Goal: Task Accomplishment & Management: Manage account settings

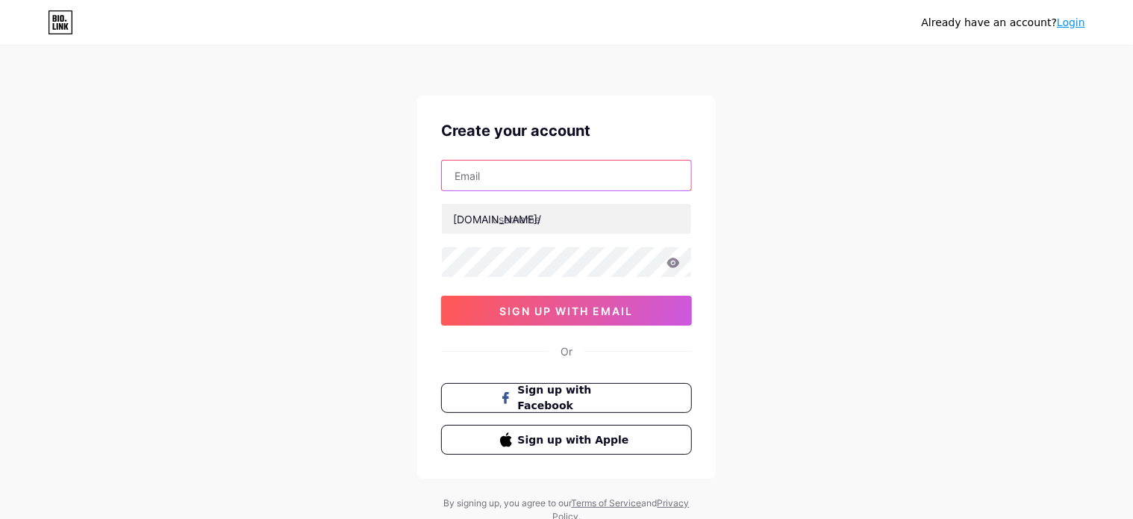
click at [633, 174] on input "text" at bounding box center [566, 175] width 249 height 30
type input "[EMAIL_ADDRESS][DOMAIN_NAME]"
click at [593, 276] on div at bounding box center [566, 261] width 251 height 31
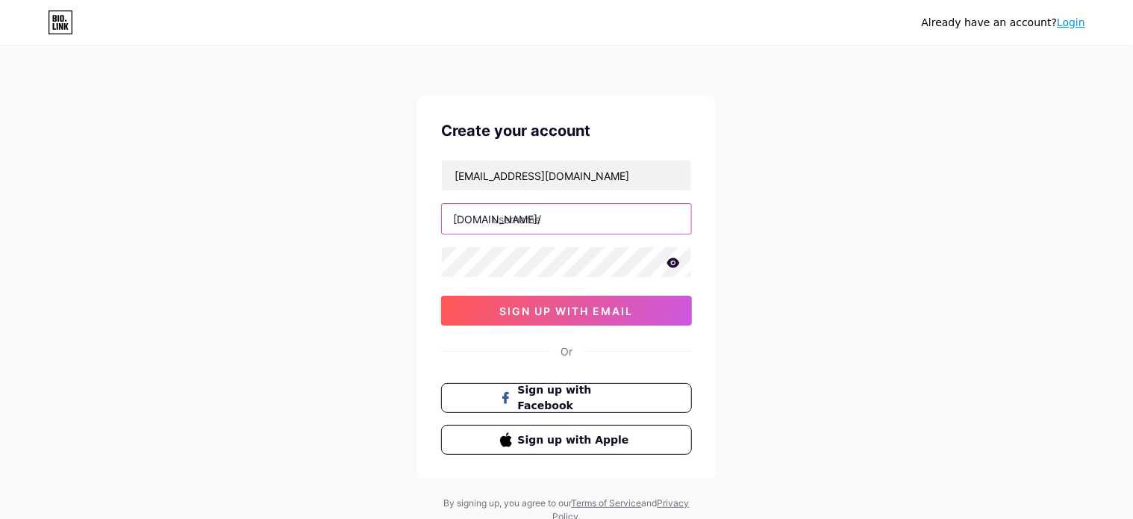
click at [555, 210] on input "text" at bounding box center [566, 219] width 249 height 30
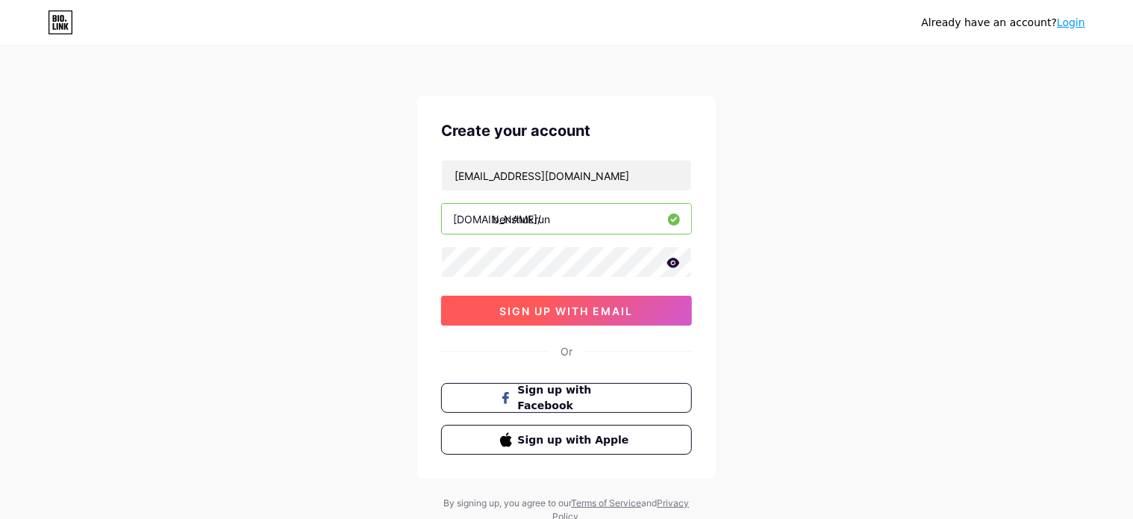
type input "benshukrun"
click at [594, 313] on span "sign up with email" at bounding box center [567, 310] width 134 height 13
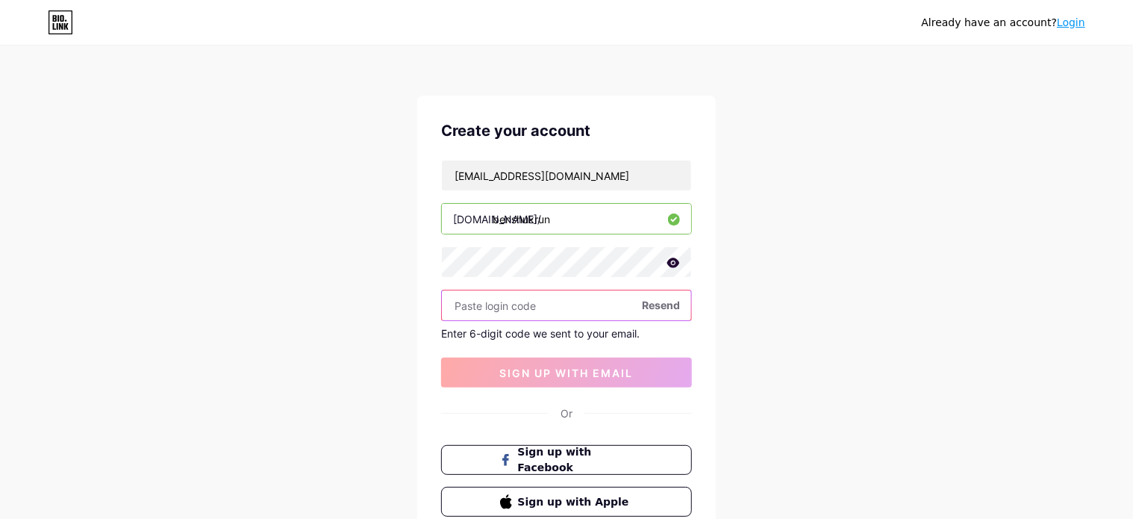
paste input "986860"
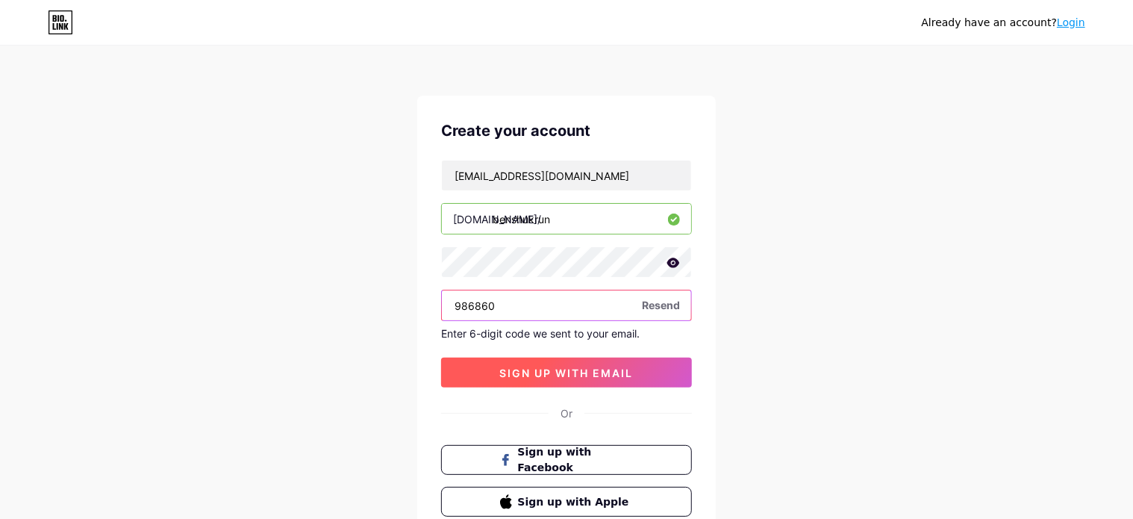
type input "986860"
click at [608, 369] on span "sign up with email" at bounding box center [567, 372] width 134 height 13
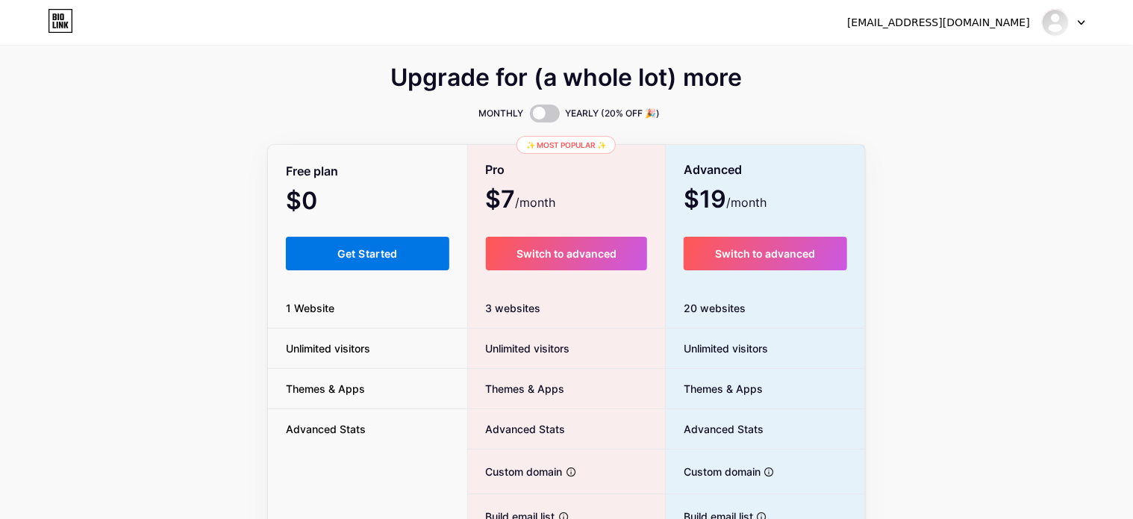
click at [388, 262] on button "Get Started" at bounding box center [367, 254] width 163 height 34
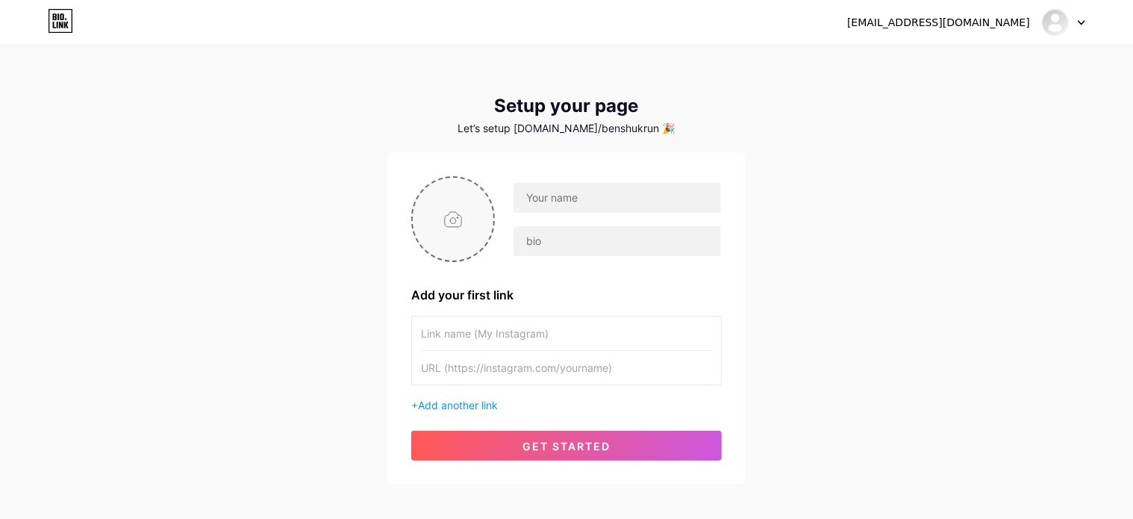
click at [442, 222] on input "file" at bounding box center [453, 219] width 81 height 83
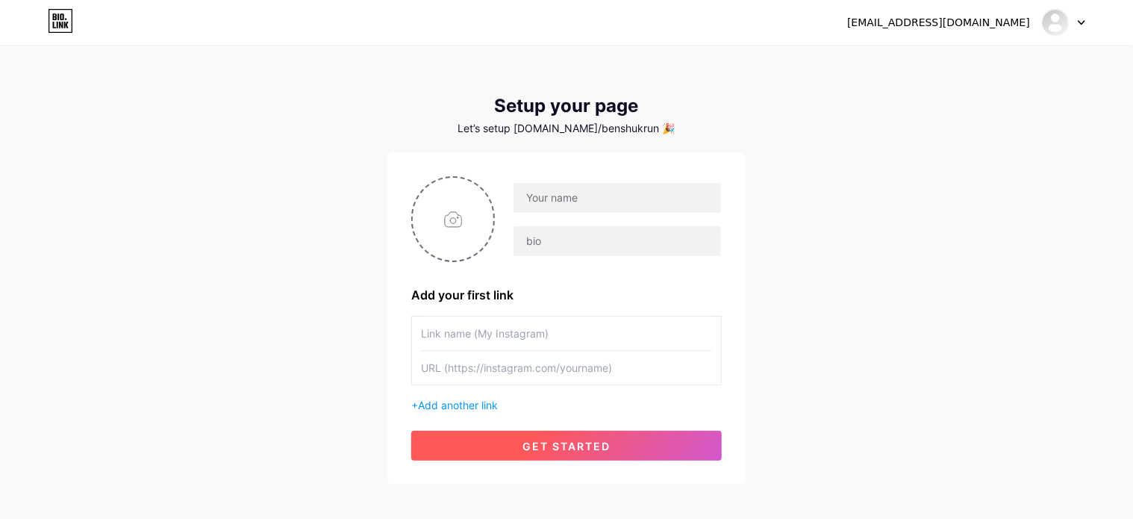
click at [594, 438] on button "get started" at bounding box center [566, 446] width 310 height 30
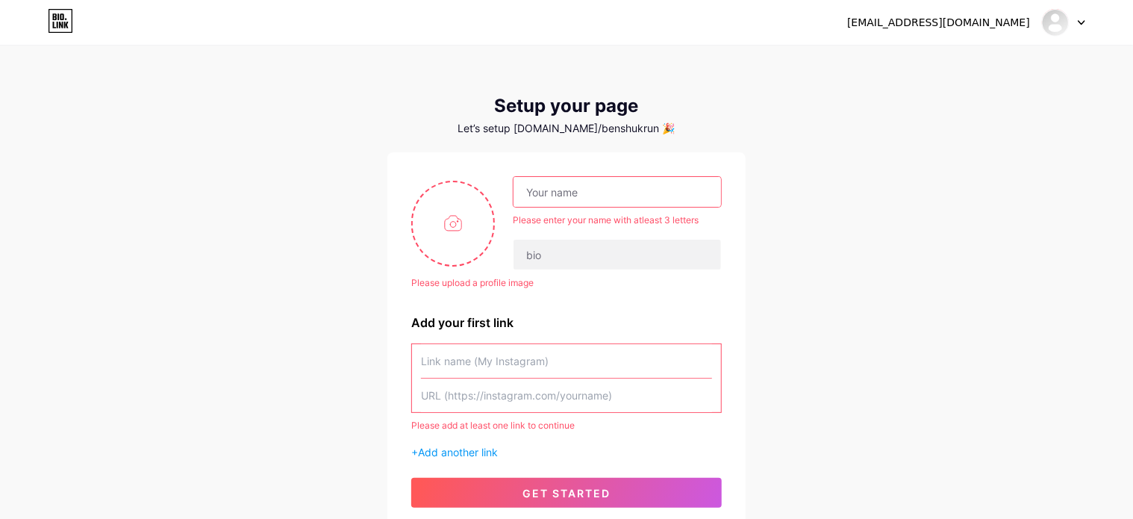
click at [401, 238] on div "Please upload a profile image Please enter your name with atleast 3 letters Ple…" at bounding box center [566, 341] width 358 height 379
click at [451, 228] on input "file" at bounding box center [453, 223] width 81 height 83
type input "C:\fakepath\cover pic (1).jpg"
click at [637, 195] on input "text" at bounding box center [616, 192] width 207 height 30
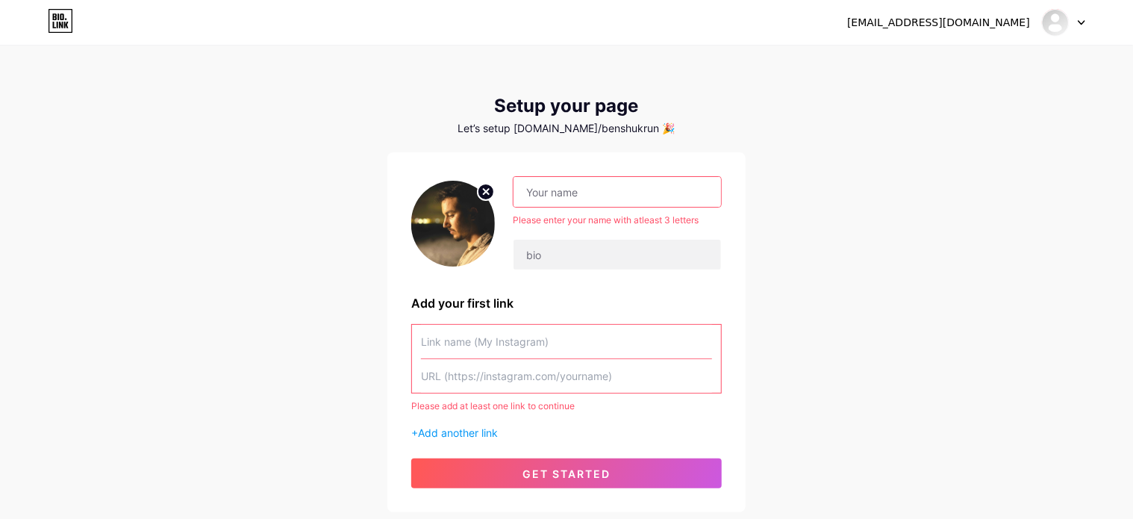
drag, startPoint x: 665, startPoint y: 193, endPoint x: 575, endPoint y: 193, distance: 90.3
click at [575, 193] on input "text" at bounding box center [616, 192] width 207 height 30
click at [576, 193] on input "text" at bounding box center [616, 192] width 207 height 30
click at [548, 190] on input "text" at bounding box center [616, 192] width 207 height 30
drag, startPoint x: 543, startPoint y: 192, endPoint x: 591, endPoint y: 191, distance: 47.8
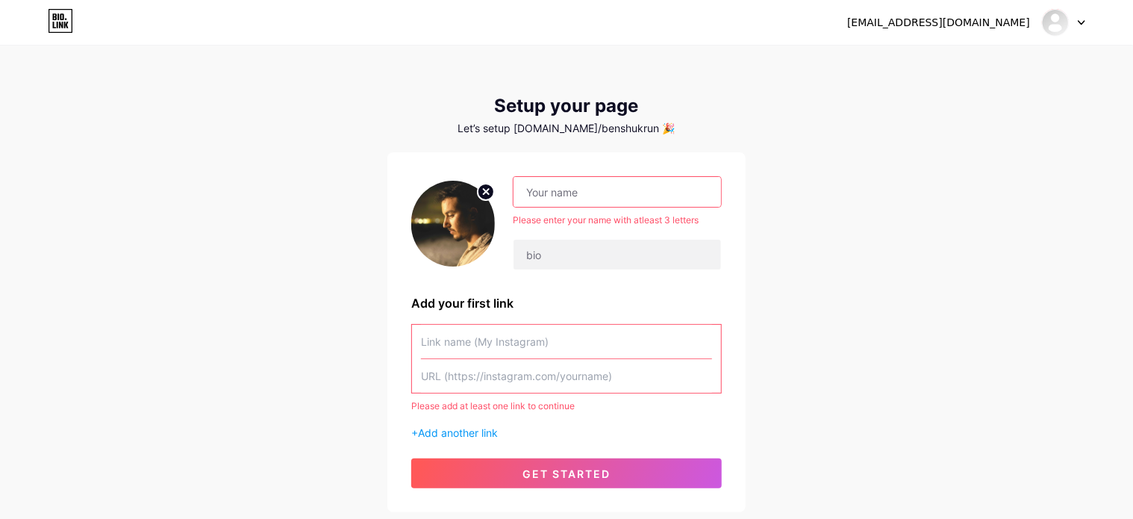
click at [582, 191] on input "text" at bounding box center [616, 192] width 207 height 30
click at [668, 196] on input "text" at bounding box center [616, 192] width 207 height 30
click at [658, 196] on input "text" at bounding box center [616, 192] width 207 height 30
click at [660, 196] on input "text" at bounding box center [616, 192] width 207 height 30
click at [620, 193] on input "text" at bounding box center [616, 192] width 207 height 30
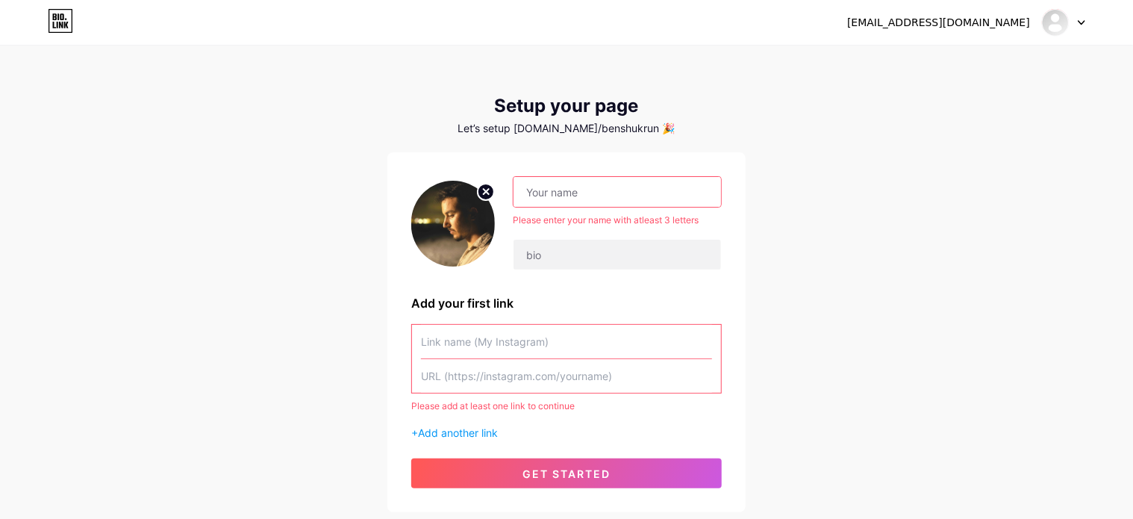
click at [620, 193] on input "text" at bounding box center [616, 192] width 207 height 30
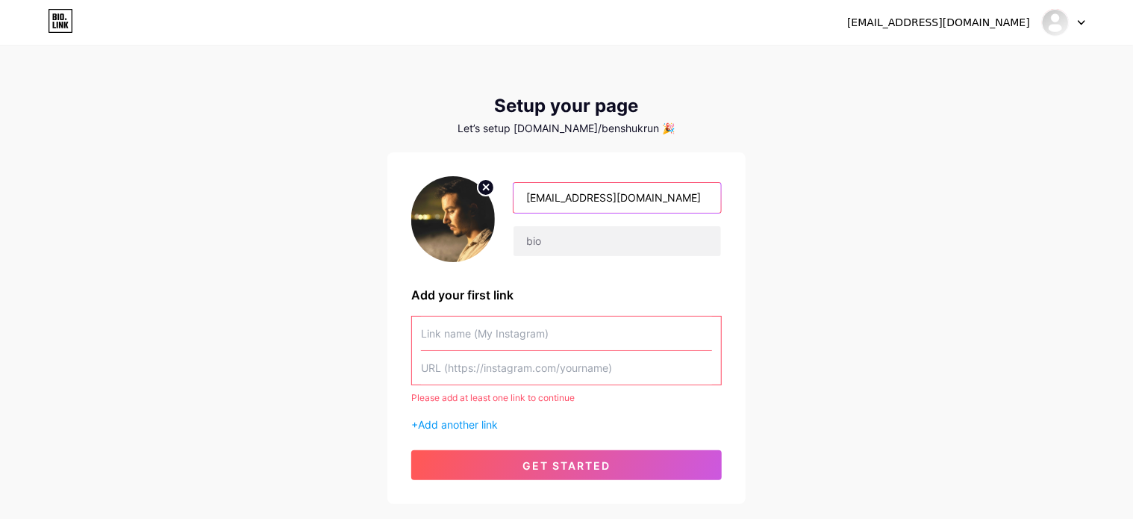
drag, startPoint x: 665, startPoint y: 195, endPoint x: 545, endPoint y: 203, distance: 120.4
click at [545, 203] on input "[EMAIL_ADDRESS][DOMAIN_NAME]" at bounding box center [616, 198] width 207 height 30
type input "ben"
click at [560, 298] on div "Add your first link" at bounding box center [566, 295] width 310 height 18
click at [540, 338] on input "text" at bounding box center [566, 333] width 291 height 34
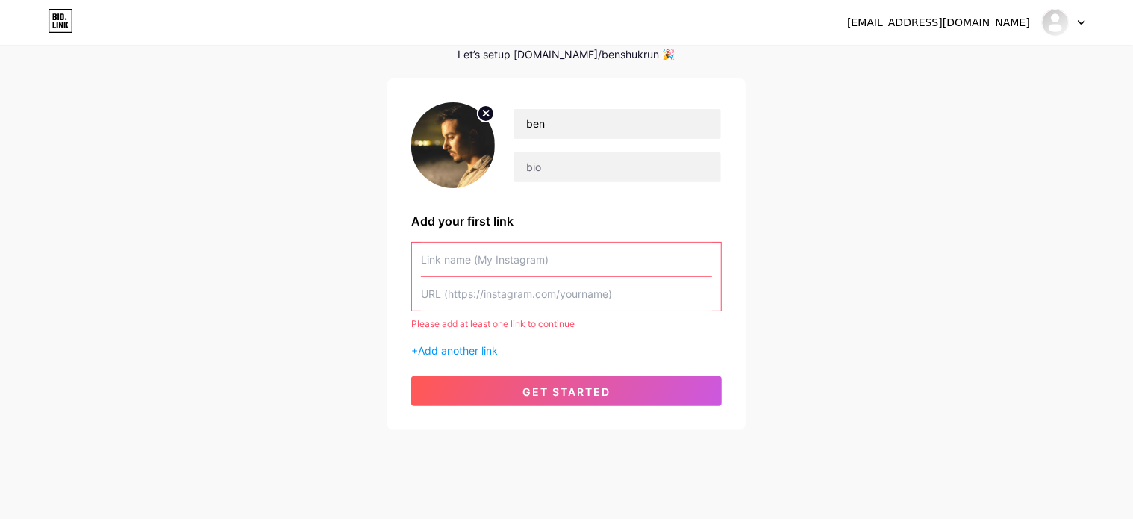
scroll to position [75, 0]
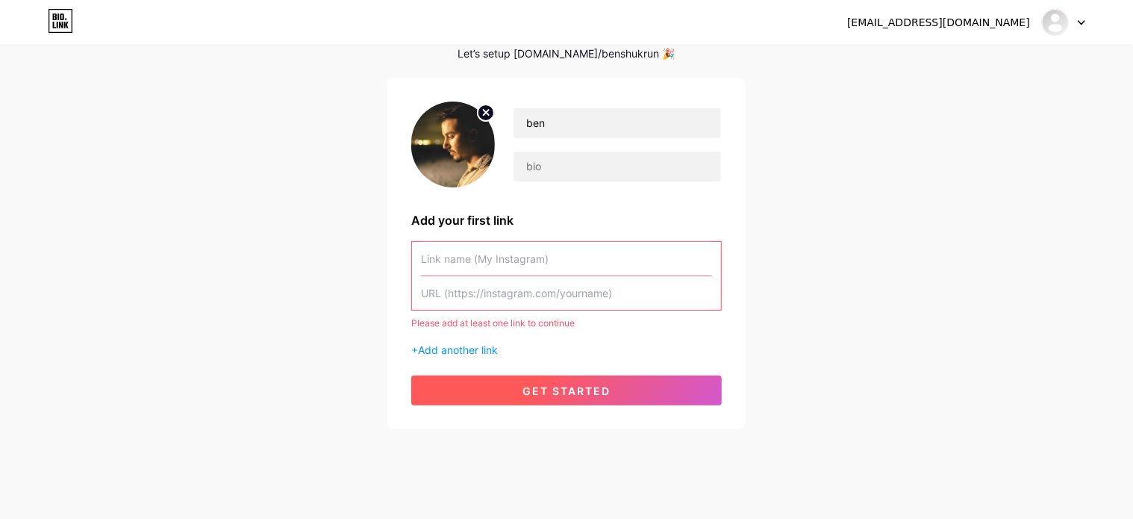
click at [578, 389] on span "get started" at bounding box center [566, 390] width 88 height 13
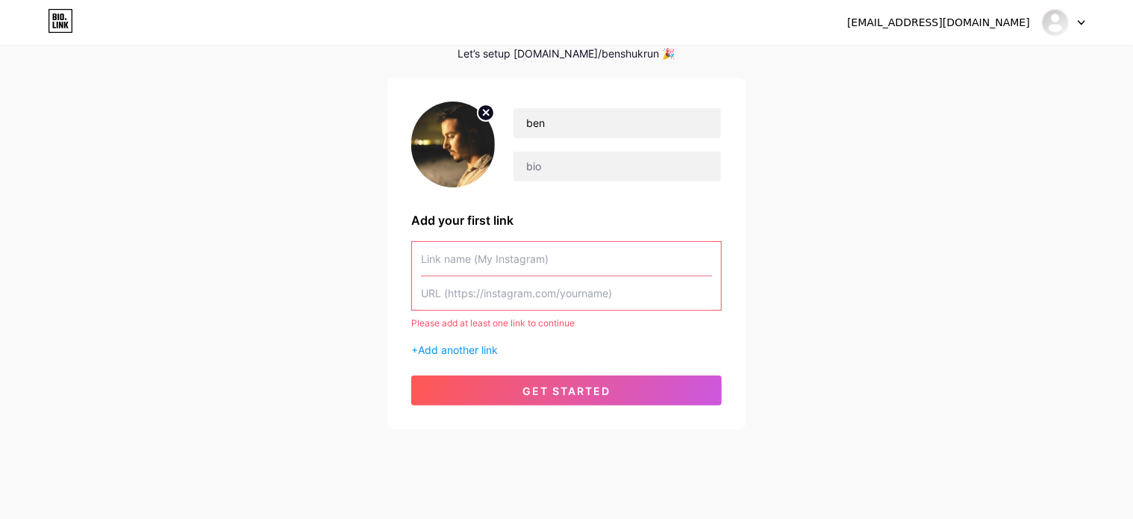
click at [488, 113] on icon at bounding box center [486, 112] width 5 height 5
click at [457, 148] on input "file" at bounding box center [453, 144] width 81 height 83
type input "C:\fakepath\cover pic.jpg"
click at [488, 262] on input "text" at bounding box center [566, 259] width 291 height 34
click at [492, 298] on input "text" at bounding box center [566, 293] width 291 height 34
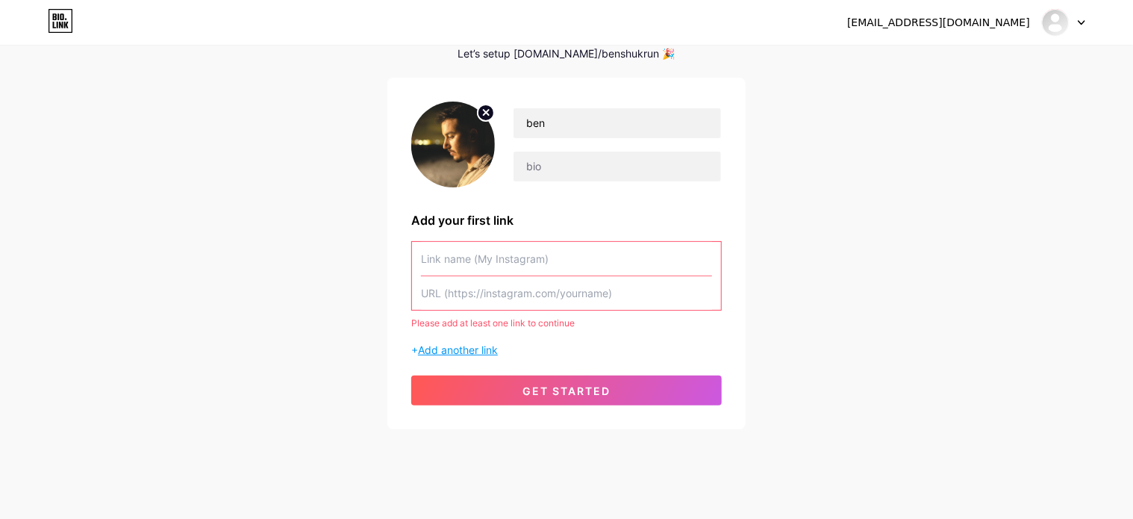
click at [475, 354] on span "Add another link" at bounding box center [458, 349] width 80 height 13
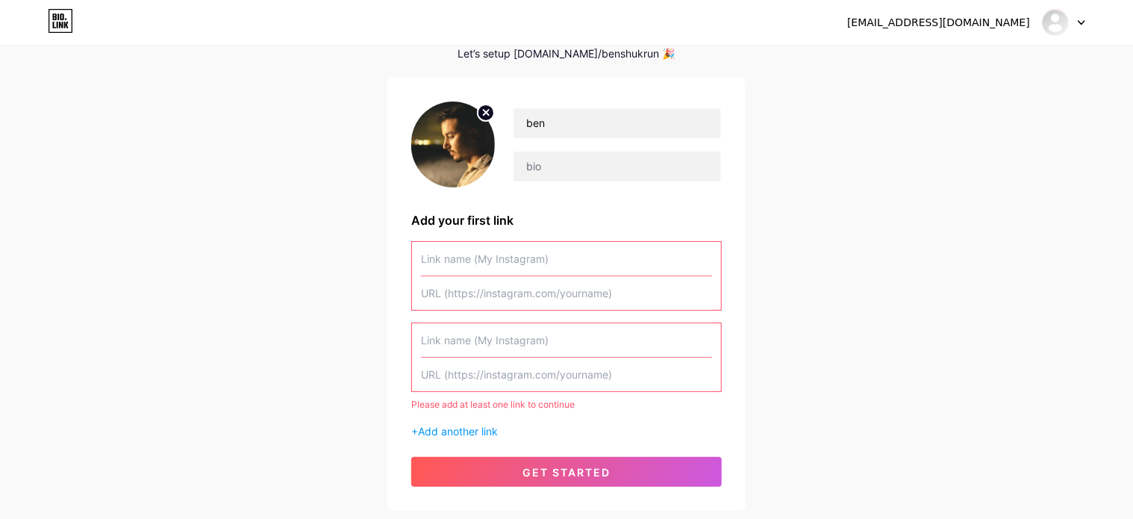
click at [516, 265] on input "text" at bounding box center [566, 259] width 291 height 34
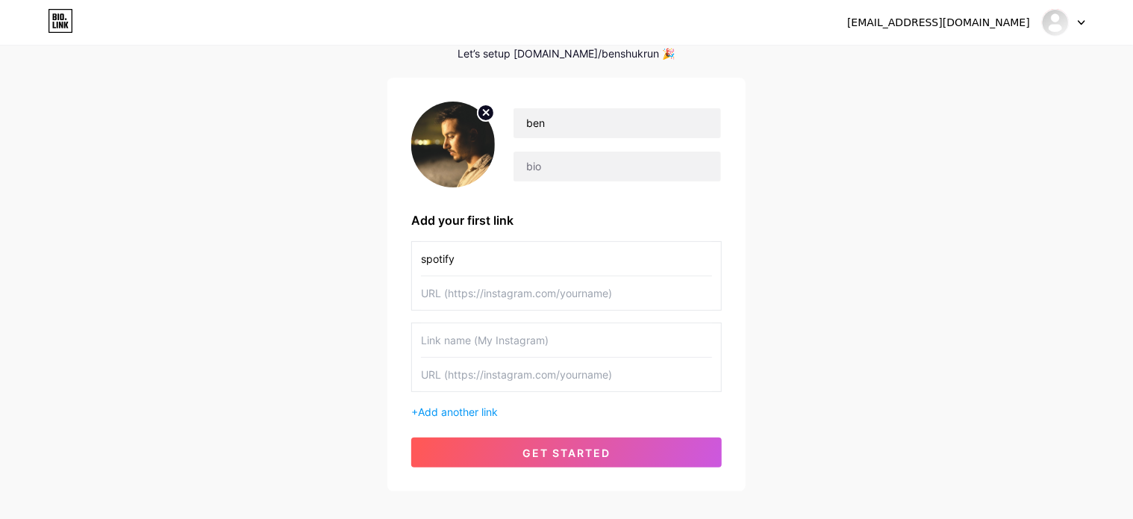
type input "spotify"
click at [555, 304] on input "text" at bounding box center [566, 293] width 291 height 34
paste input "[URL][DOMAIN_NAME]"
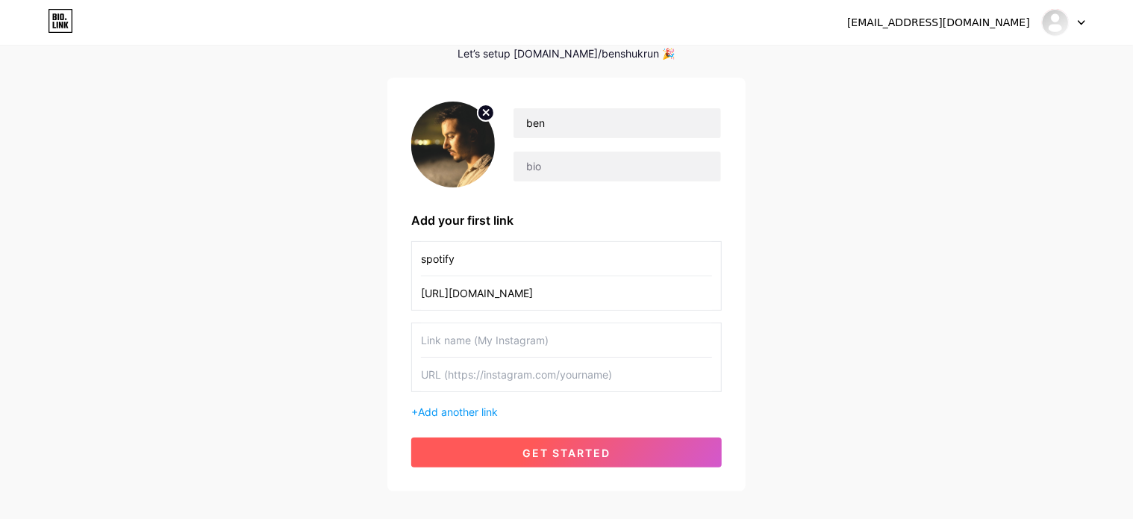
scroll to position [0, 160]
type input "[URL][DOMAIN_NAME]"
click at [507, 456] on button "get started" at bounding box center [566, 452] width 310 height 30
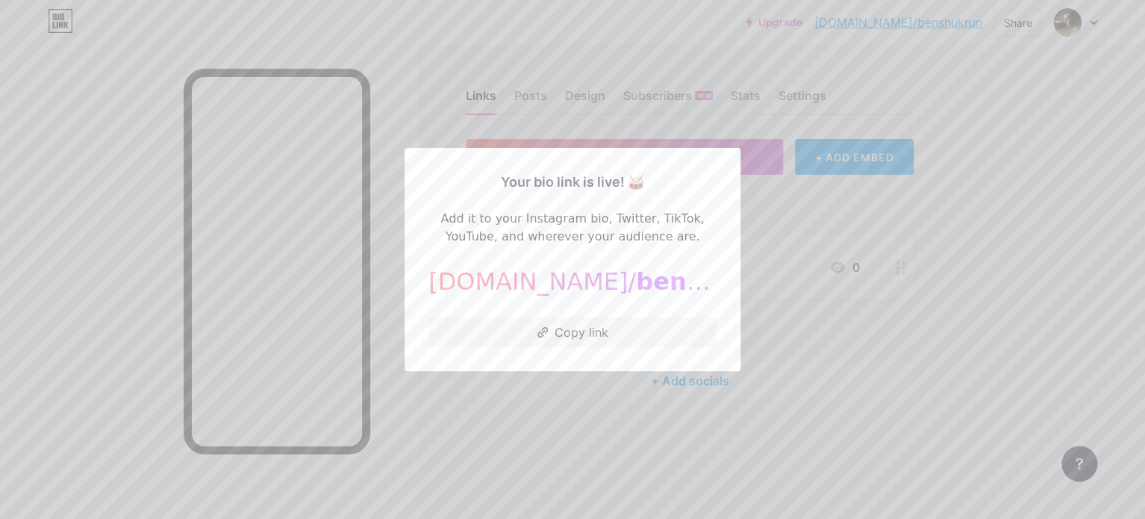
click at [995, 289] on div at bounding box center [572, 259] width 1145 height 519
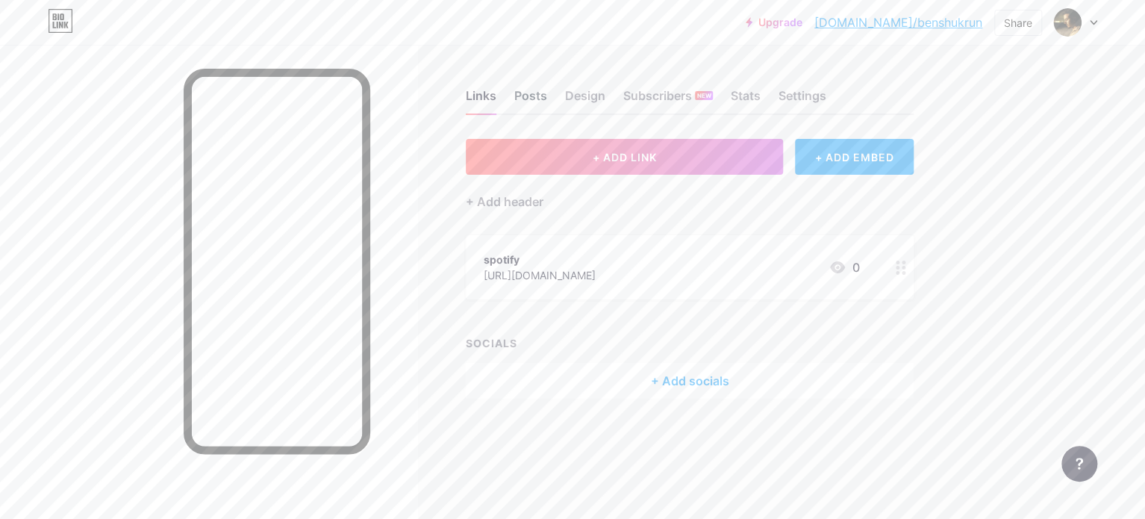
click at [545, 104] on div "Posts" at bounding box center [530, 100] width 33 height 27
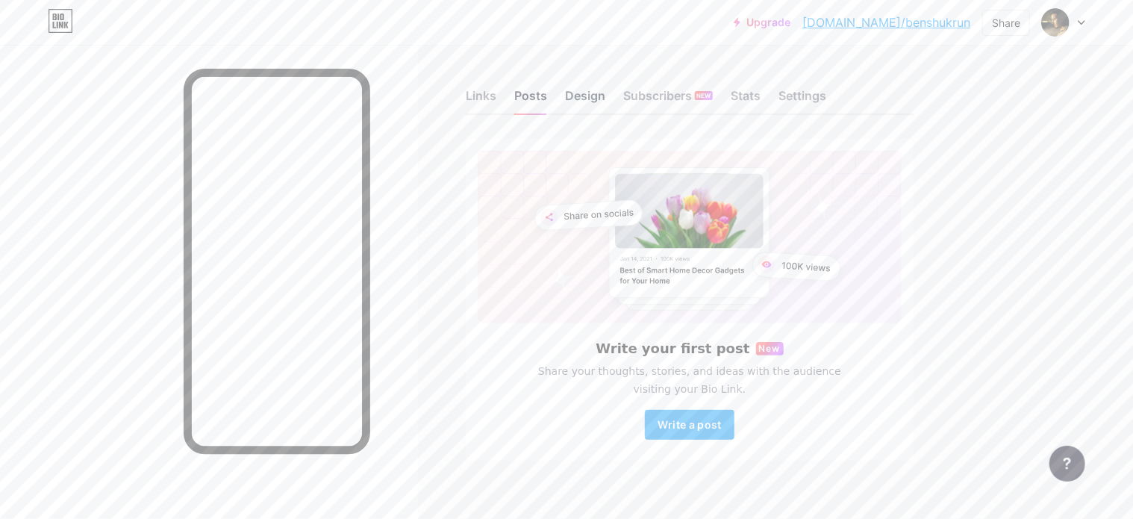
click at [573, 100] on div "Design" at bounding box center [585, 100] width 40 height 27
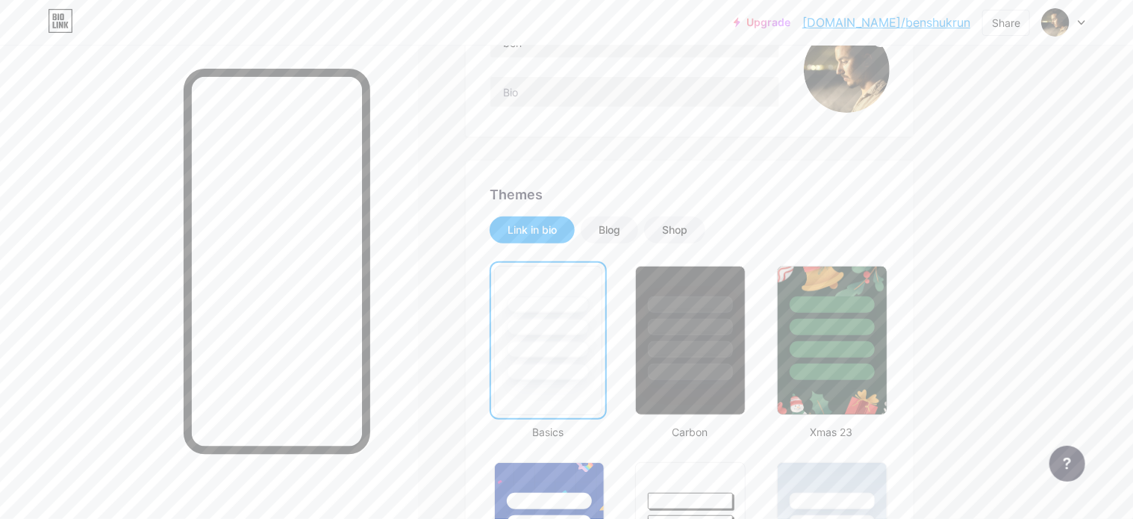
scroll to position [298, 0]
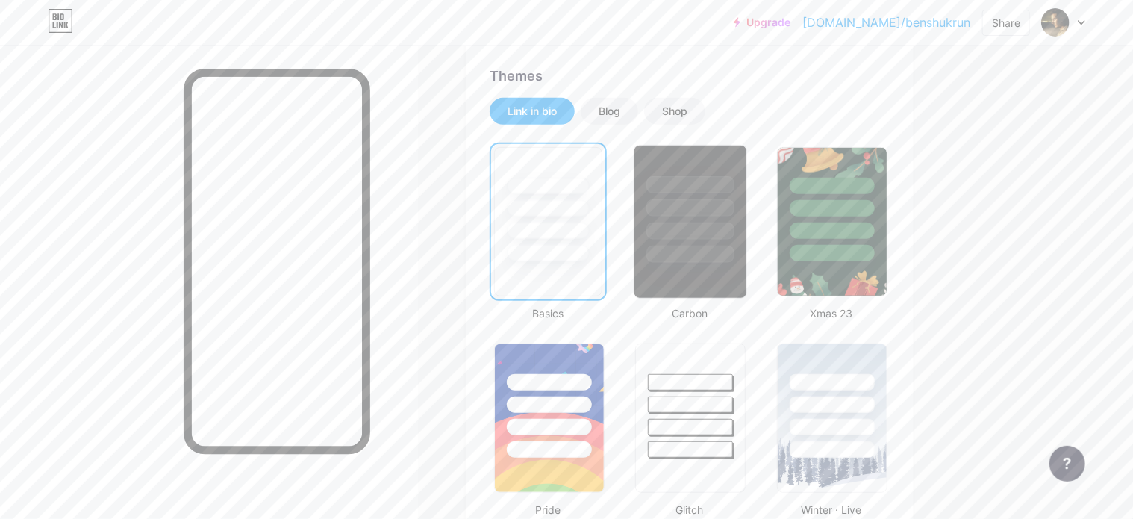
click at [687, 247] on div at bounding box center [690, 254] width 87 height 17
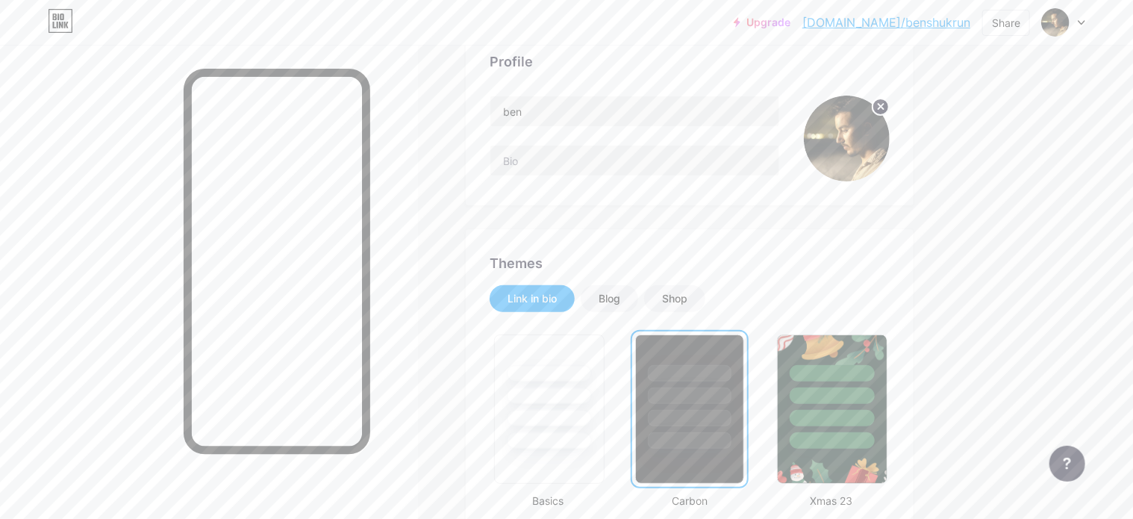
scroll to position [0, 0]
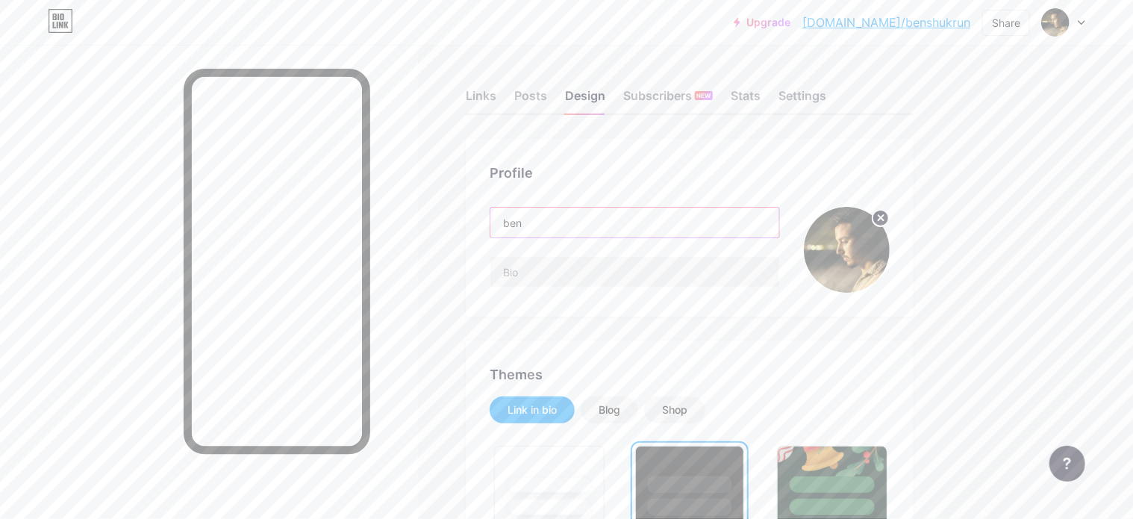
click at [589, 223] on input "ben" at bounding box center [634, 222] width 289 height 30
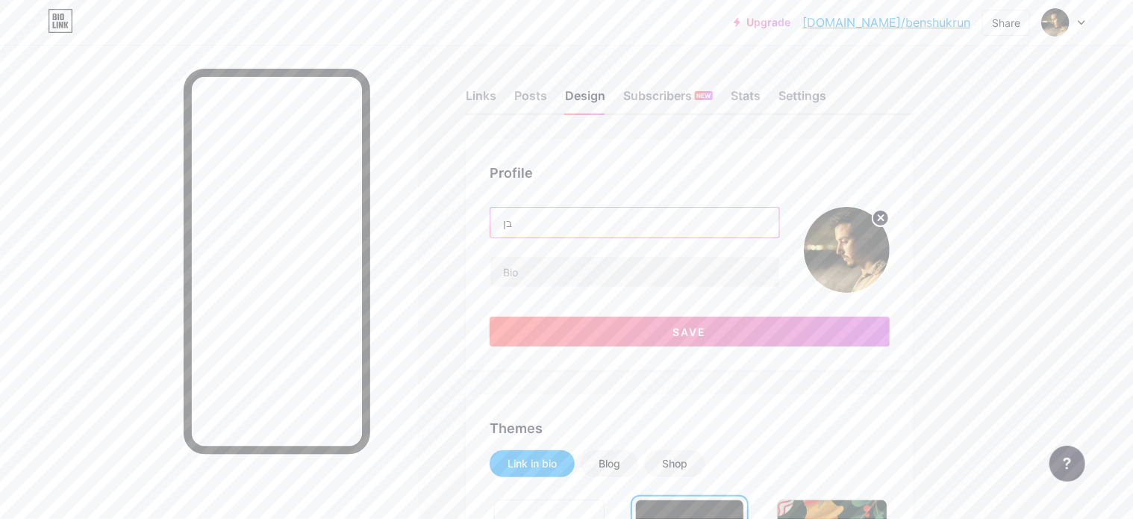
type input "ב"
type input "מ"
type input "[PERSON_NAME]"
click at [513, 265] on input "text" at bounding box center [634, 272] width 289 height 30
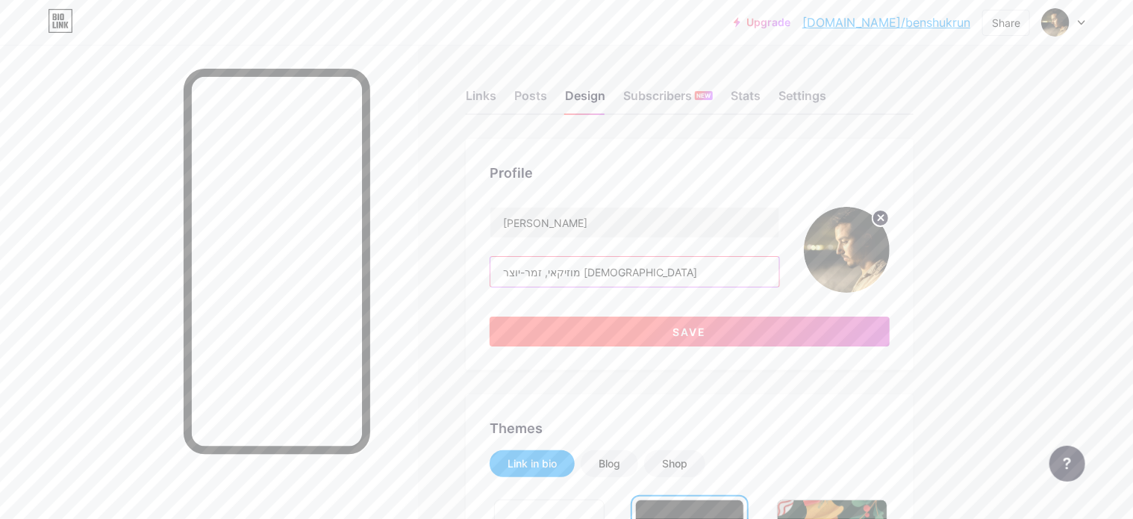
type input "מוזיקאי, זמר-יוצר [DEMOGRAPHIC_DATA]"
click at [611, 328] on button "Save" at bounding box center [690, 331] width 400 height 30
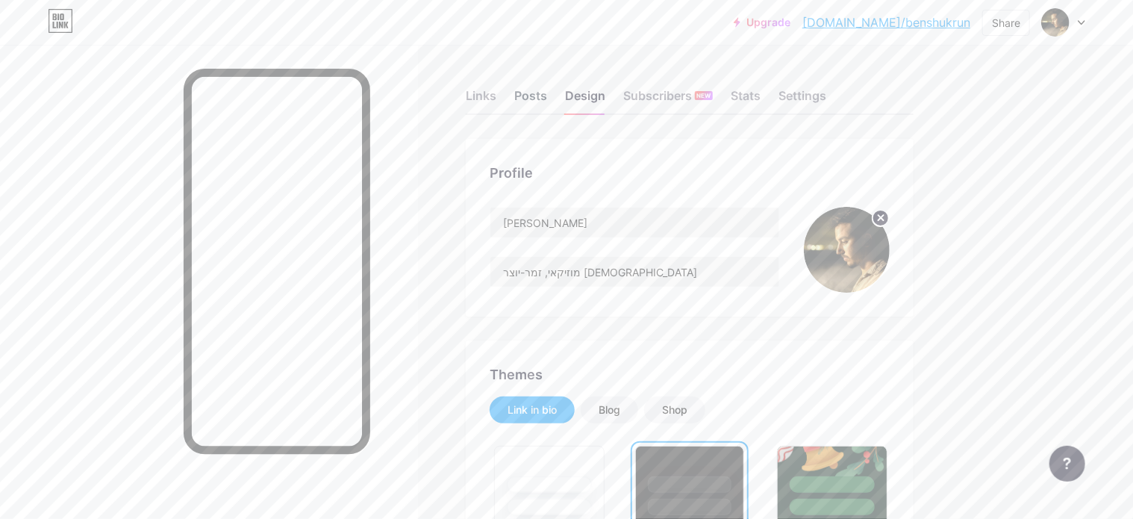
click at [538, 98] on div "Posts" at bounding box center [530, 100] width 33 height 27
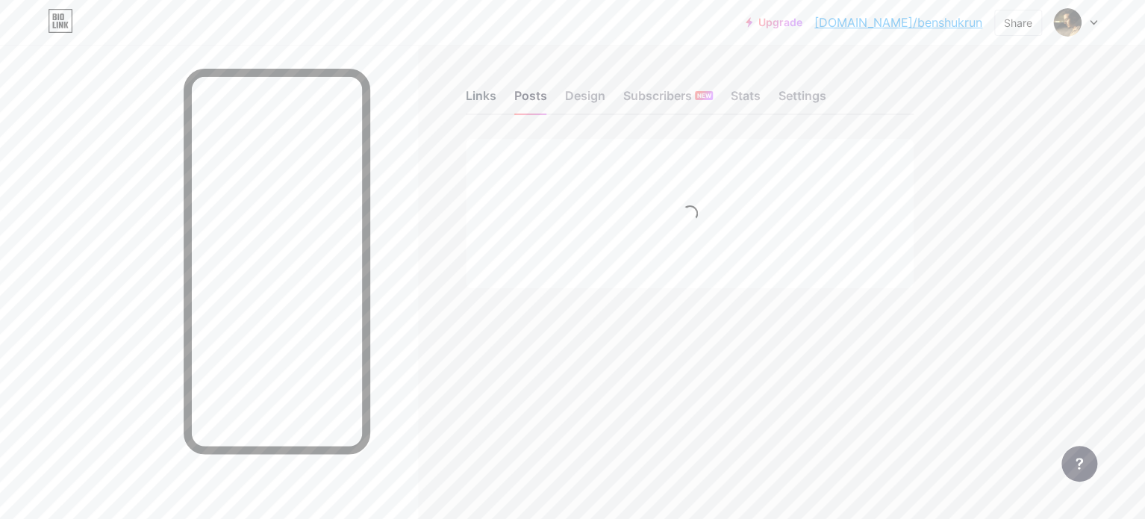
click at [483, 98] on div "Links" at bounding box center [481, 100] width 31 height 27
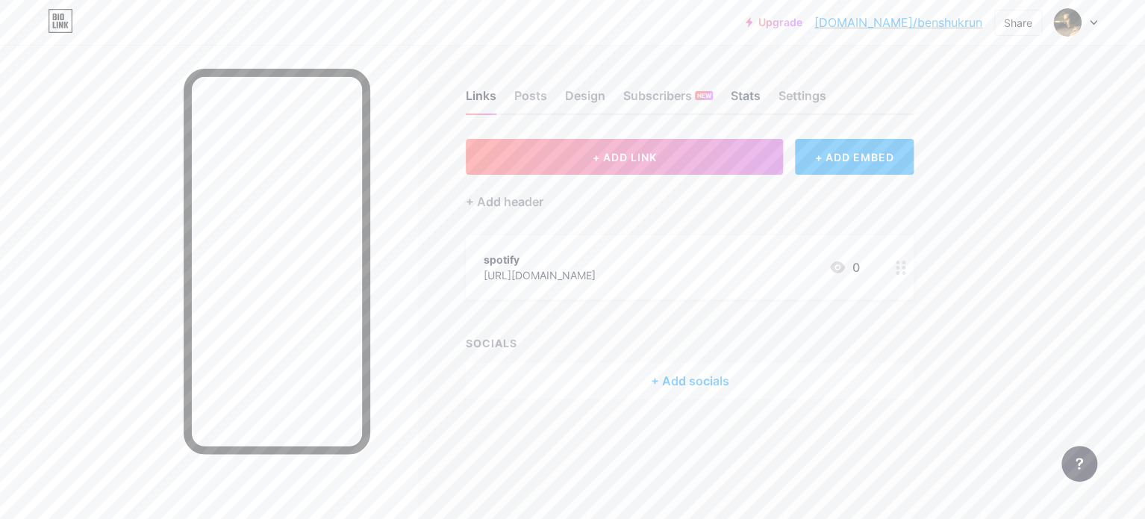
click at [743, 96] on div "Stats" at bounding box center [746, 100] width 30 height 27
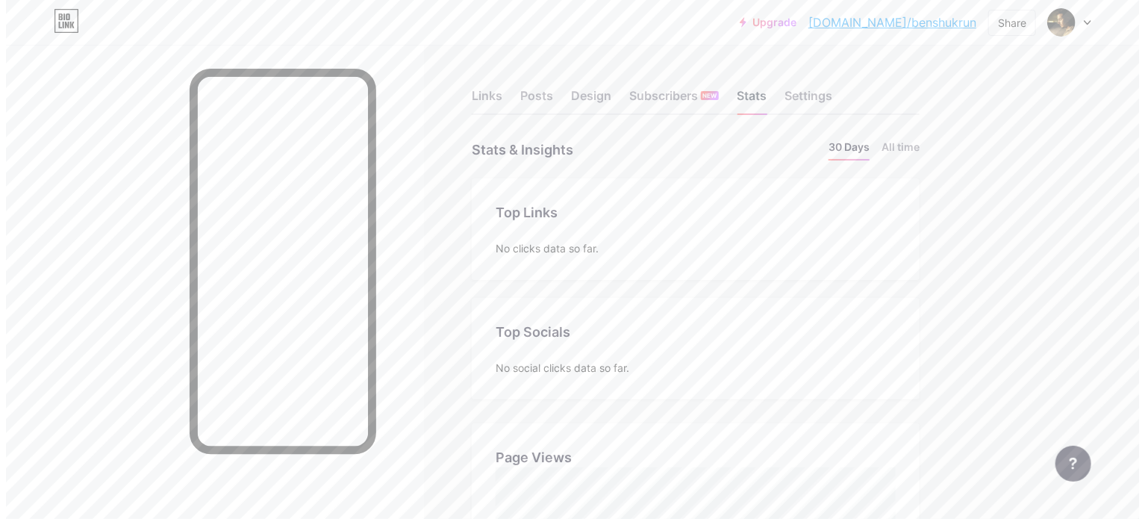
scroll to position [519, 1133]
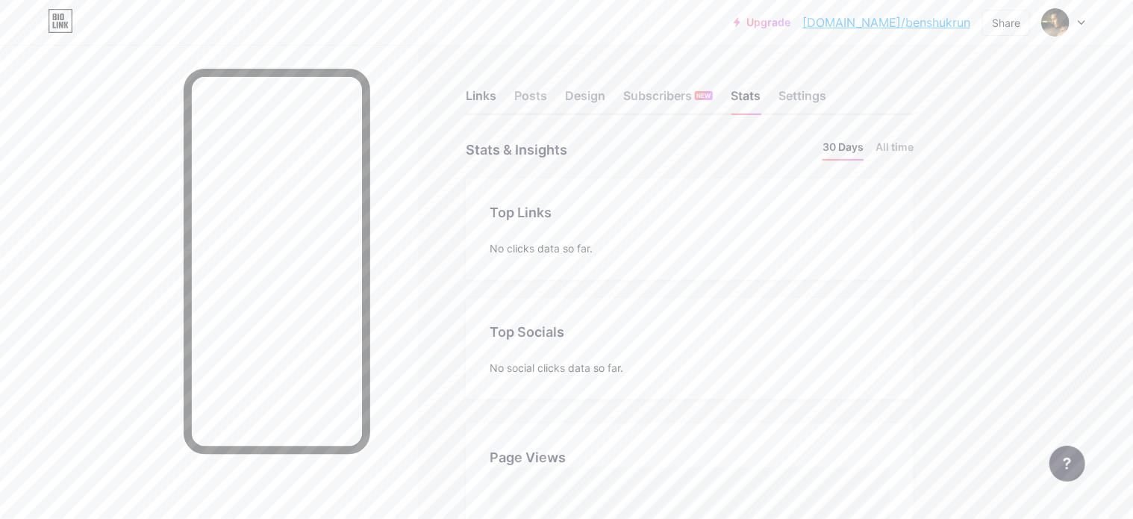
click at [490, 95] on div "Links" at bounding box center [481, 100] width 31 height 27
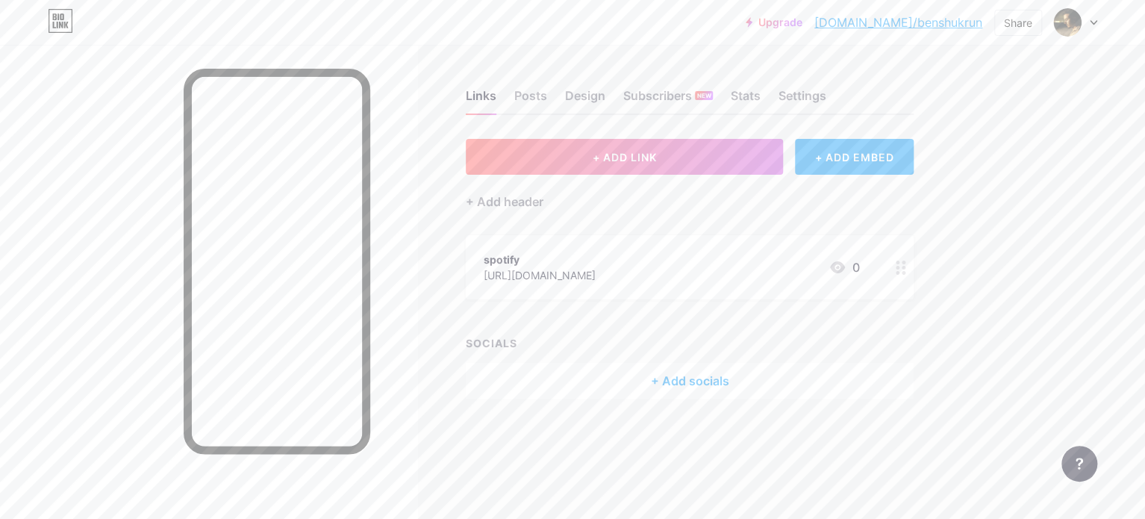
click at [595, 278] on div "[URL][DOMAIN_NAME]" at bounding box center [540, 275] width 112 height 16
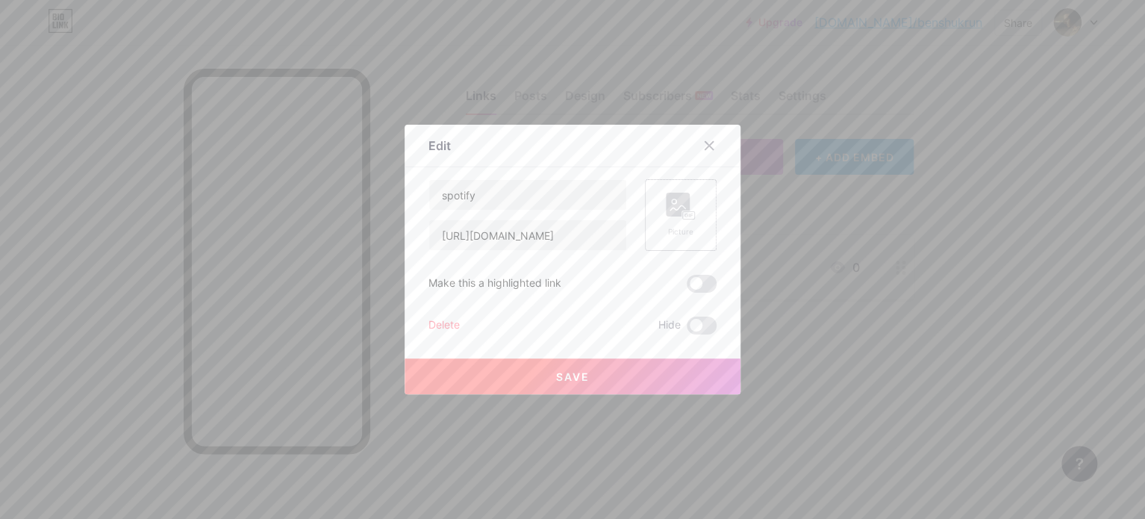
click at [672, 221] on div "Picture" at bounding box center [681, 215] width 30 height 45
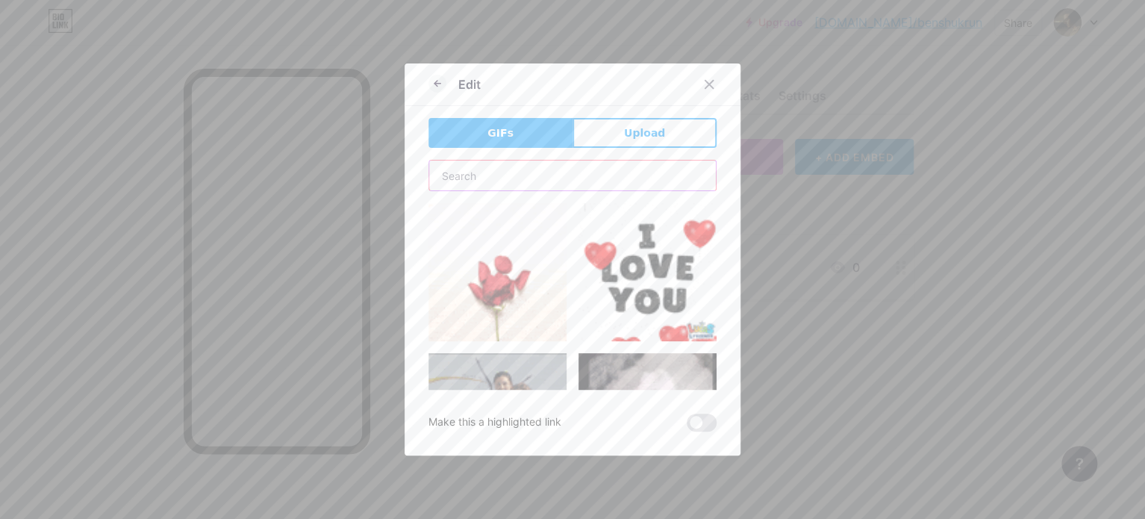
click at [581, 175] on input "text" at bounding box center [572, 175] width 287 height 30
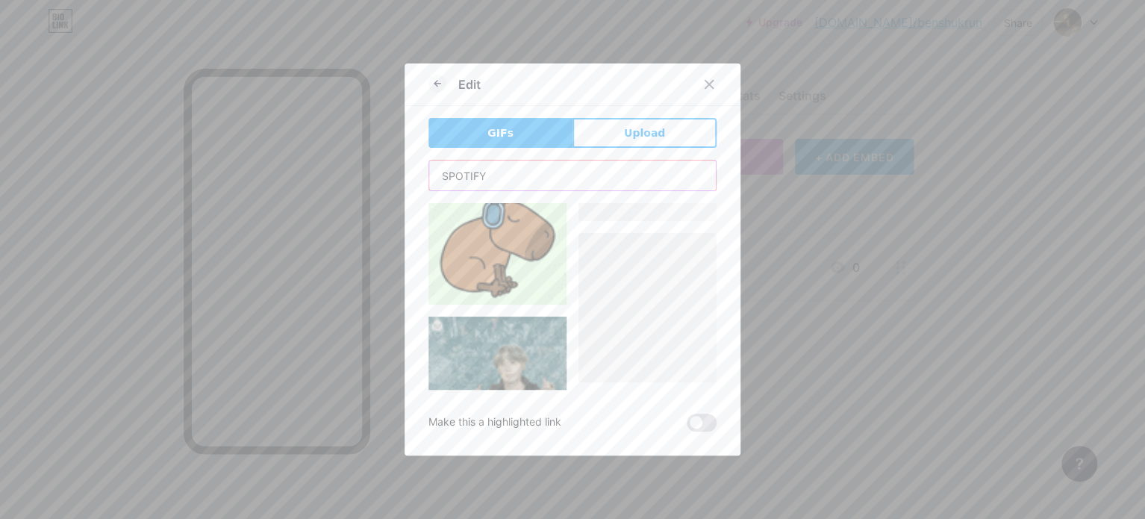
scroll to position [1079, 0]
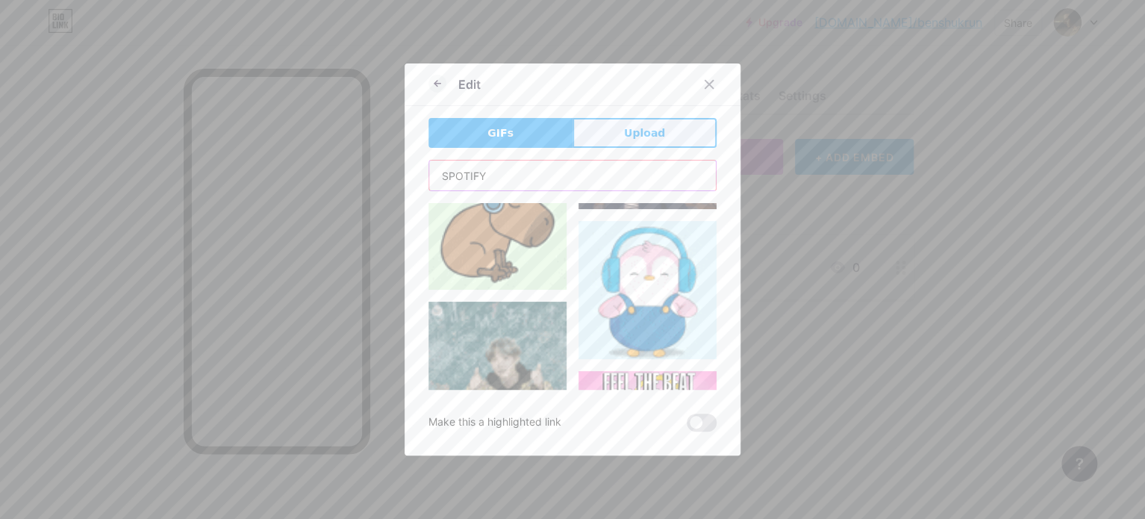
type input "SPOTIFY"
click at [640, 135] on span "Upload" at bounding box center [644, 133] width 41 height 16
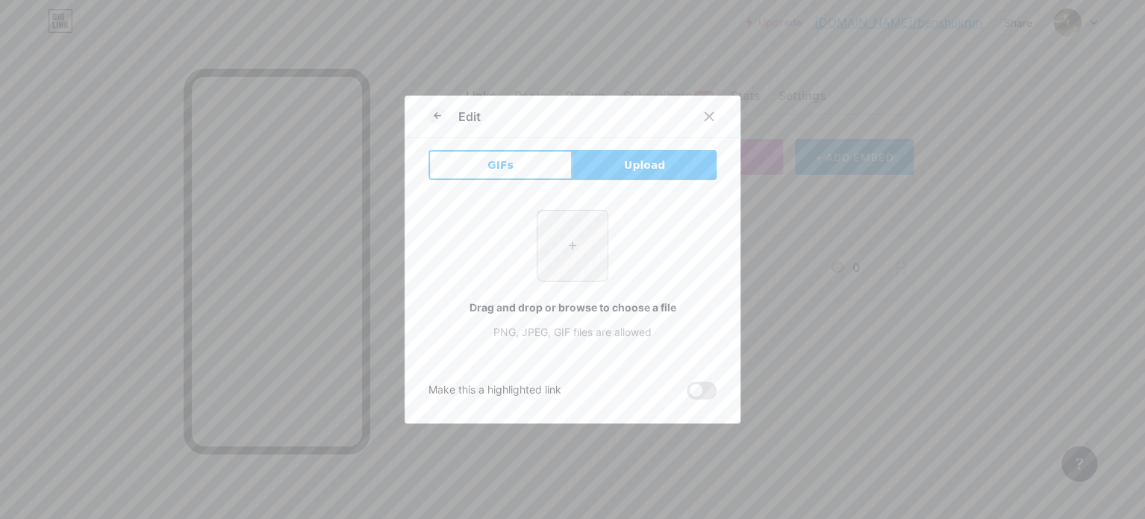
click at [583, 235] on input "file" at bounding box center [572, 245] width 70 height 70
click at [703, 120] on icon at bounding box center [709, 116] width 12 height 12
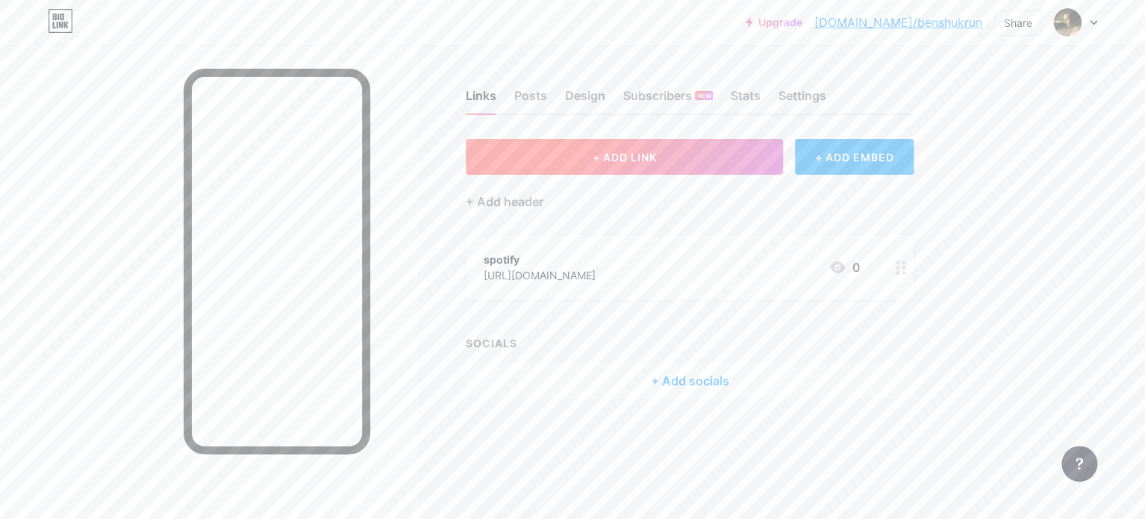
click at [761, 168] on button "+ ADD LINK" at bounding box center [624, 157] width 317 height 36
click at [704, 308] on span at bounding box center [702, 310] width 30 height 18
click at [687, 314] on input "checkbox" at bounding box center [687, 314] width 0 height 0
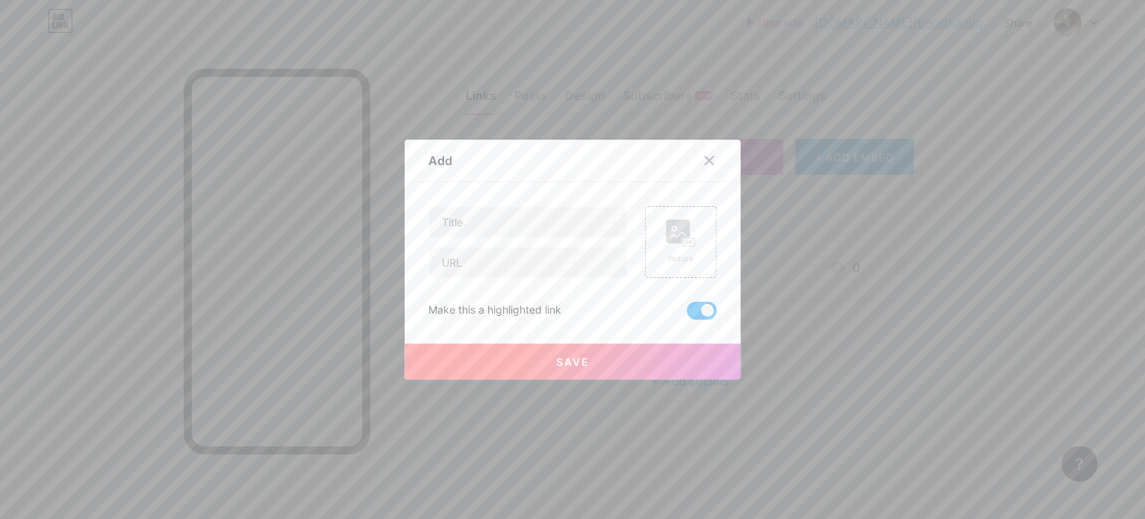
click at [704, 307] on span at bounding box center [702, 310] width 30 height 18
click at [687, 314] on input "checkbox" at bounding box center [687, 314] width 0 height 0
click at [707, 165] on icon at bounding box center [709, 161] width 8 height 8
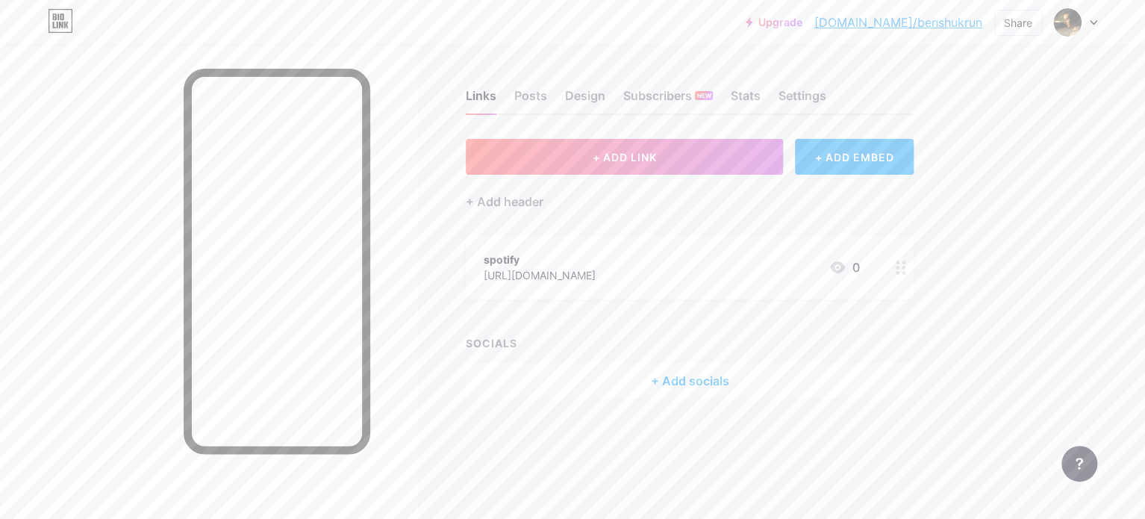
click at [695, 379] on div "+ Add socials" at bounding box center [690, 381] width 448 height 36
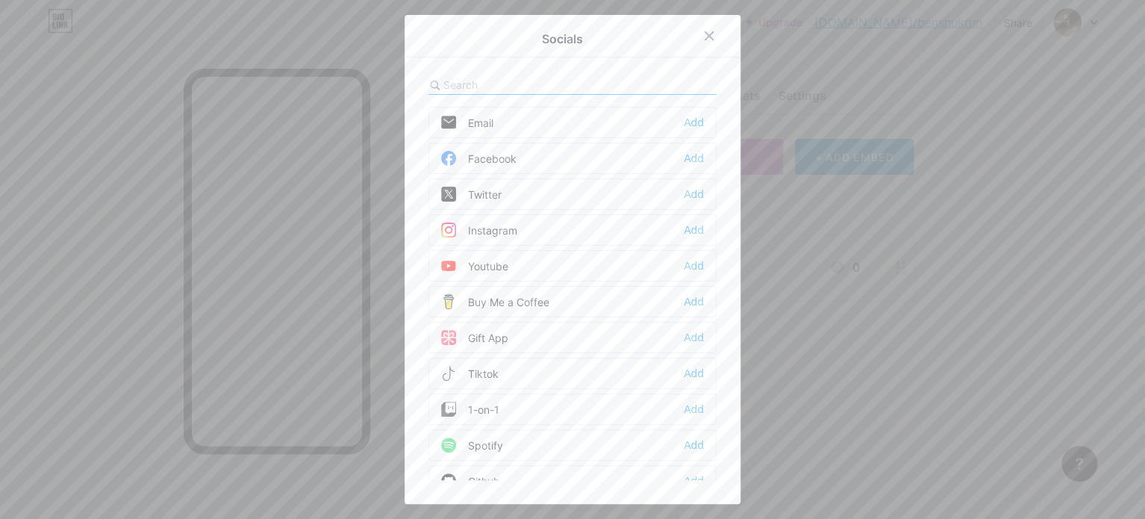
click at [472, 437] on div "Spotify" at bounding box center [472, 444] width 62 height 15
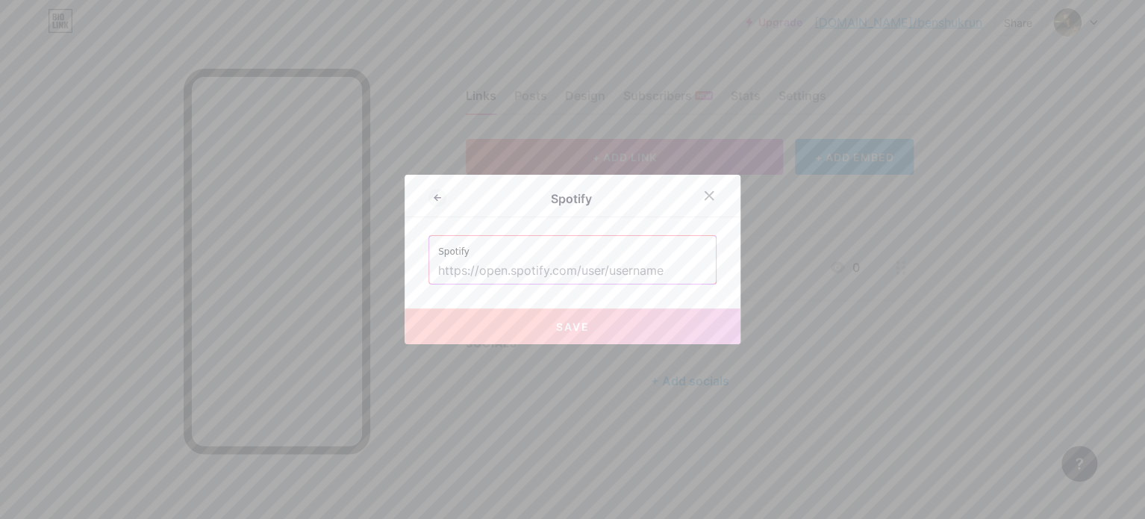
click at [540, 269] on input "text" at bounding box center [572, 270] width 269 height 25
paste input "[URL][DOMAIN_NAME]"
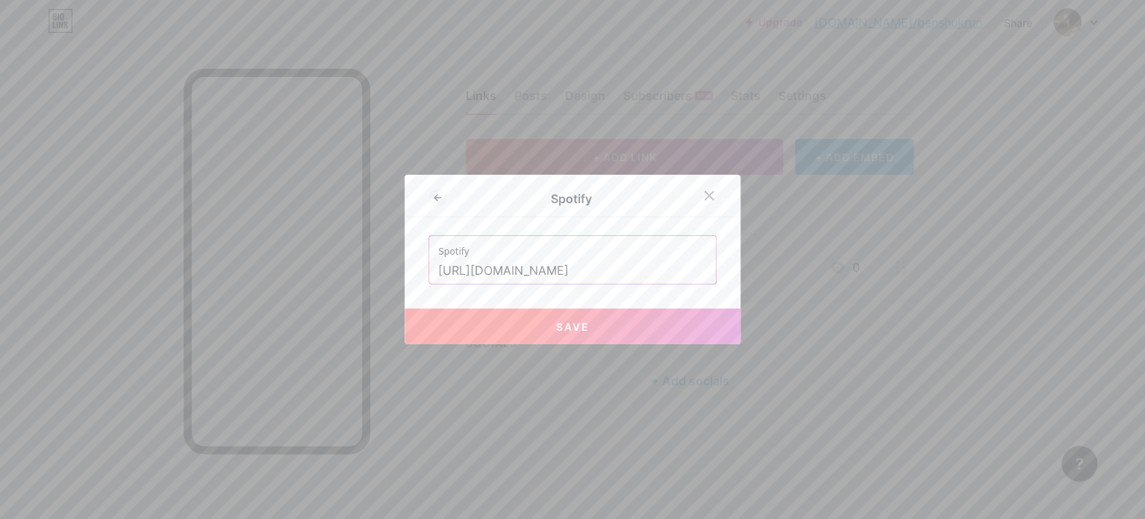
scroll to position [0, 247]
click at [560, 273] on input "[URL][DOMAIN_NAME]" at bounding box center [572, 270] width 269 height 25
type input "[URL][DOMAIN_NAME]"
drag, startPoint x: 728, startPoint y: 265, endPoint x: 710, endPoint y: 280, distance: 23.3
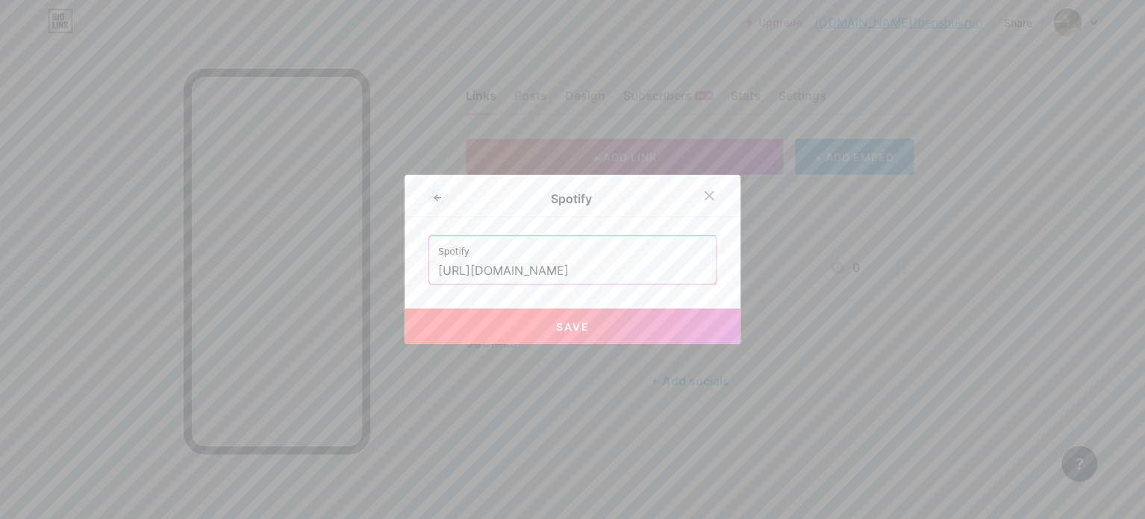
click at [716, 276] on div "Spotify Spotify [URL][DOMAIN_NAME] Save" at bounding box center [572, 259] width 336 height 169
click at [651, 317] on button "Save" at bounding box center [572, 326] width 336 height 36
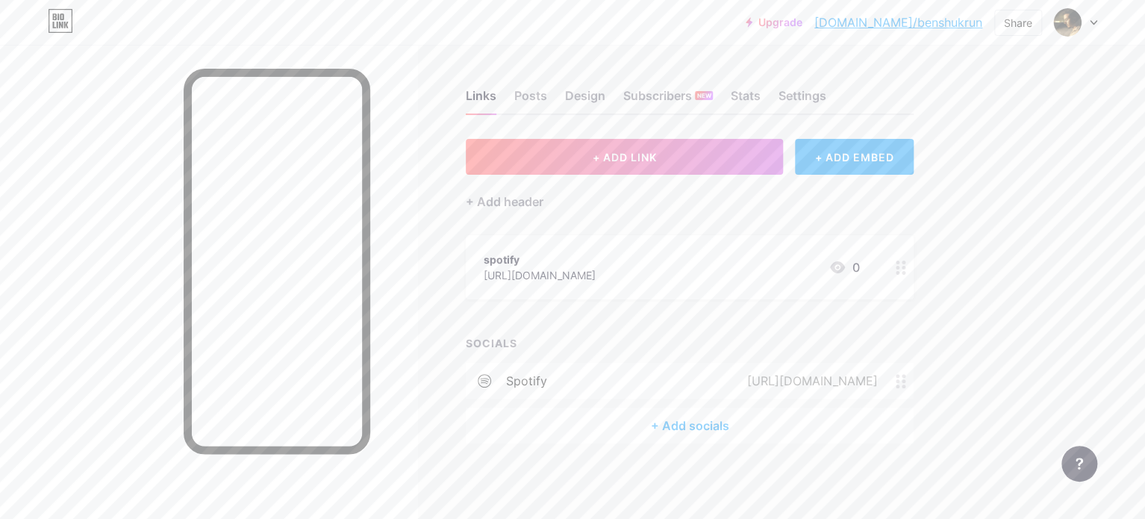
click at [686, 425] on div "+ Add socials" at bounding box center [690, 425] width 448 height 36
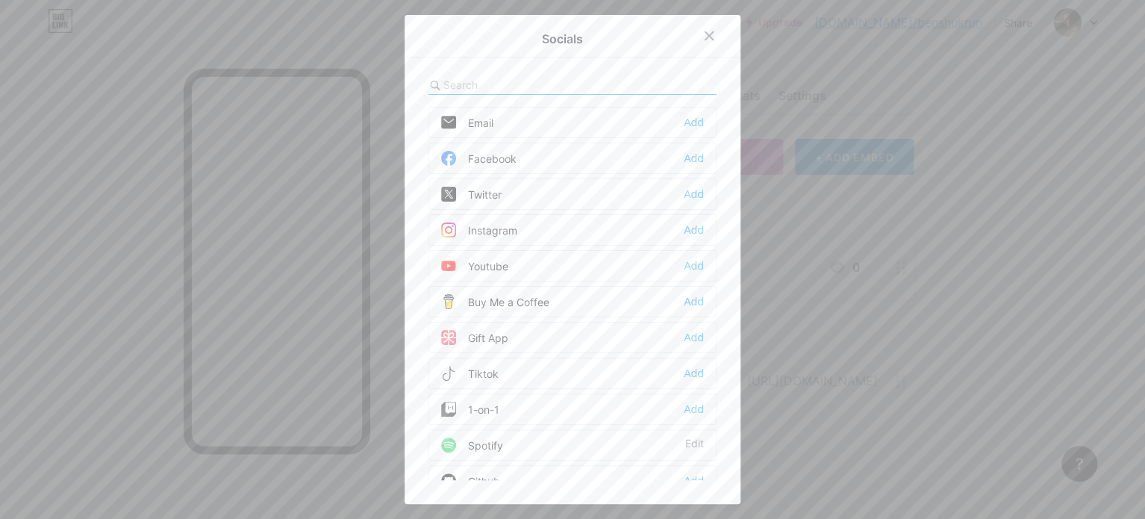
click at [508, 232] on div "Instagram" at bounding box center [479, 229] width 76 height 15
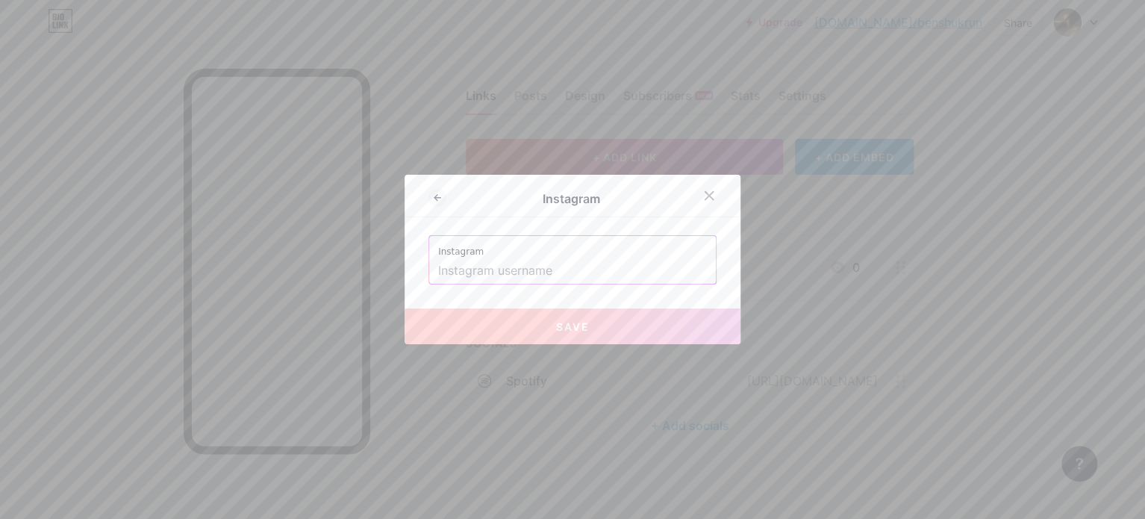
click at [516, 274] on input "text" at bounding box center [572, 270] width 269 height 25
paste input "[URL][DOMAIN_NAME]"
type input "[URL][DOMAIN_NAME]"
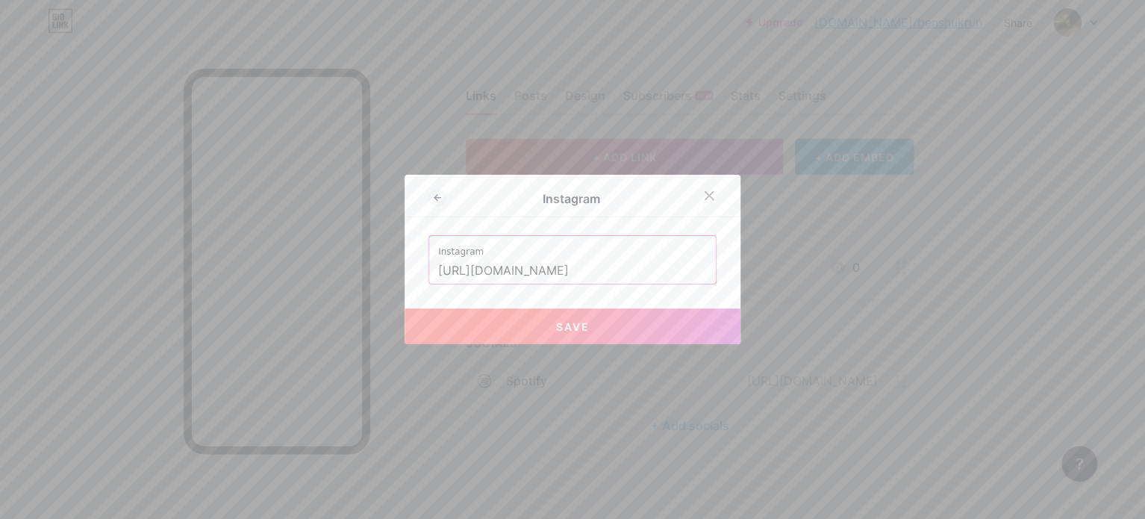
click at [628, 268] on input "[URL][DOMAIN_NAME]" at bounding box center [572, 270] width 269 height 25
click at [629, 268] on input "[URL][DOMAIN_NAME]" at bounding box center [572, 270] width 269 height 25
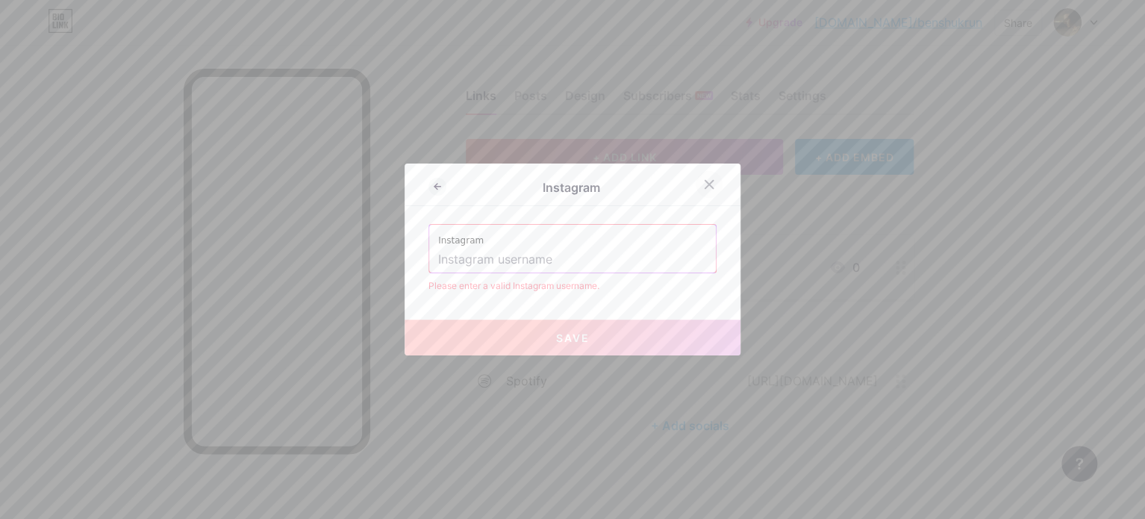
click at [703, 187] on icon at bounding box center [709, 184] width 12 height 12
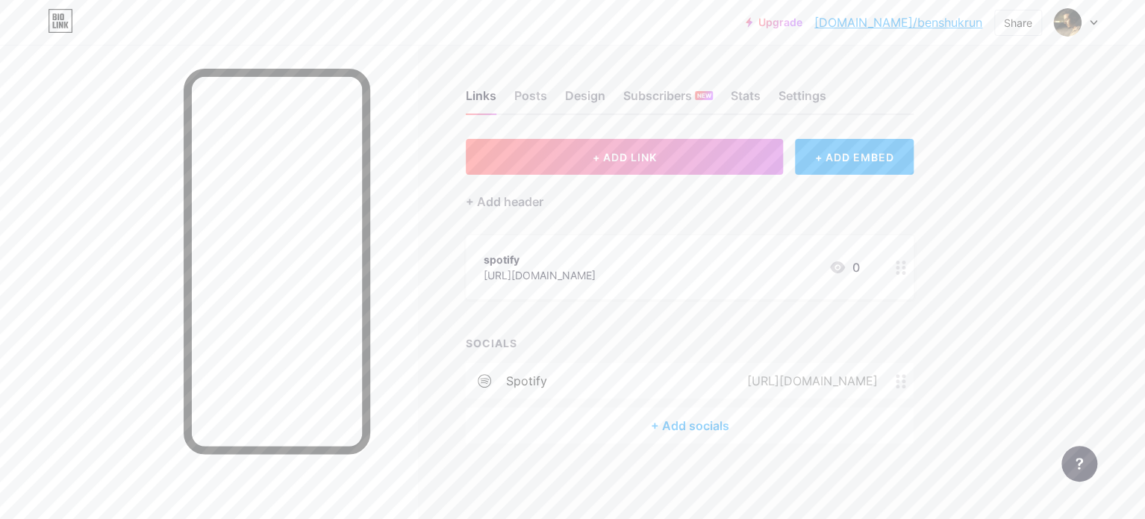
click at [624, 434] on div "+ Add socials" at bounding box center [690, 425] width 448 height 36
click at [511, 269] on div "Youtube Add" at bounding box center [572, 265] width 288 height 31
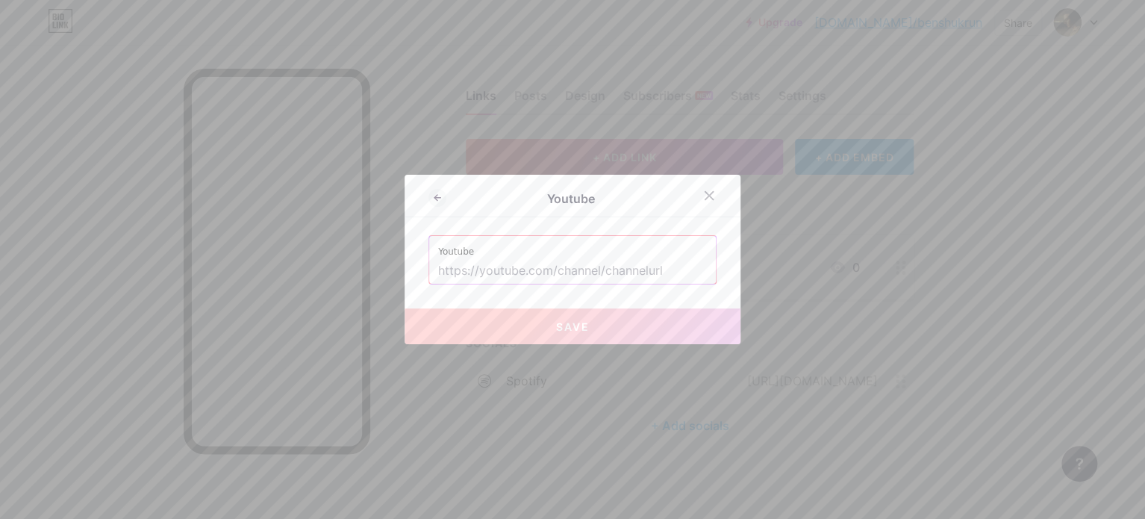
click at [574, 274] on input "text" at bounding box center [572, 270] width 269 height 25
paste input "[URL][DOMAIN_NAME]"
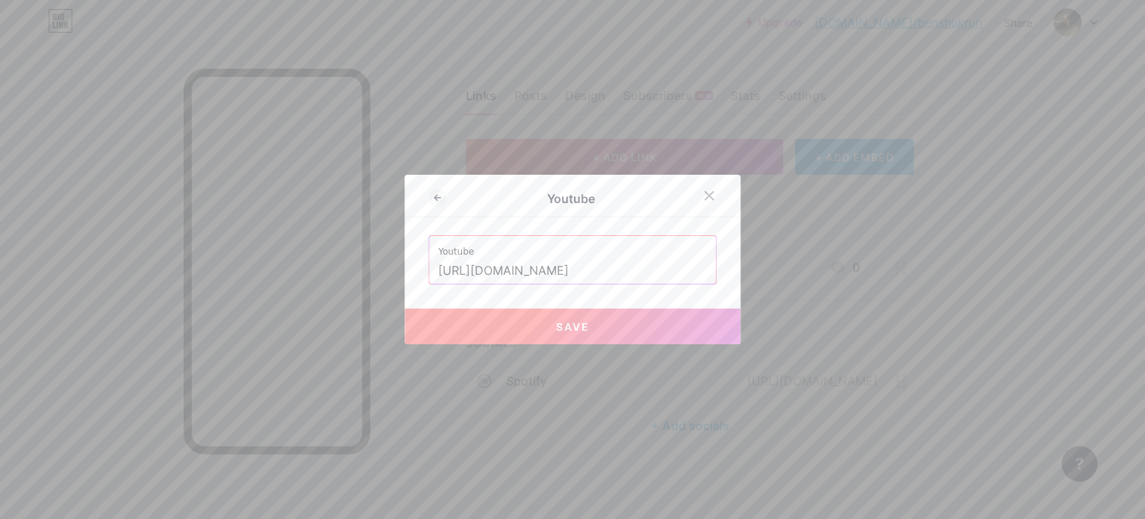
type input "[URL][DOMAIN_NAME]"
click at [607, 328] on button "Save" at bounding box center [572, 326] width 336 height 36
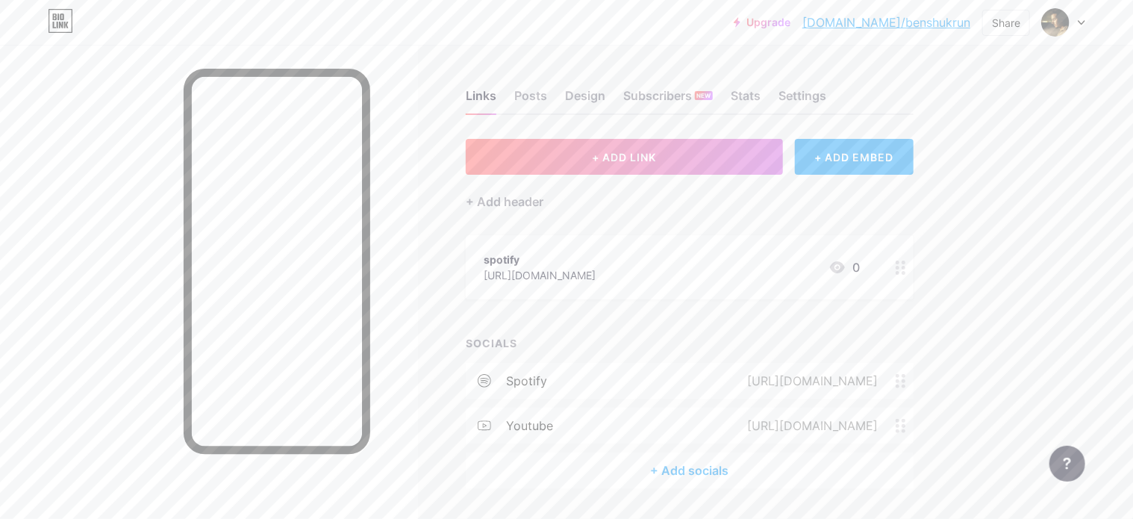
click at [889, 263] on div at bounding box center [900, 267] width 25 height 64
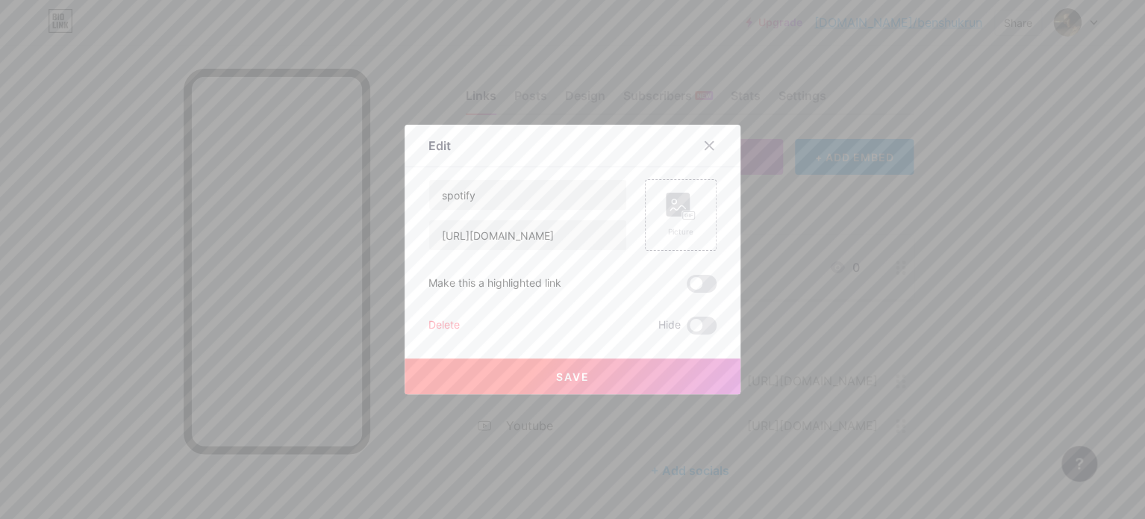
click at [436, 322] on div "Delete" at bounding box center [443, 325] width 31 height 18
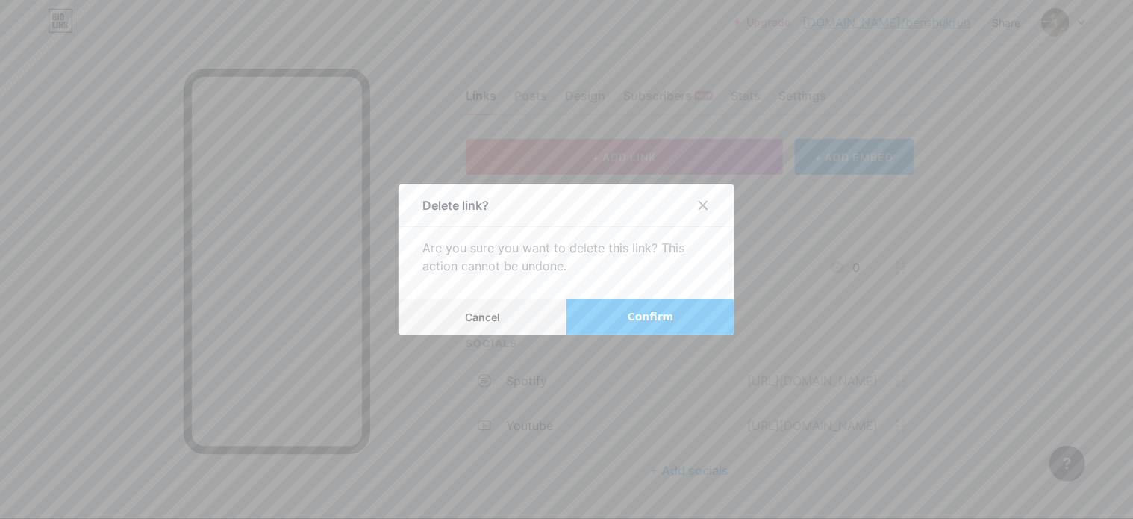
click at [660, 325] on button "Confirm" at bounding box center [650, 316] width 168 height 36
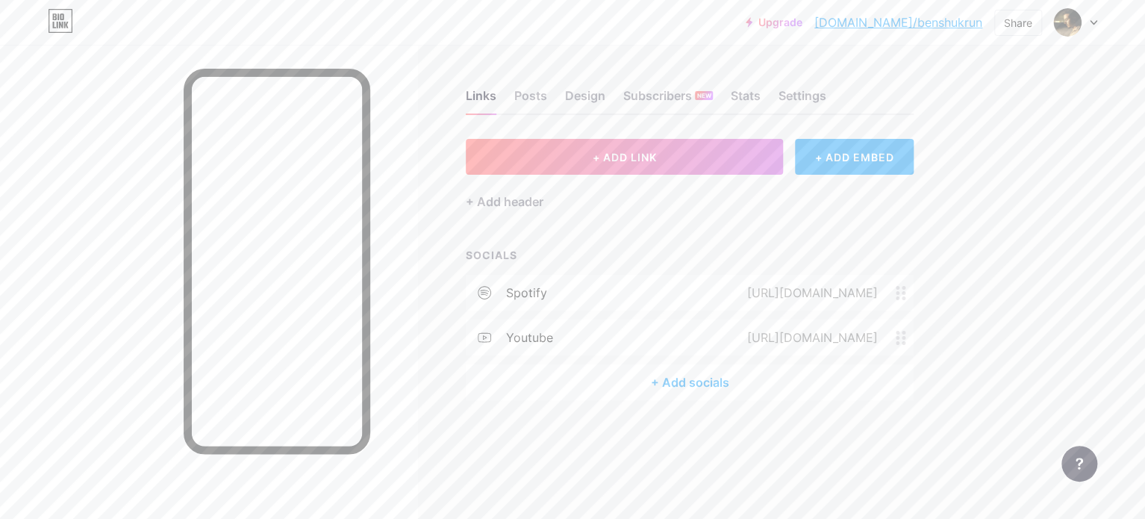
click at [695, 374] on div "+ Add socials" at bounding box center [690, 382] width 448 height 36
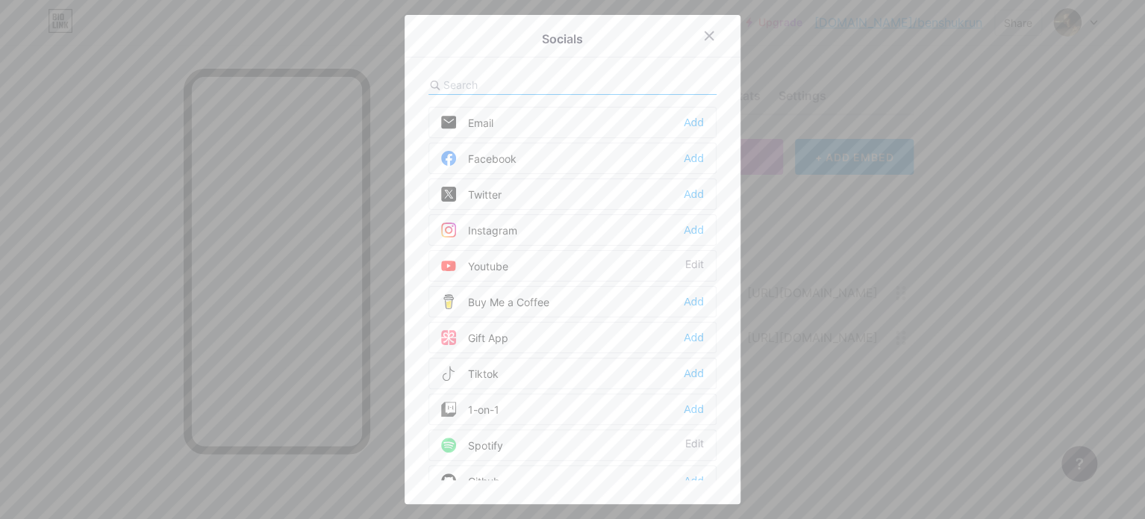
click at [502, 234] on div "Instagram" at bounding box center [479, 229] width 76 height 15
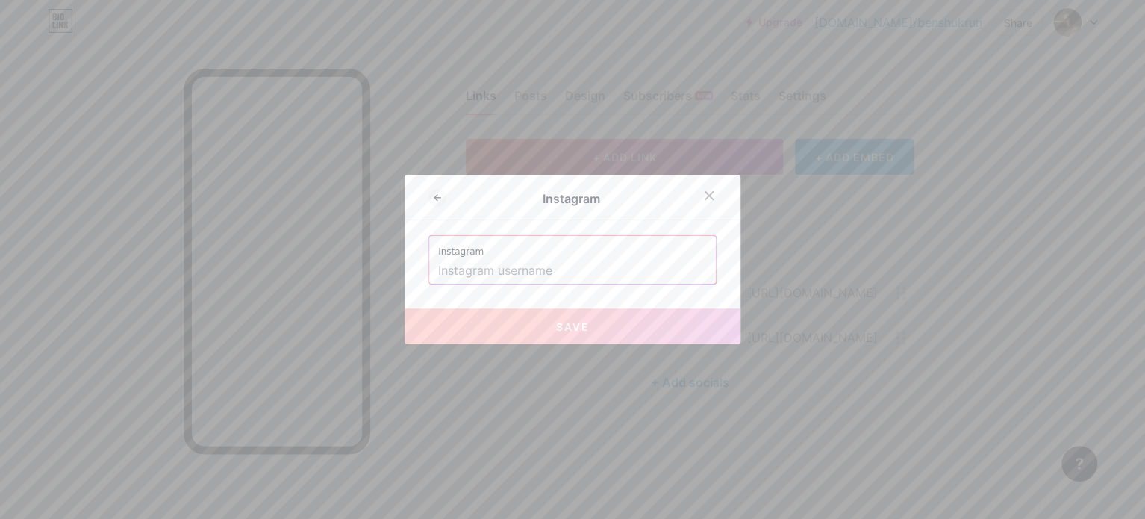
click at [562, 263] on input "text" at bounding box center [572, 270] width 269 height 25
paste input "[URL][DOMAIN_NAME][DOMAIN_NAME]"
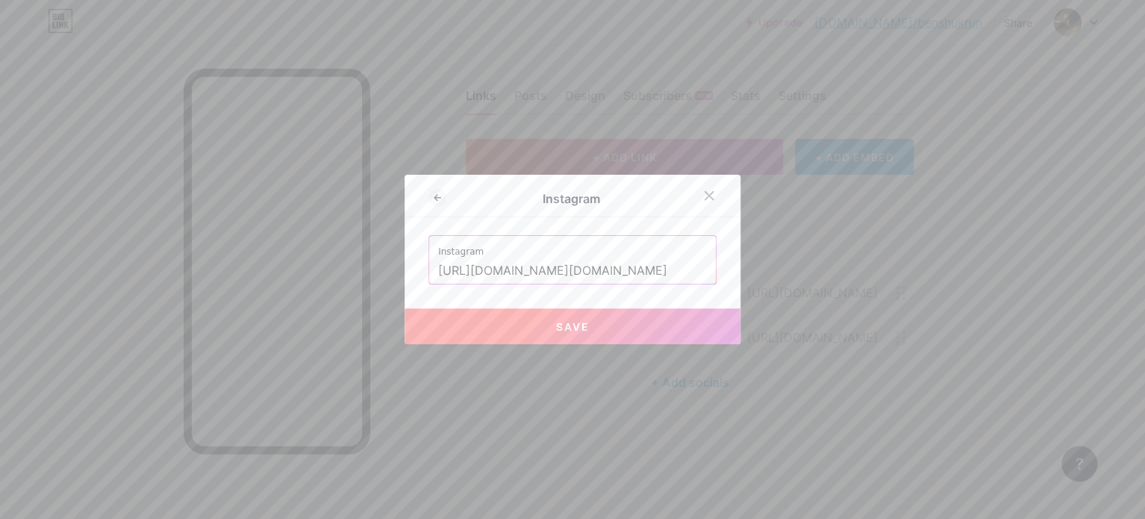
click at [541, 317] on button "Save" at bounding box center [572, 326] width 336 height 36
type input "[URL][DOMAIN_NAME][DOMAIN_NAME][DOMAIN_NAME]"
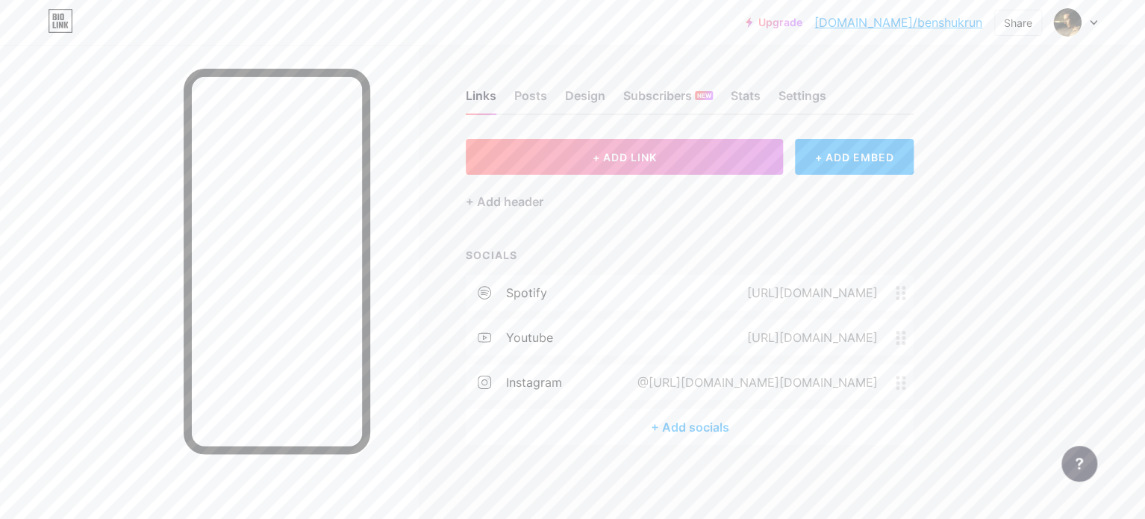
click at [658, 429] on div "+ Add socials" at bounding box center [690, 427] width 448 height 36
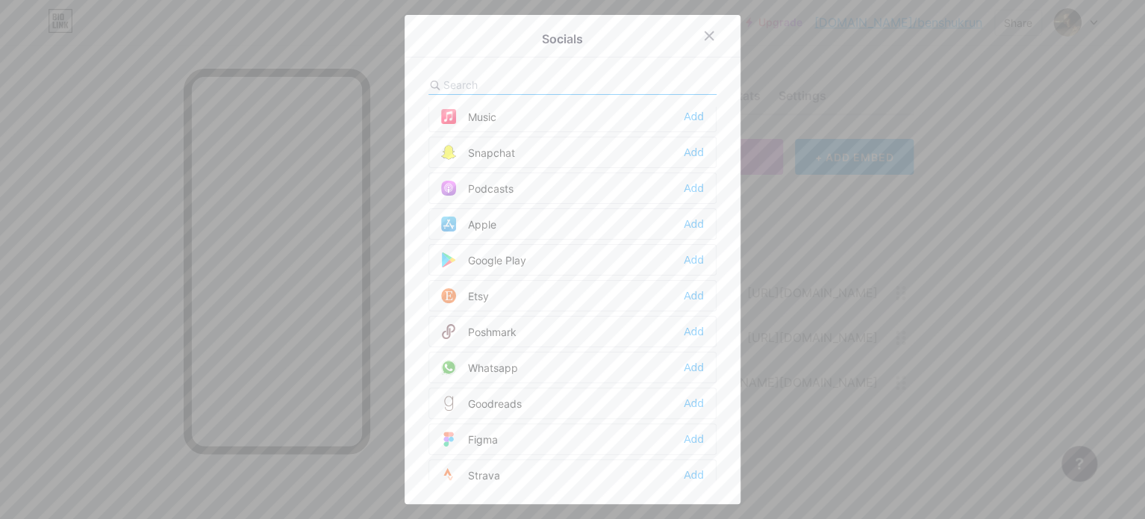
scroll to position [970, 0]
click at [456, 184] on span at bounding box center [454, 191] width 27 height 15
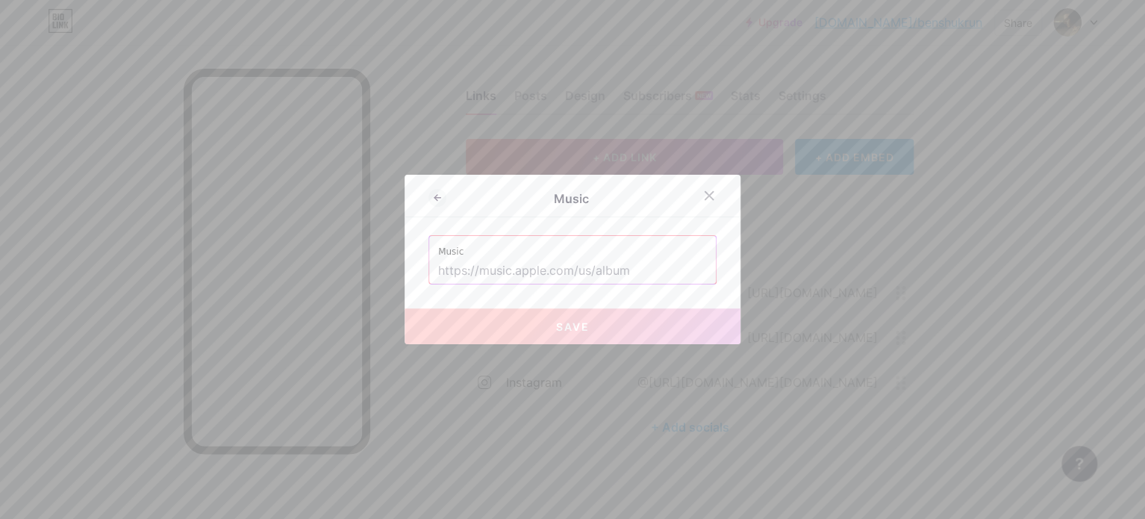
click at [522, 283] on input "text" at bounding box center [572, 270] width 269 height 25
paste input "[URL][DOMAIN_NAME]"
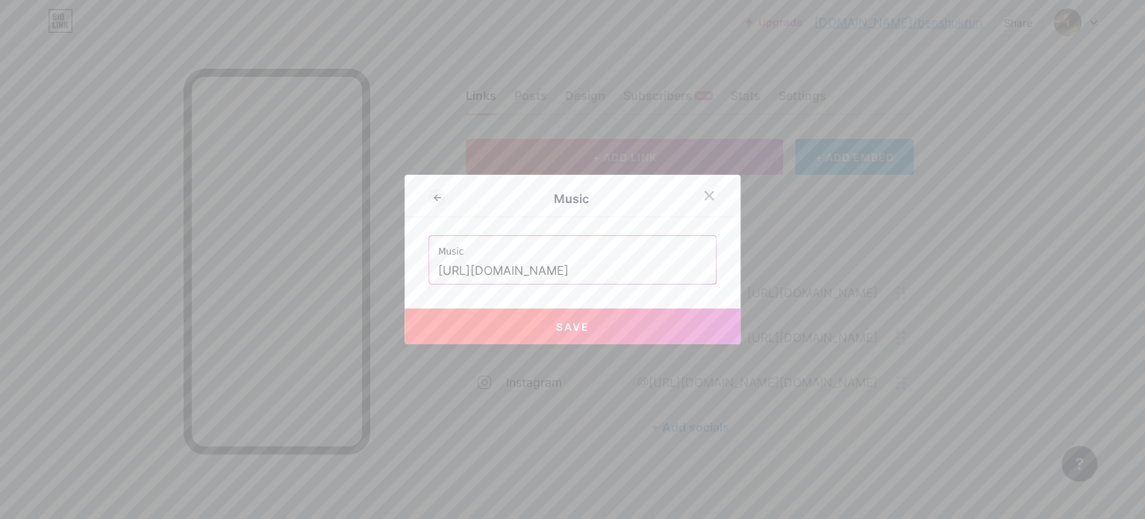
type input "[URL][DOMAIN_NAME]"
click at [499, 322] on button "Save" at bounding box center [572, 326] width 336 height 36
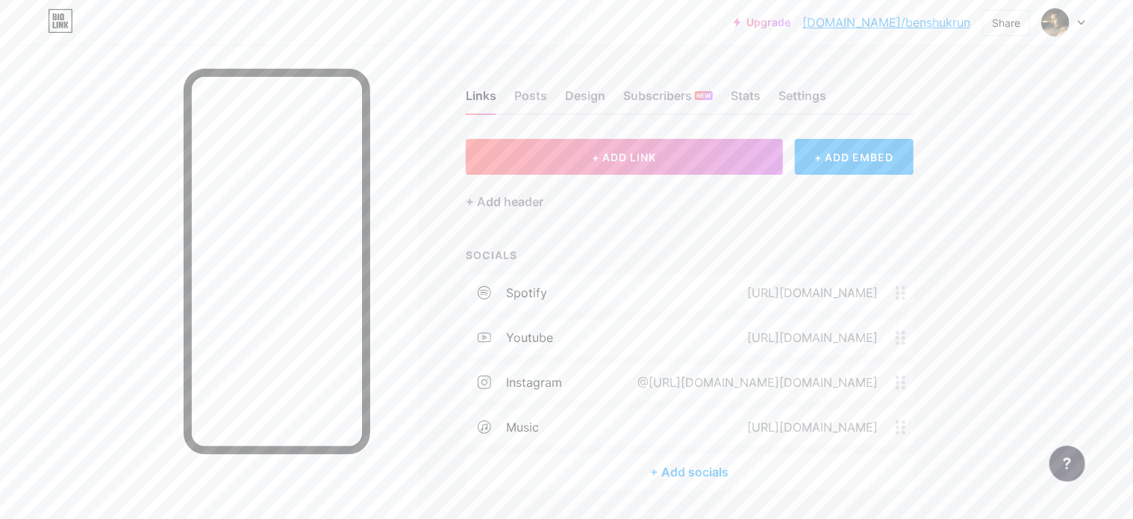
click at [582, 469] on div "+ Add socials" at bounding box center [690, 472] width 448 height 36
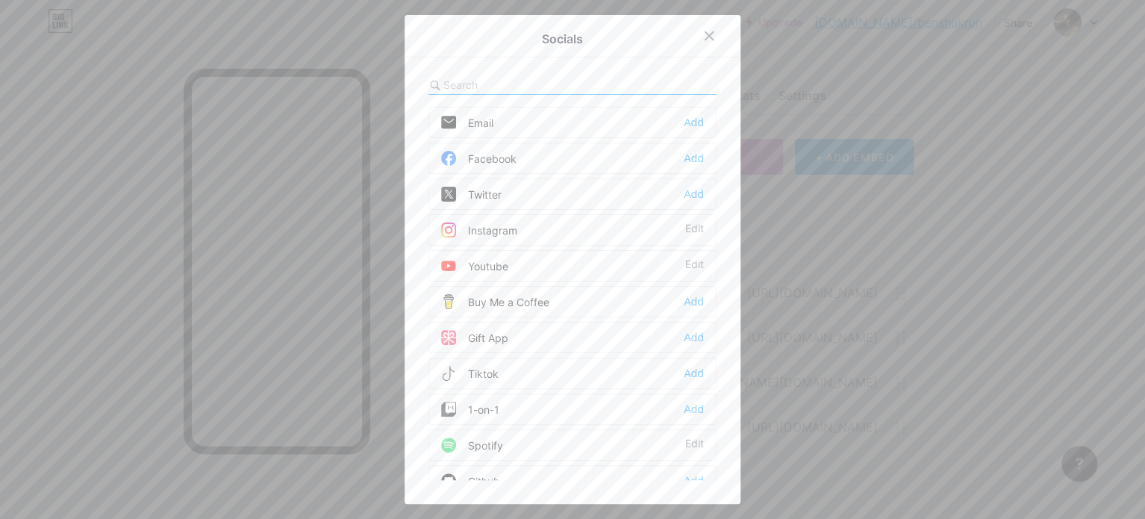
click at [490, 160] on div "Facebook" at bounding box center [478, 158] width 75 height 15
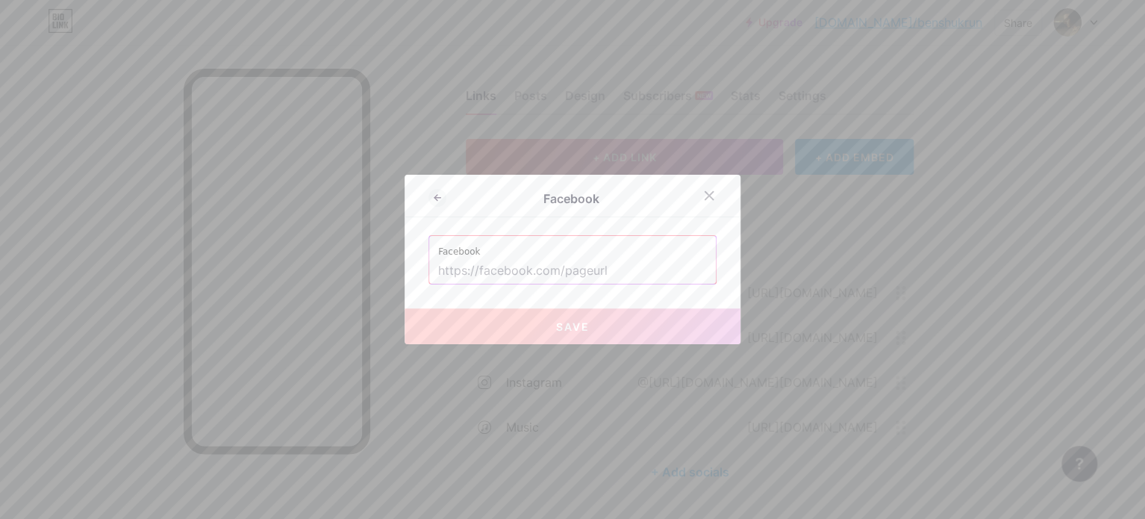
click at [487, 276] on input "text" at bounding box center [572, 270] width 269 height 25
paste input "[URL][DOMAIN_NAME]"
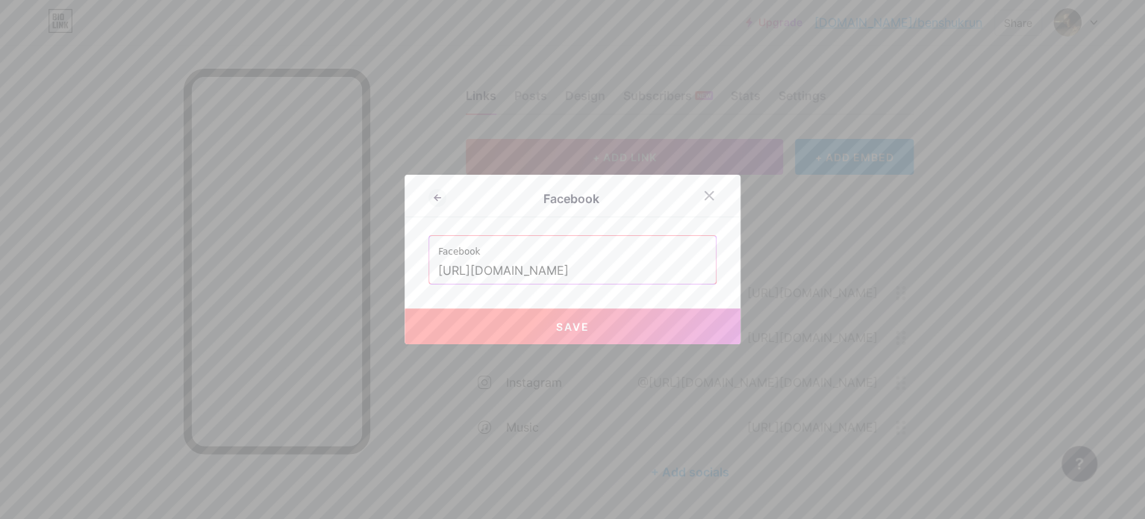
type input "[URL][DOMAIN_NAME]"
click at [464, 323] on button "Save" at bounding box center [572, 326] width 336 height 36
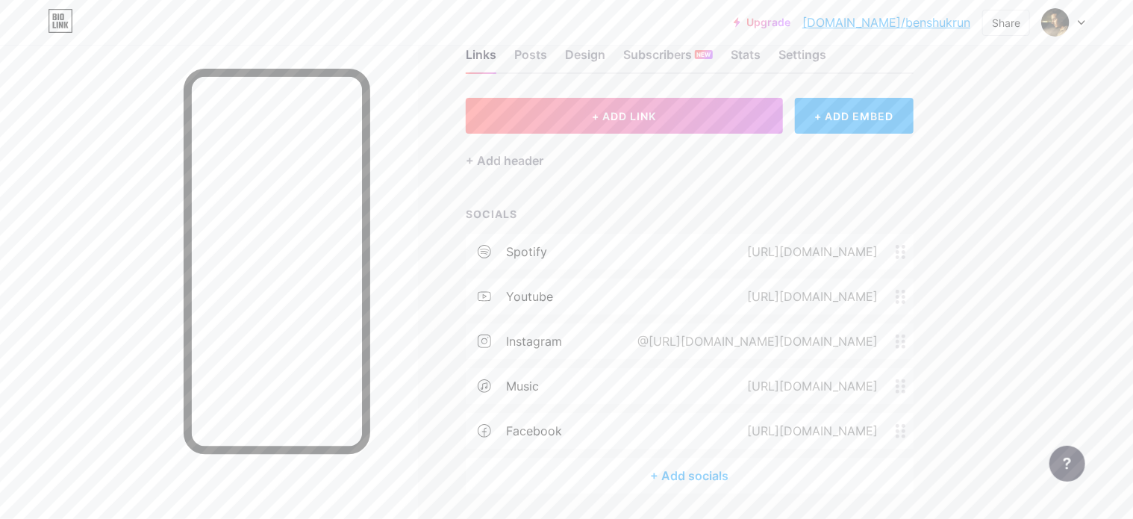
scroll to position [0, 0]
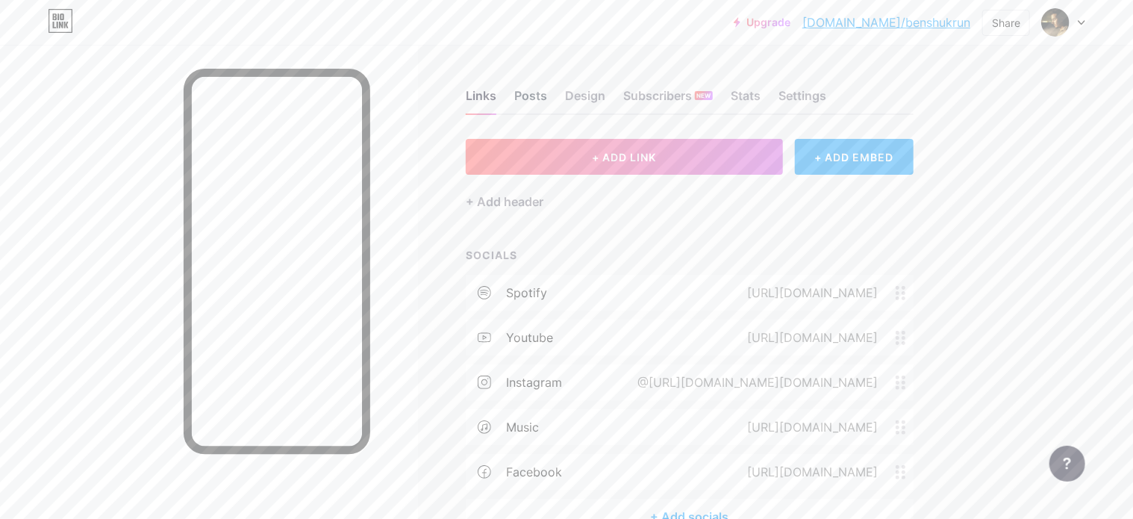
click at [519, 98] on div "Posts" at bounding box center [530, 100] width 33 height 27
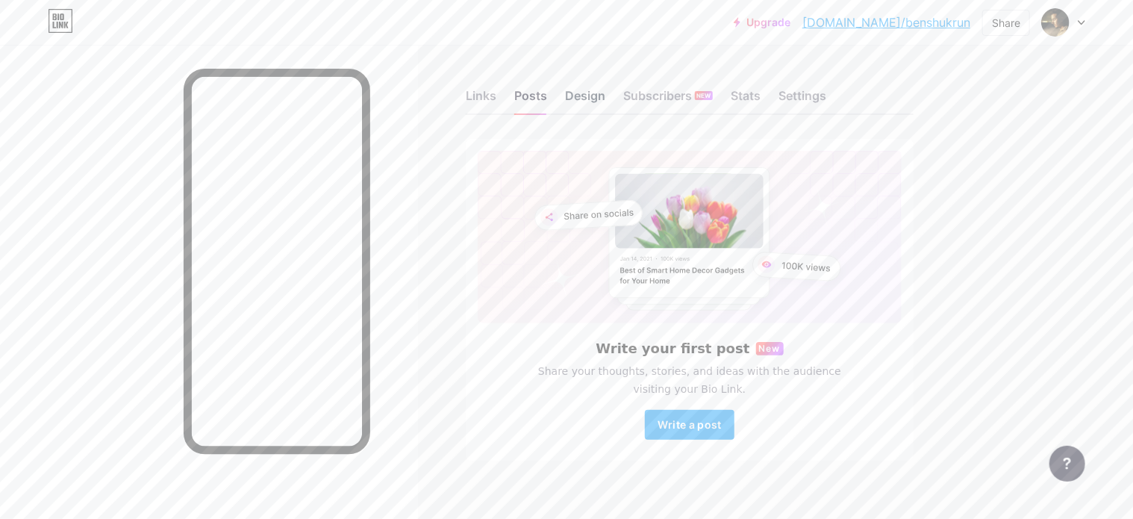
click at [578, 108] on div "Design" at bounding box center [585, 100] width 40 height 27
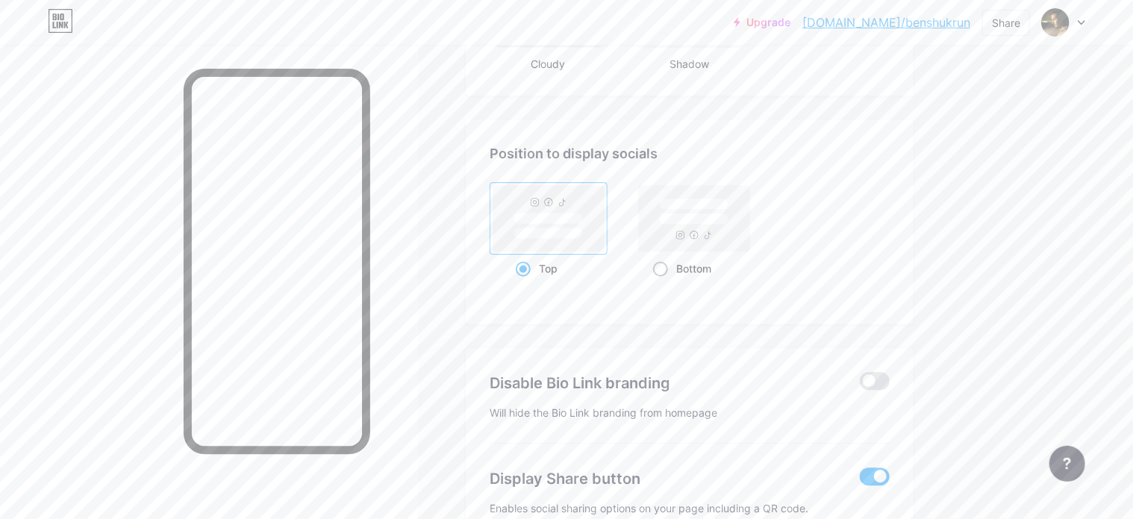
scroll to position [2010, 0]
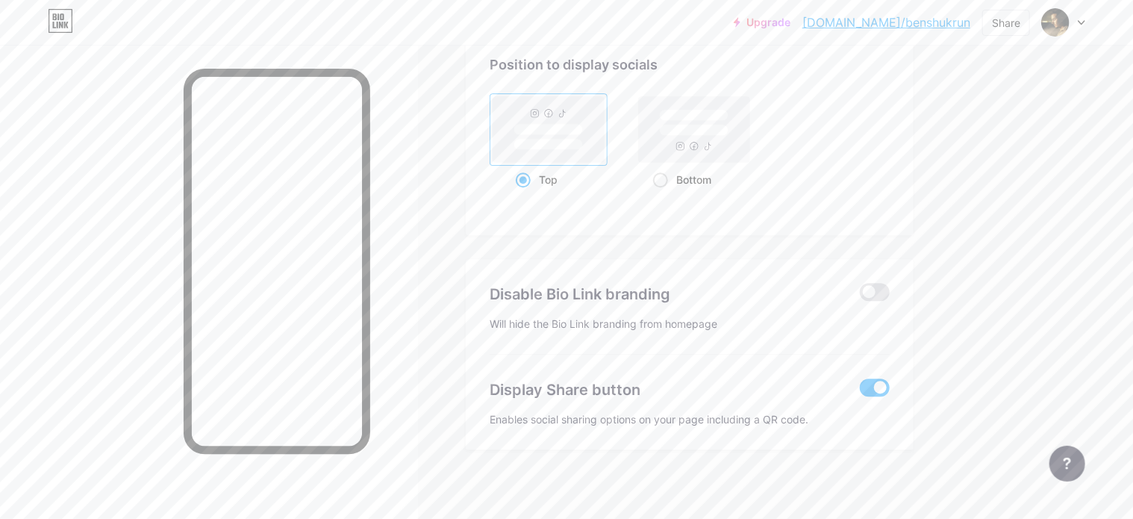
click at [872, 381] on span at bounding box center [875, 387] width 30 height 18
click at [860, 391] on input "checkbox" at bounding box center [860, 391] width 0 height 0
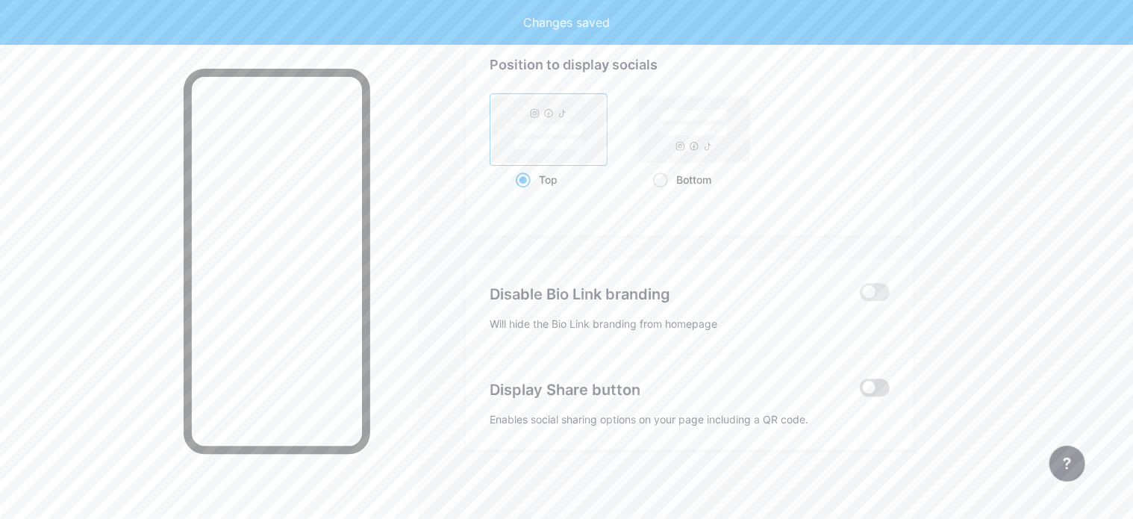
click at [872, 381] on span at bounding box center [875, 387] width 30 height 18
click at [860, 391] on input "checkbox" at bounding box center [860, 391] width 0 height 0
click at [872, 381] on span at bounding box center [875, 387] width 30 height 18
click at [860, 391] on input "checkbox" at bounding box center [860, 391] width 0 height 0
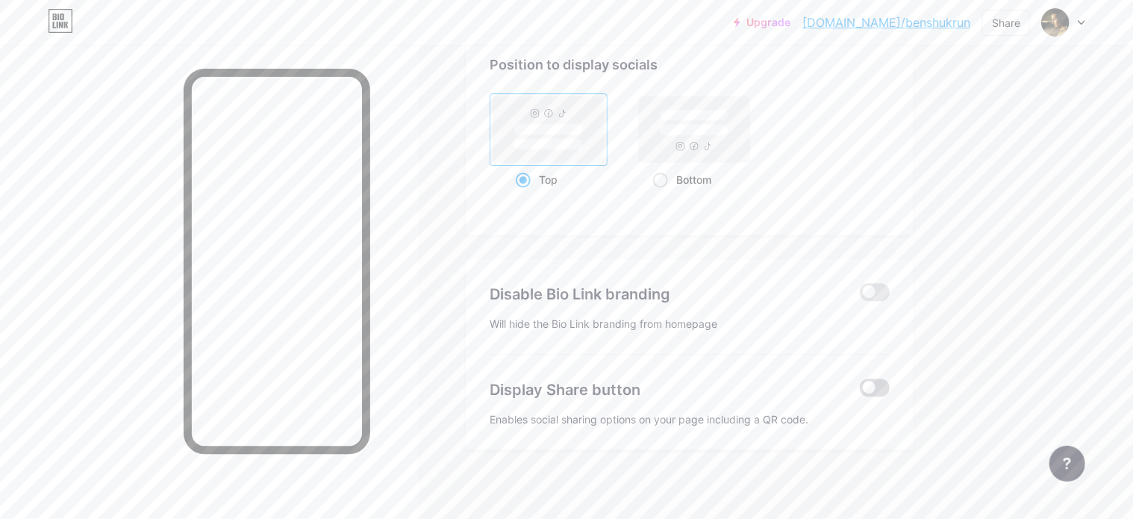
click at [878, 390] on span at bounding box center [875, 387] width 30 height 18
click at [860, 391] on input "checkbox" at bounding box center [860, 391] width 0 height 0
click at [881, 285] on span at bounding box center [875, 292] width 30 height 18
click at [860, 295] on input "checkbox" at bounding box center [860, 295] width 0 height 0
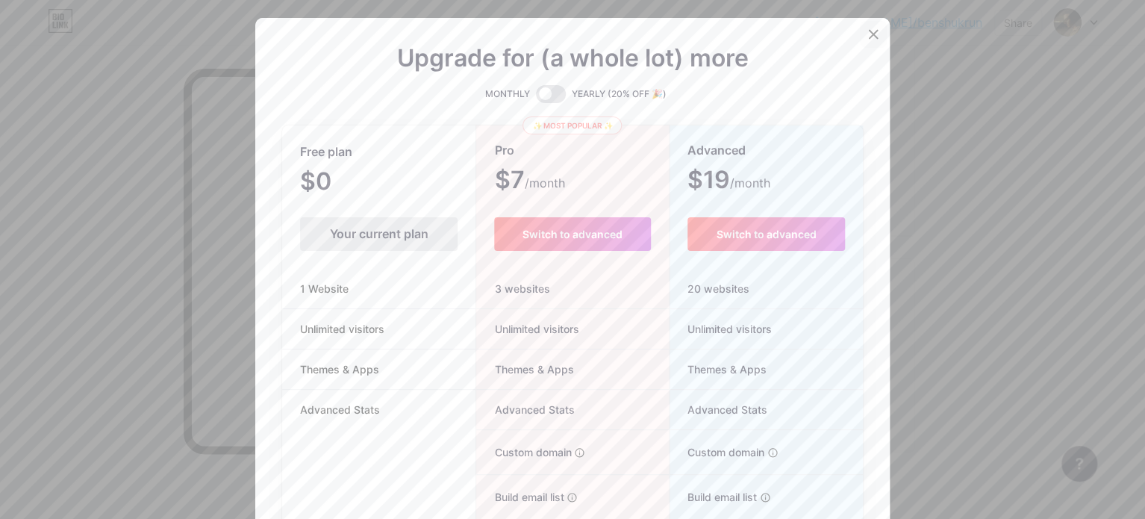
click at [869, 37] on icon at bounding box center [873, 34] width 8 height 8
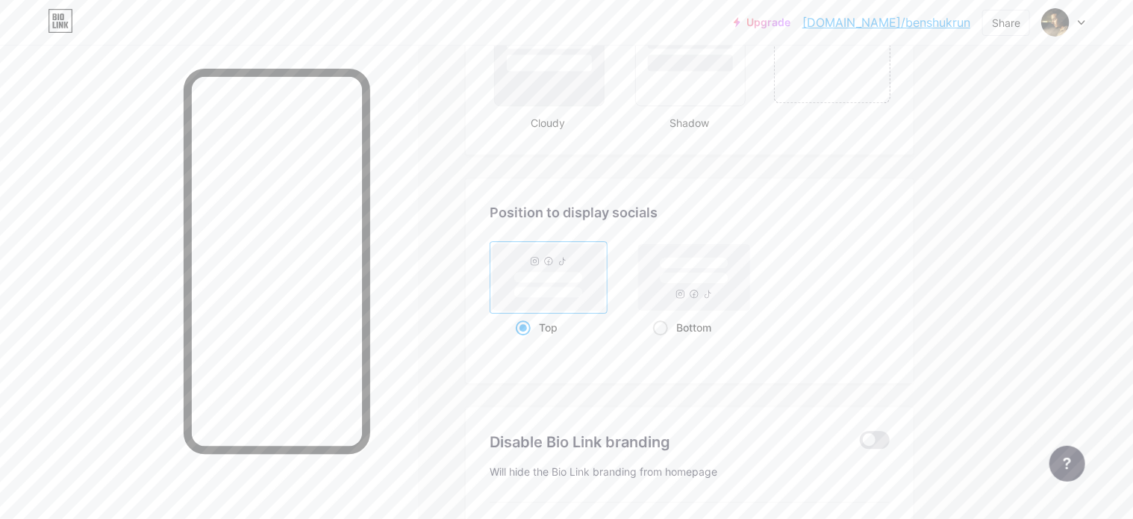
scroll to position [1786, 0]
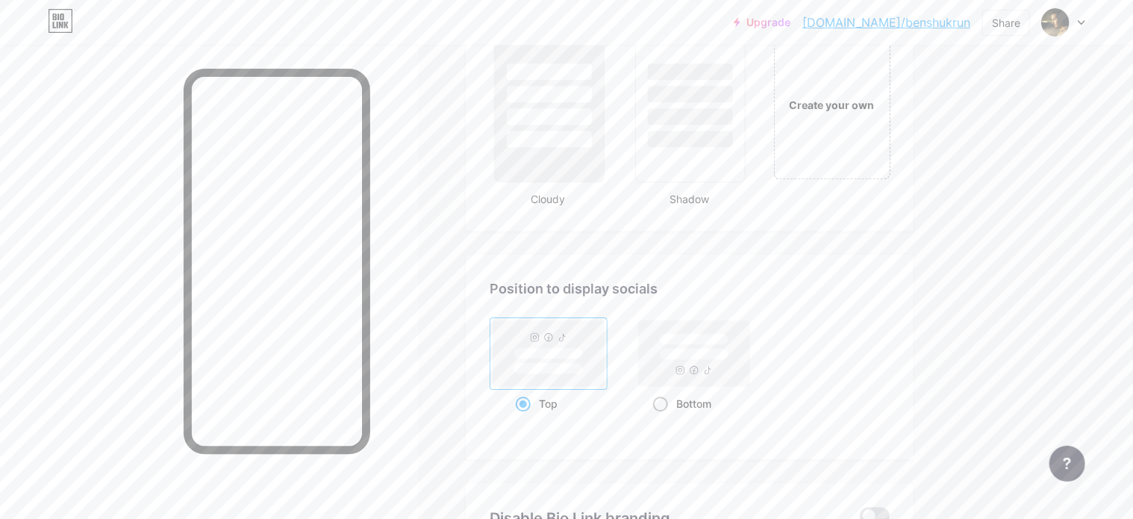
click at [711, 366] on rect at bounding box center [694, 353] width 111 height 66
click at [663, 417] on input "Bottom" at bounding box center [658, 422] width 10 height 10
radio input "true"
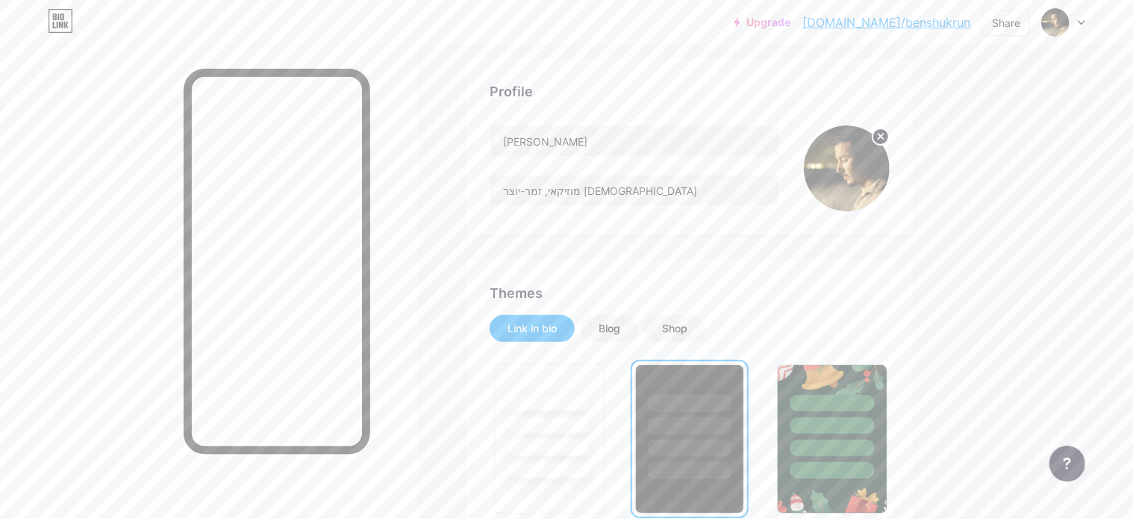
scroll to position [0, 0]
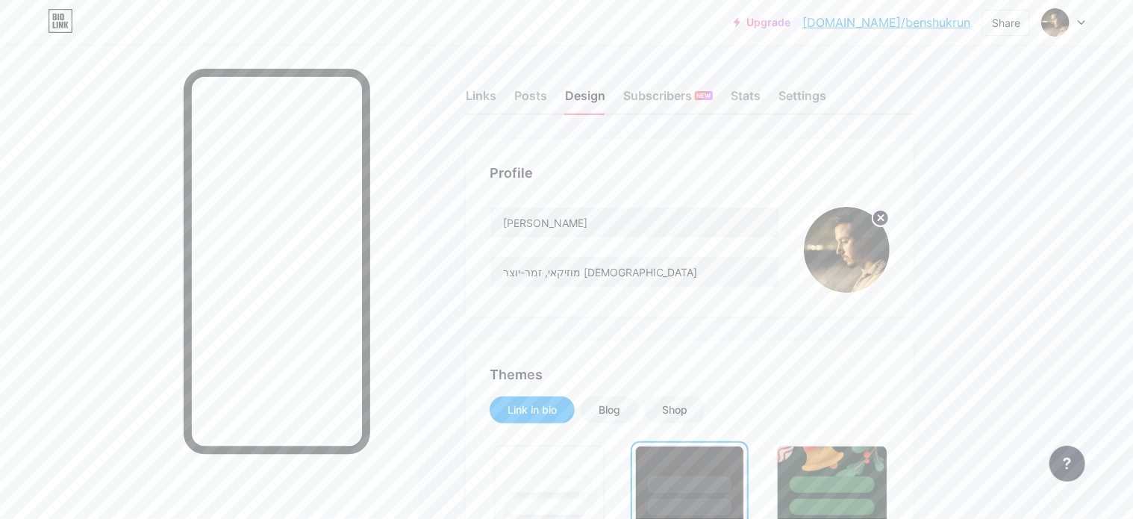
click at [845, 244] on img at bounding box center [847, 250] width 86 height 86
click at [663, 409] on div "Shop" at bounding box center [674, 409] width 25 height 15
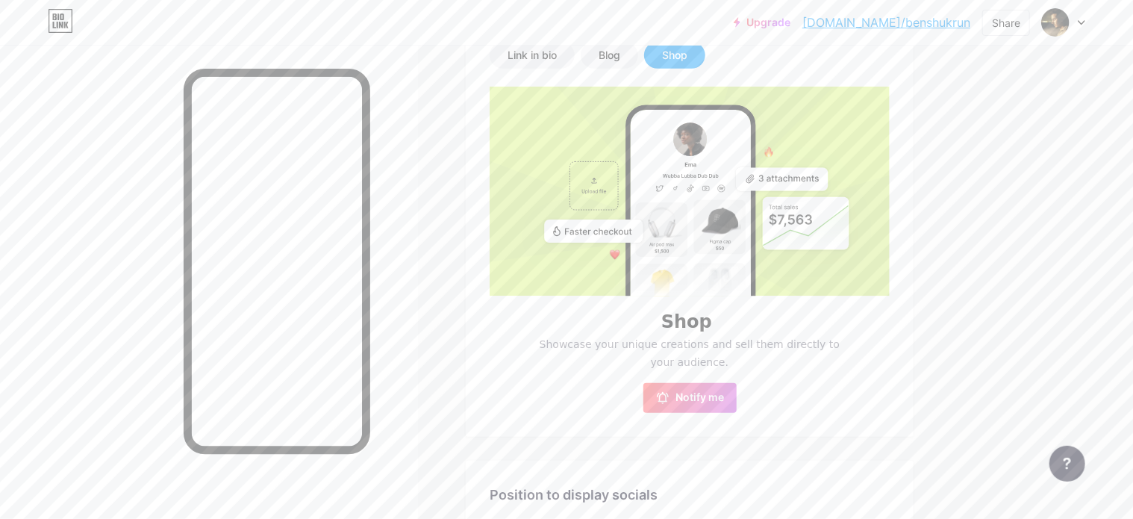
scroll to position [117, 0]
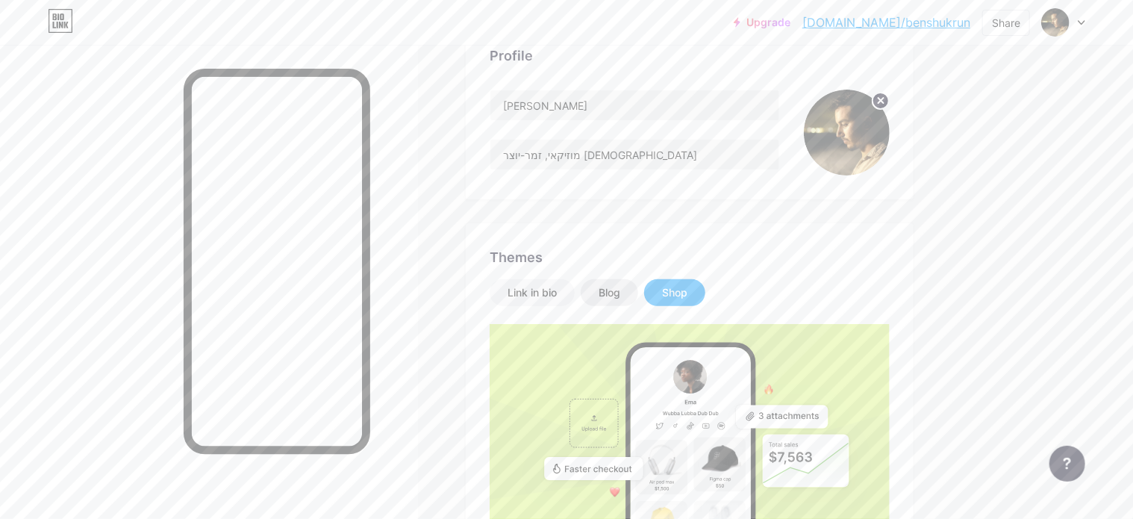
click at [609, 298] on div "Blog" at bounding box center [609, 292] width 22 height 15
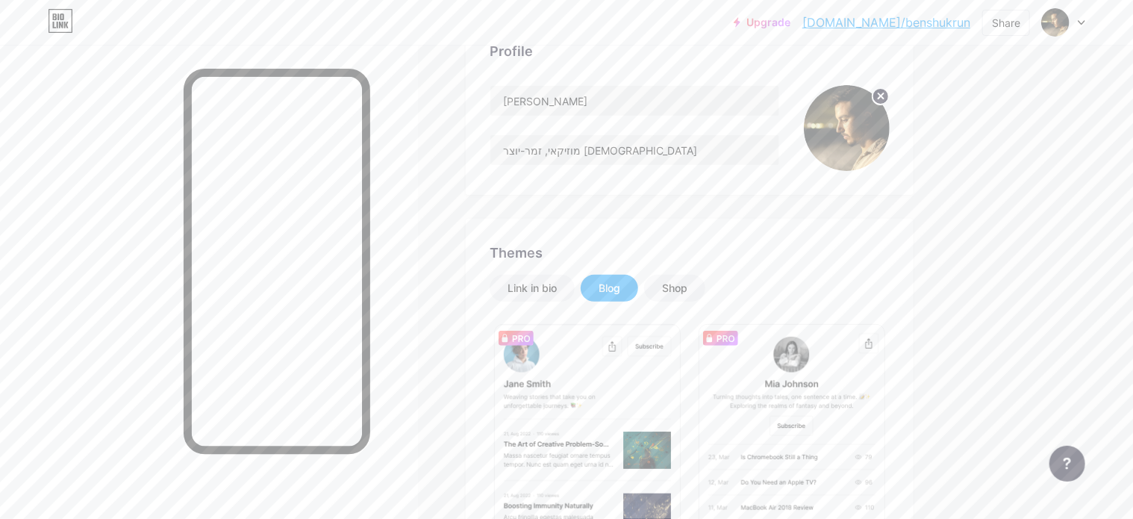
scroll to position [43, 0]
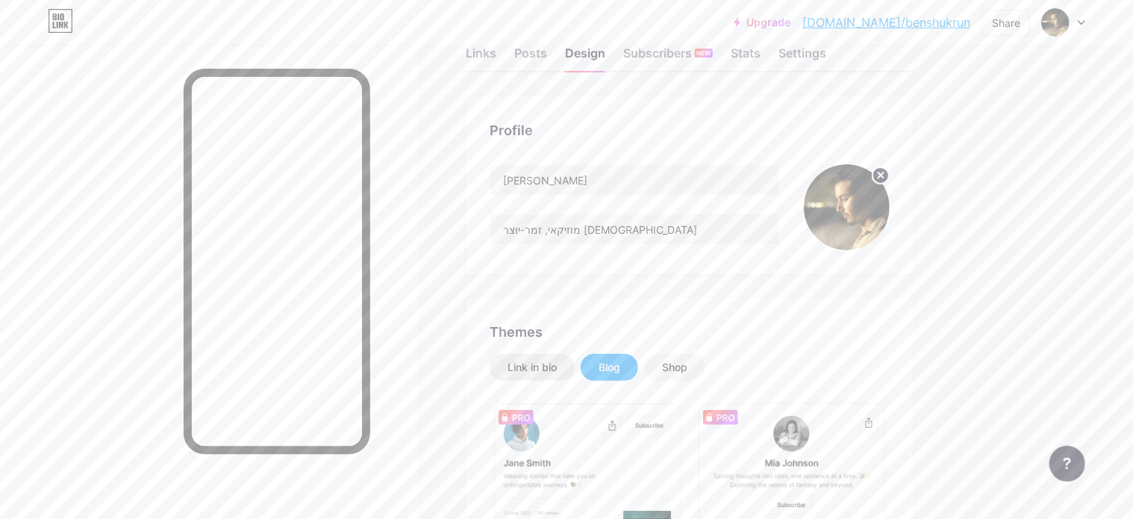
click at [546, 366] on div "Link in bio" at bounding box center [531, 367] width 49 height 15
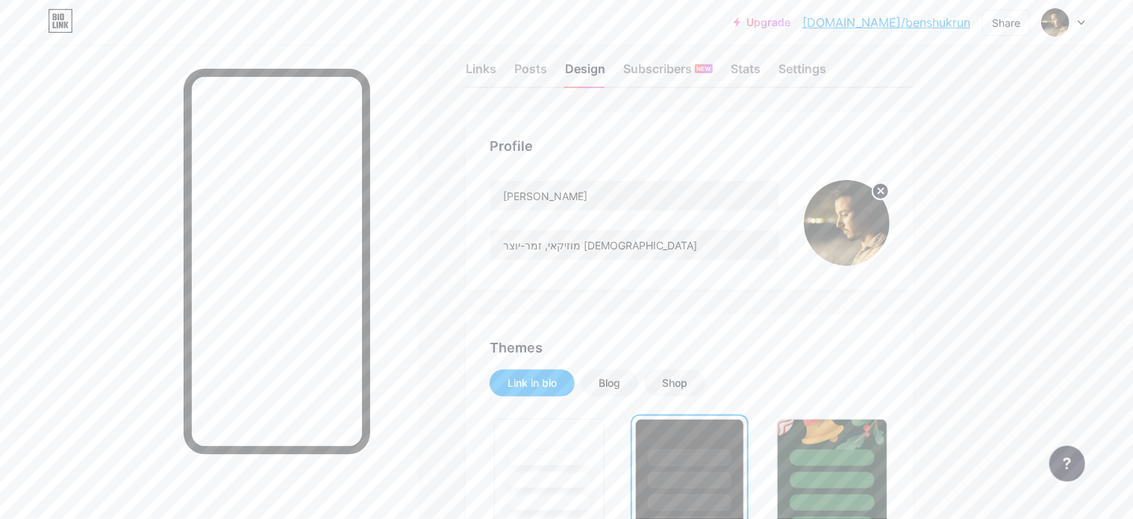
scroll to position [0, 0]
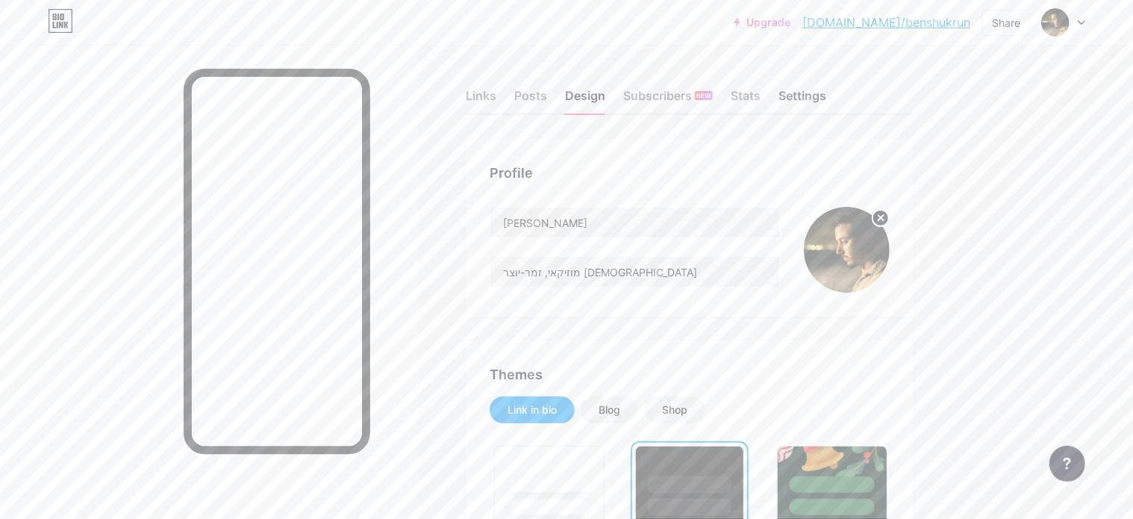
click at [786, 95] on div "Settings" at bounding box center [802, 100] width 48 height 27
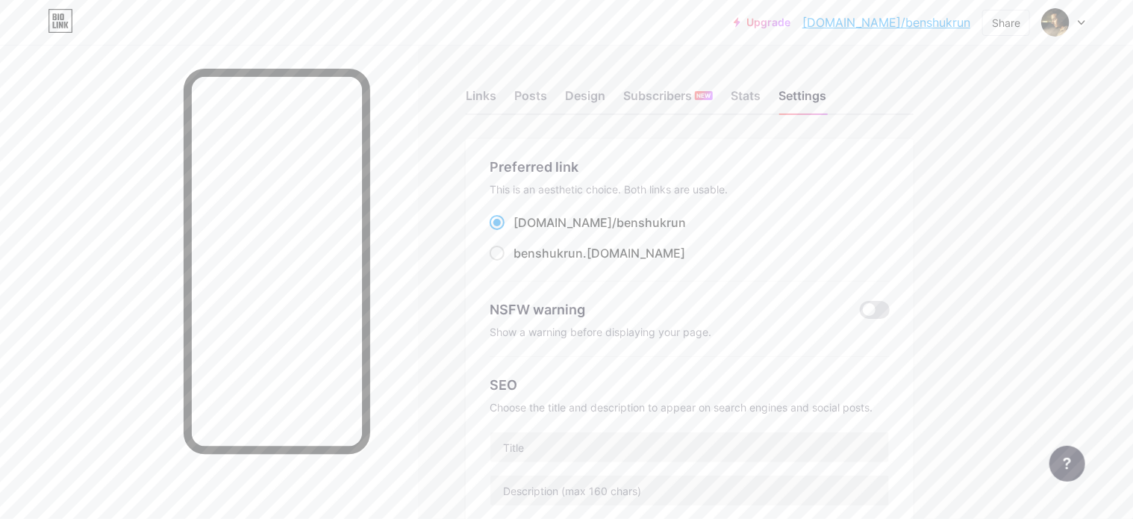
scroll to position [149, 0]
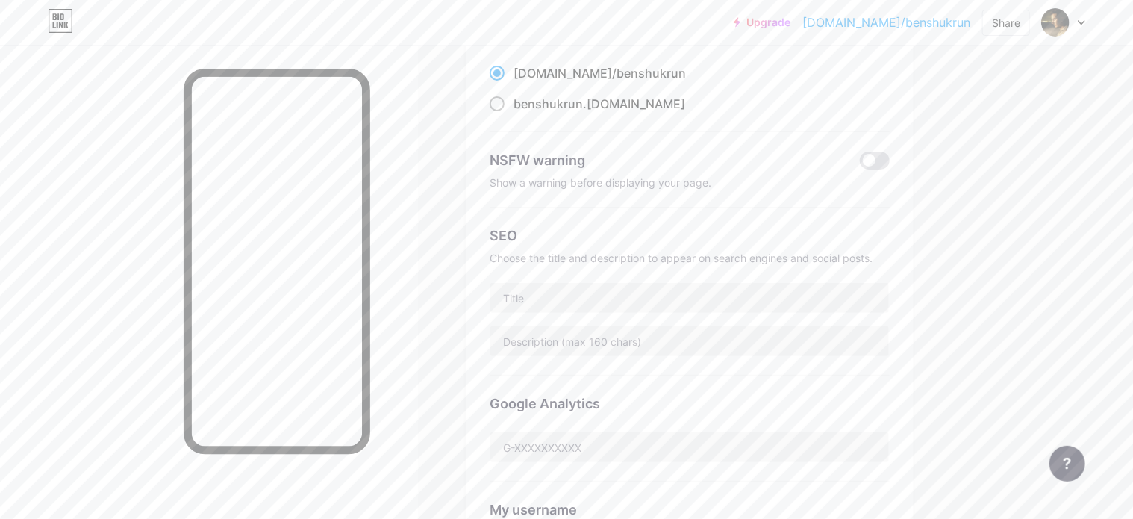
click at [566, 105] on span "benshukrun" at bounding box center [547, 103] width 69 height 15
click at [523, 113] on input "benshukrun .[DOMAIN_NAME]" at bounding box center [518, 118] width 10 height 10
radio input "true"
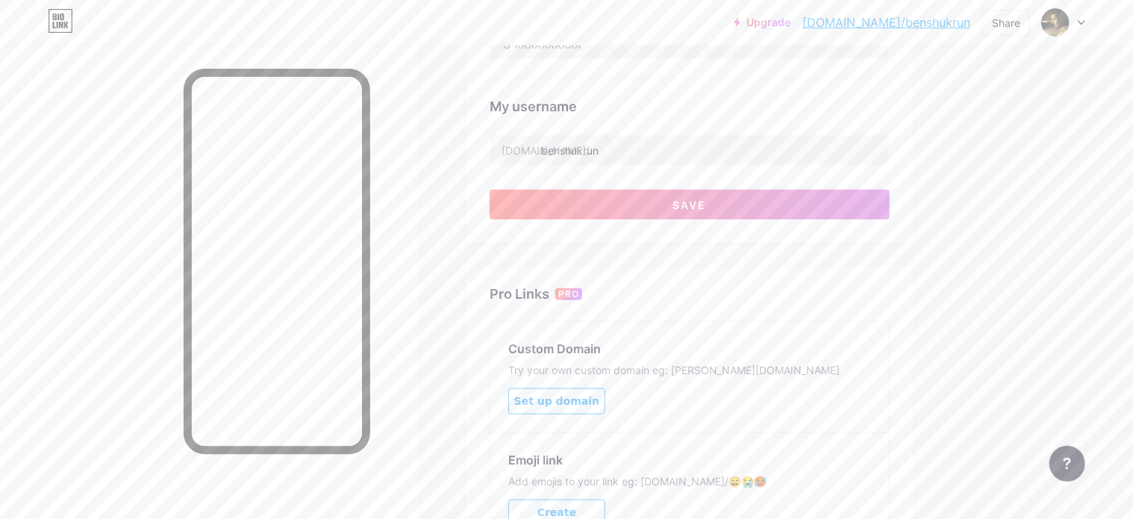
scroll to position [700, 0]
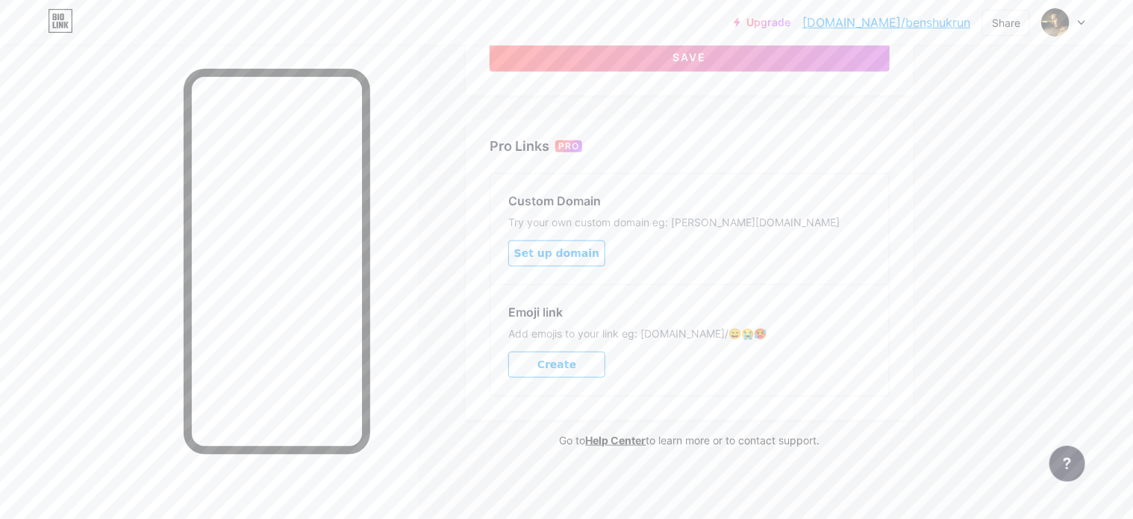
click at [755, 67] on button "Save" at bounding box center [690, 57] width 400 height 30
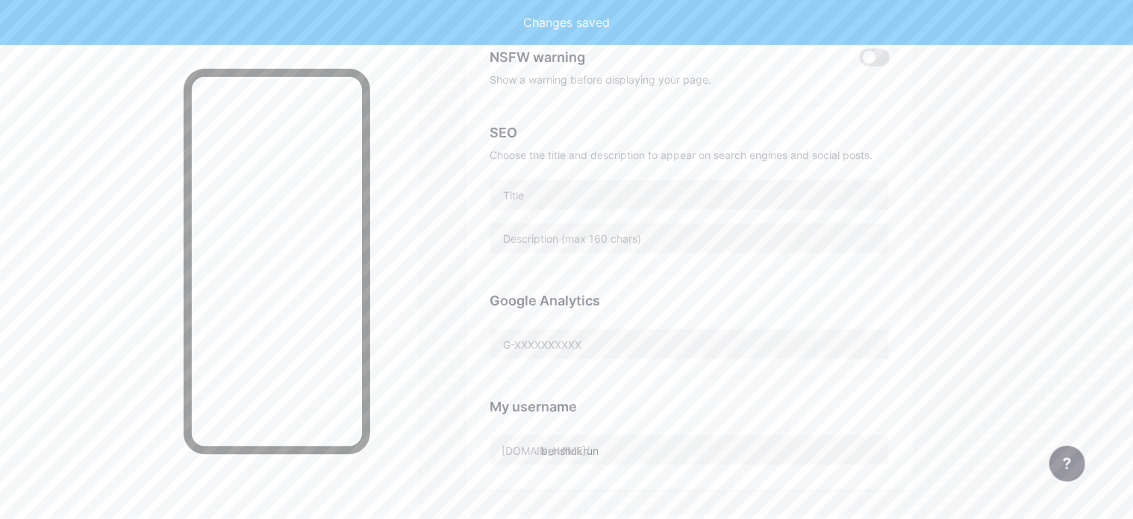
scroll to position [0, 0]
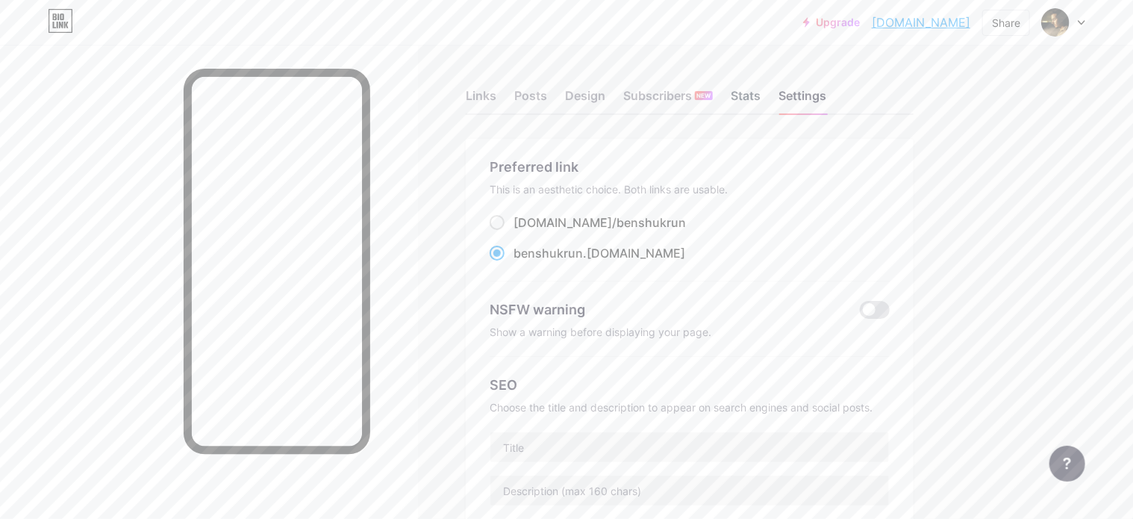
click at [748, 99] on div "Stats" at bounding box center [746, 100] width 30 height 27
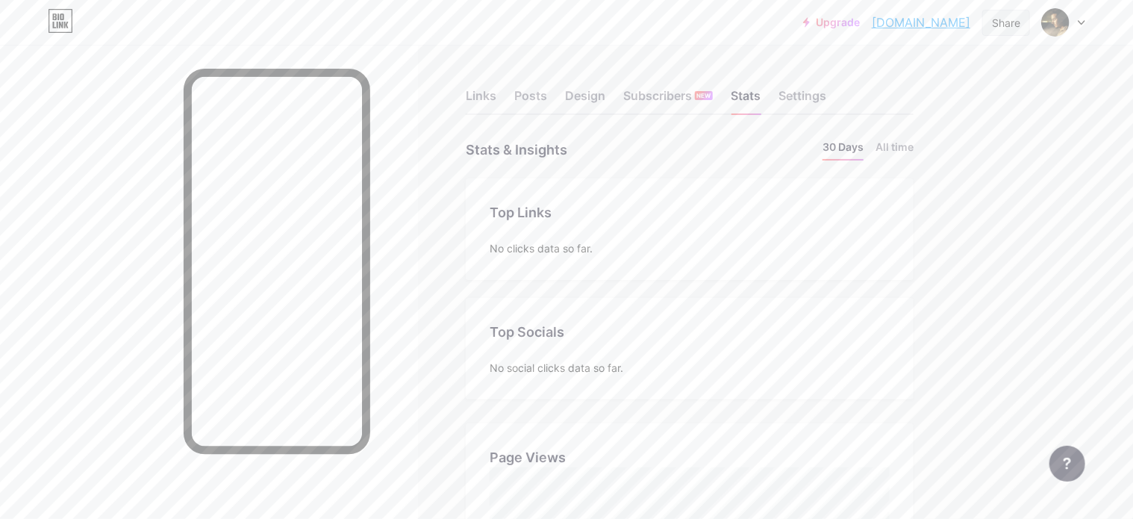
click at [993, 23] on div "Share" at bounding box center [1006, 23] width 28 height 16
click at [946, 84] on div "Copy link" at bounding box center [918, 77] width 222 height 36
click at [881, 23] on link "[DOMAIN_NAME]" at bounding box center [921, 22] width 98 height 18
click at [488, 99] on div "Links" at bounding box center [481, 100] width 31 height 27
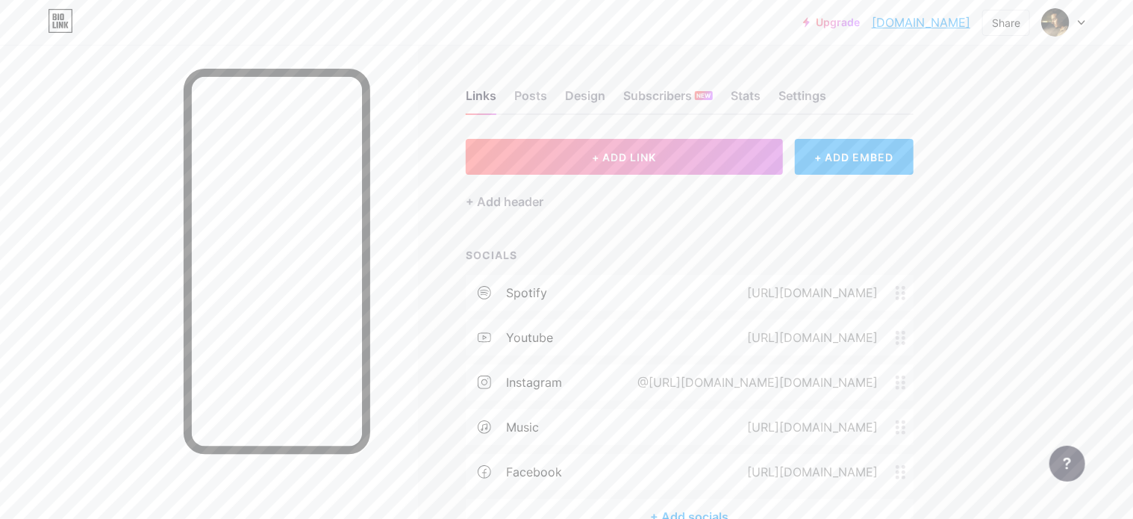
click at [480, 383] on icon at bounding box center [484, 381] width 13 height 13
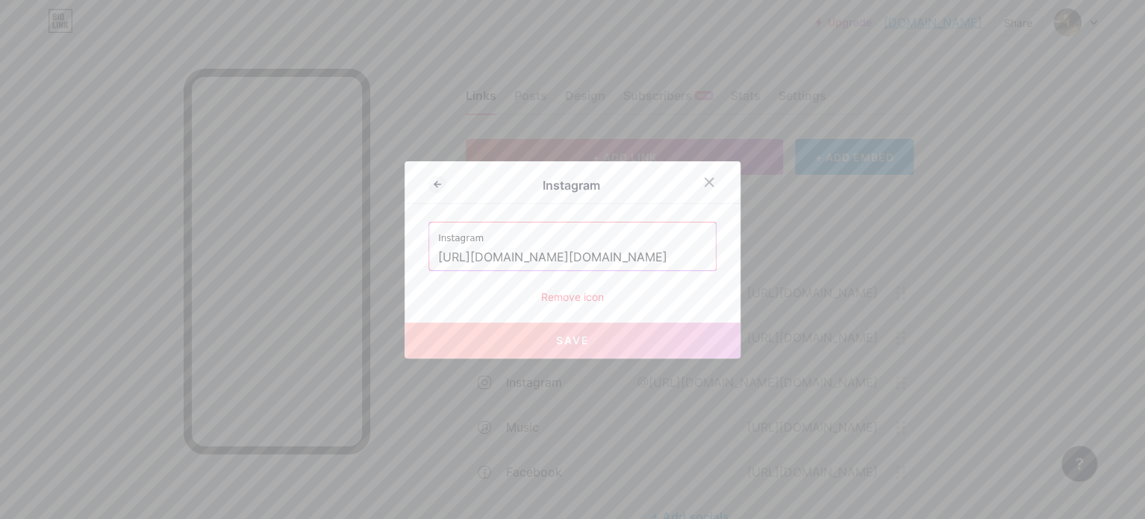
click at [551, 260] on input "[URL][DOMAIN_NAME][DOMAIN_NAME]" at bounding box center [572, 257] width 269 height 25
paste input "profilecard/?igsh=b2pndW9kZGdlNmpv"
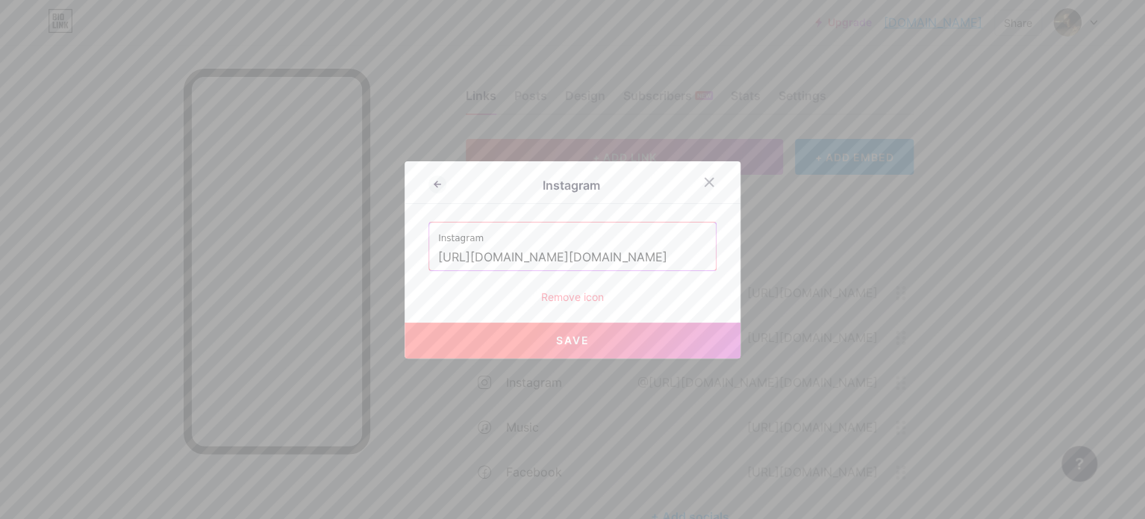
click at [589, 339] on button "Save" at bounding box center [572, 340] width 336 height 36
type input "[URL][DOMAIN_NAME][DOMAIN_NAME][DOMAIN_NAME]"
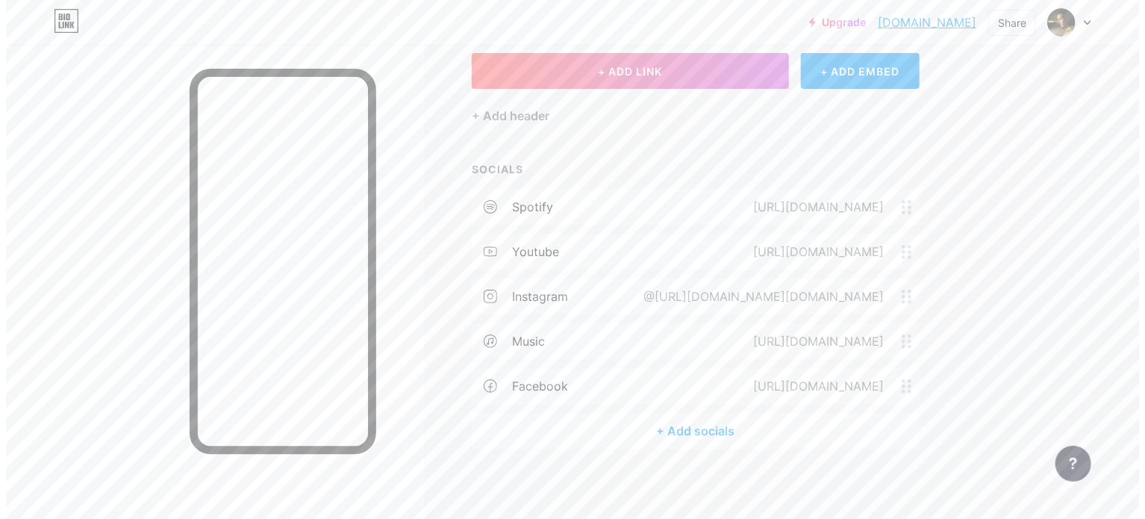
scroll to position [89, 0]
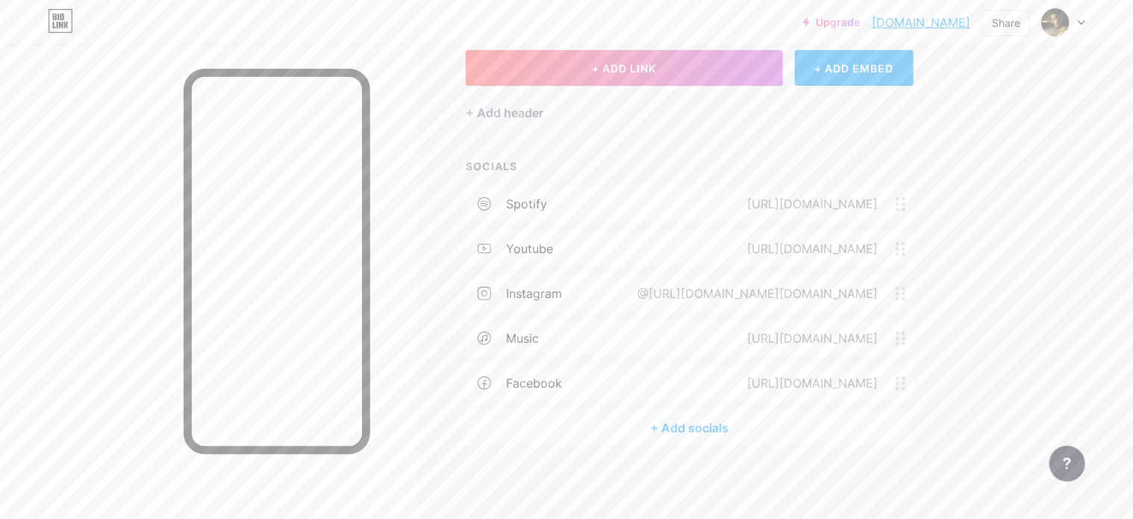
click at [680, 290] on div "@[URL][DOMAIN_NAME][DOMAIN_NAME]" at bounding box center [754, 293] width 282 height 18
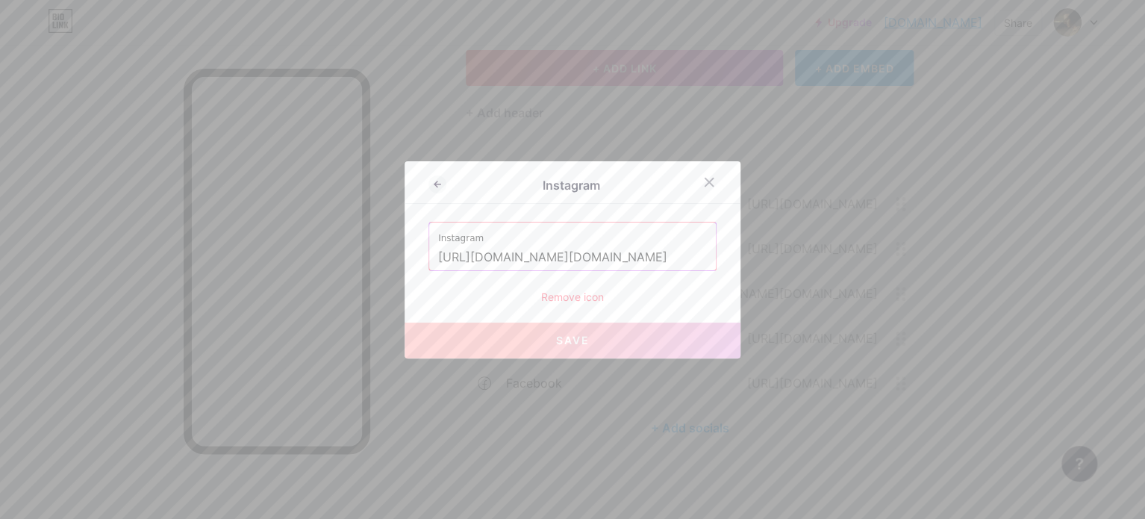
click at [684, 254] on input "[URL][DOMAIN_NAME][DOMAIN_NAME]" at bounding box center [572, 257] width 269 height 25
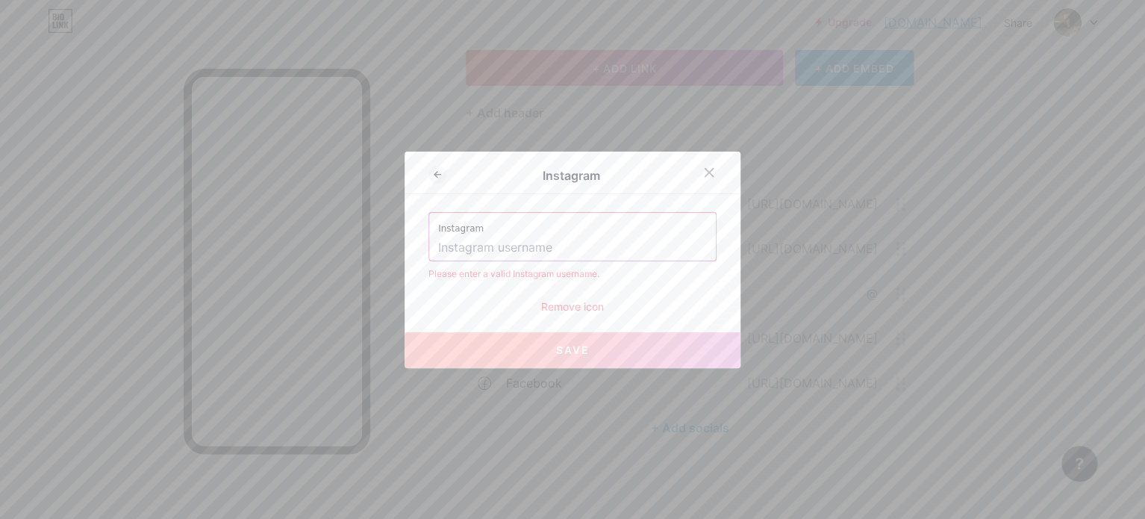
paste input "[URL][DOMAIN_NAME][DOMAIN_NAME]"
type input "[URL][DOMAIN_NAME][DOMAIN_NAME]"
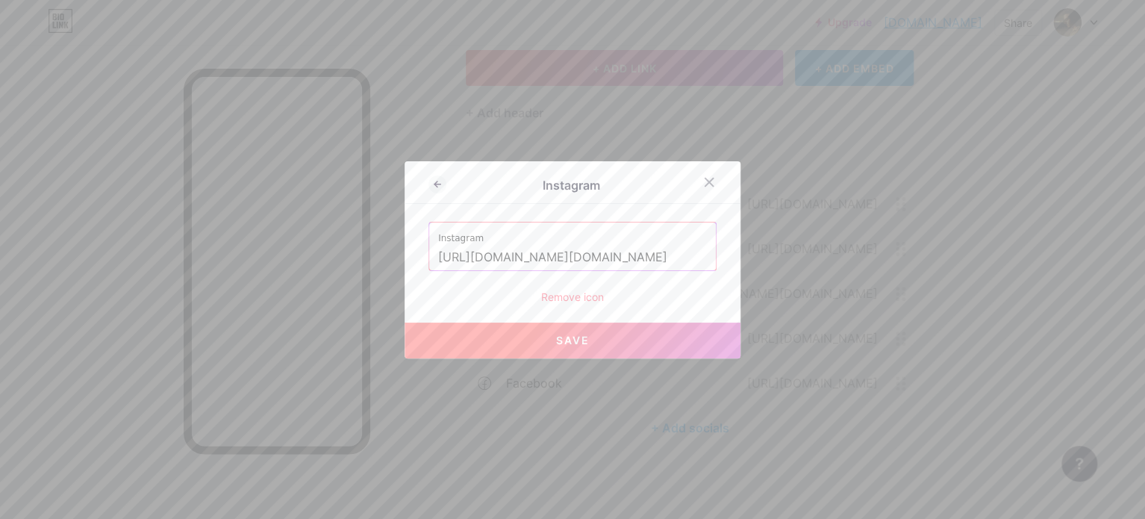
click at [648, 251] on input "[URL][DOMAIN_NAME][DOMAIN_NAME]" at bounding box center [572, 257] width 269 height 25
click at [648, 250] on input "[URL][DOMAIN_NAME][DOMAIN_NAME]" at bounding box center [572, 257] width 269 height 25
click at [648, 262] on input "[URL][DOMAIN_NAME][DOMAIN_NAME]" at bounding box center [572, 257] width 269 height 25
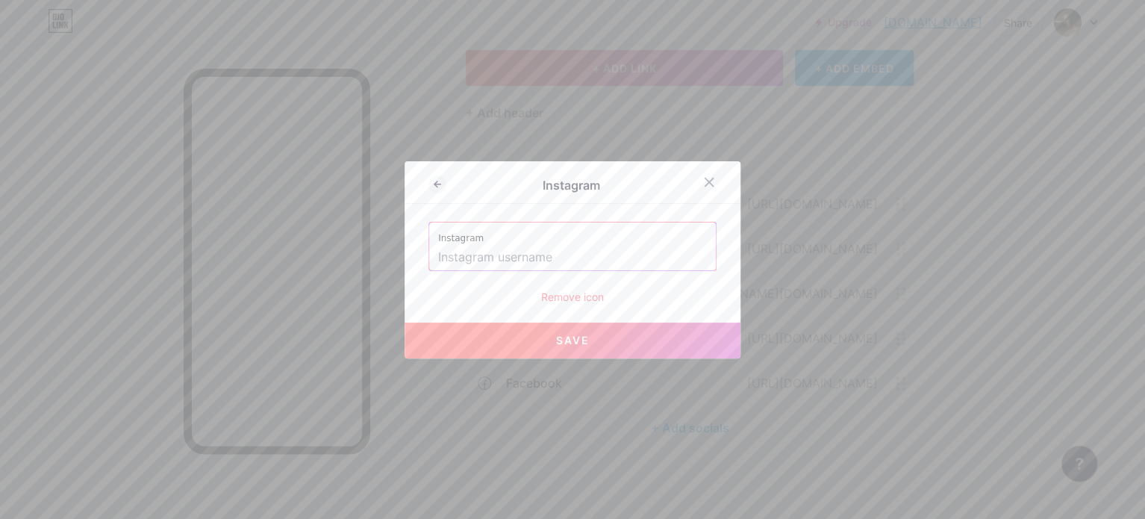
scroll to position [0, 0]
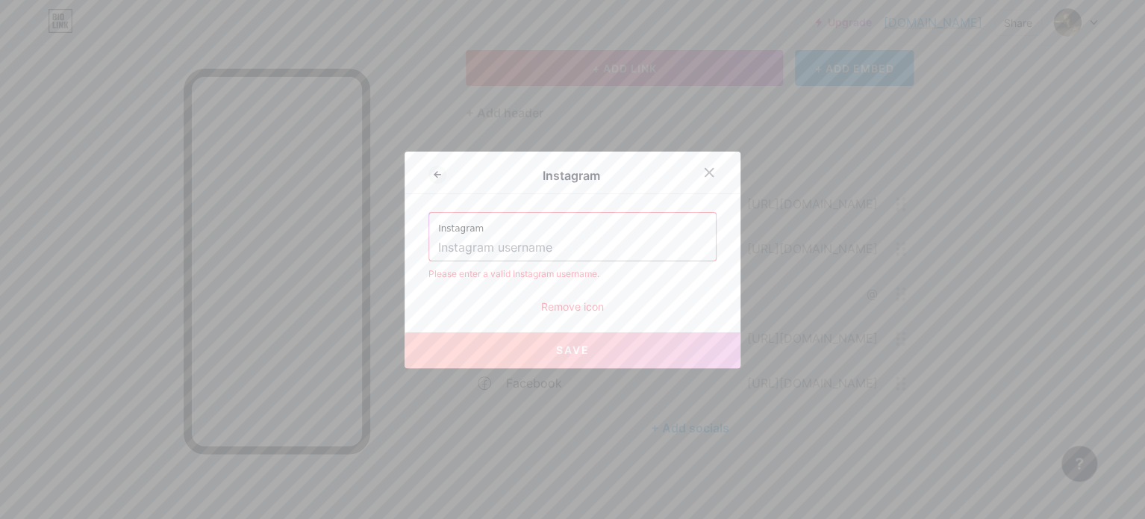
paste input "[URL][DOMAIN_NAME][DOMAIN_NAME]"
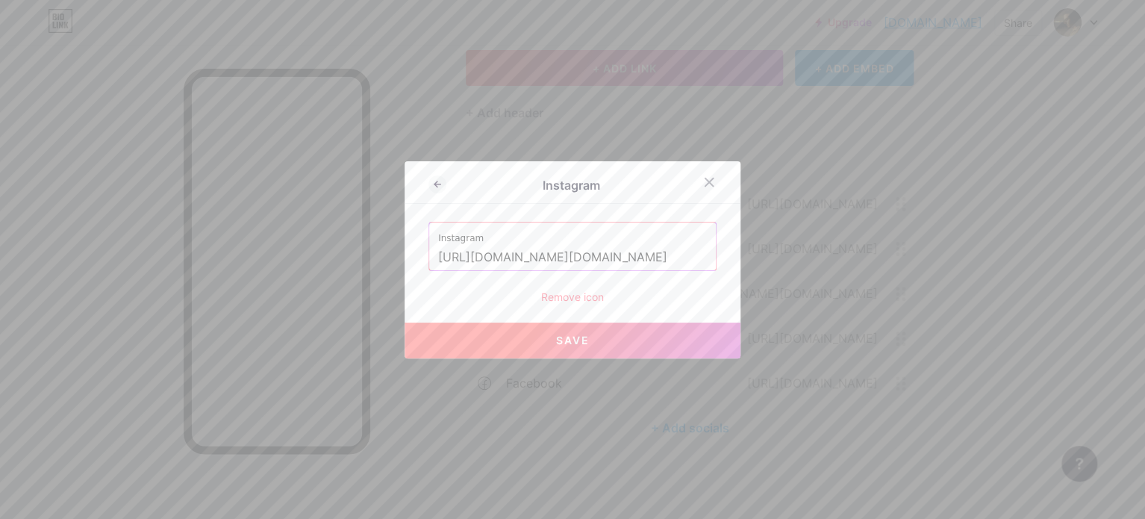
click at [519, 343] on button "Save" at bounding box center [572, 340] width 336 height 36
type input "[URL][DOMAIN_NAME][DOMAIN_NAME][DOMAIN_NAME]"
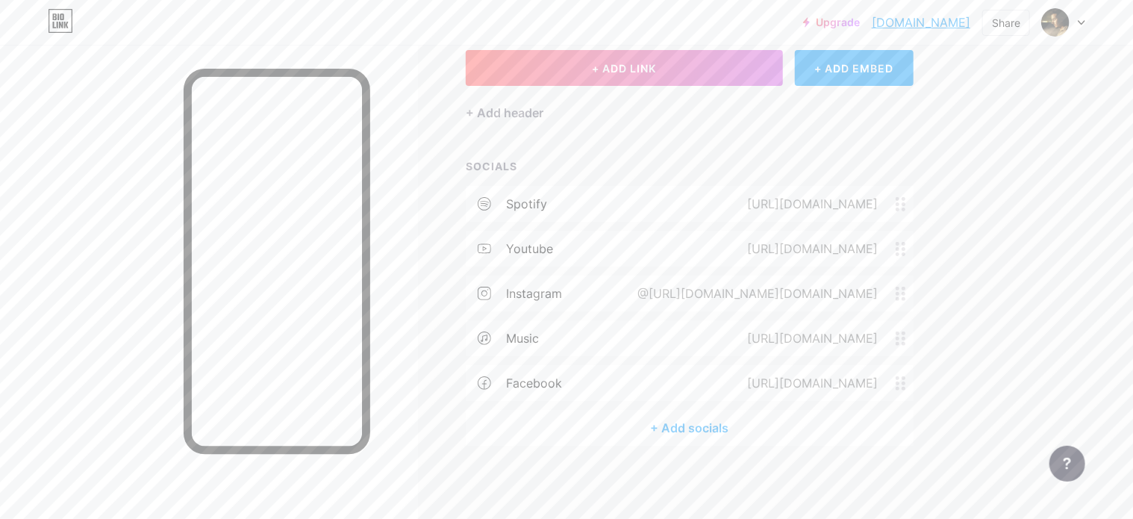
click at [875, 23] on link "[DOMAIN_NAME]" at bounding box center [921, 22] width 98 height 18
click at [881, 289] on div "@[URL][DOMAIN_NAME][DOMAIN_NAME]" at bounding box center [754, 293] width 282 height 18
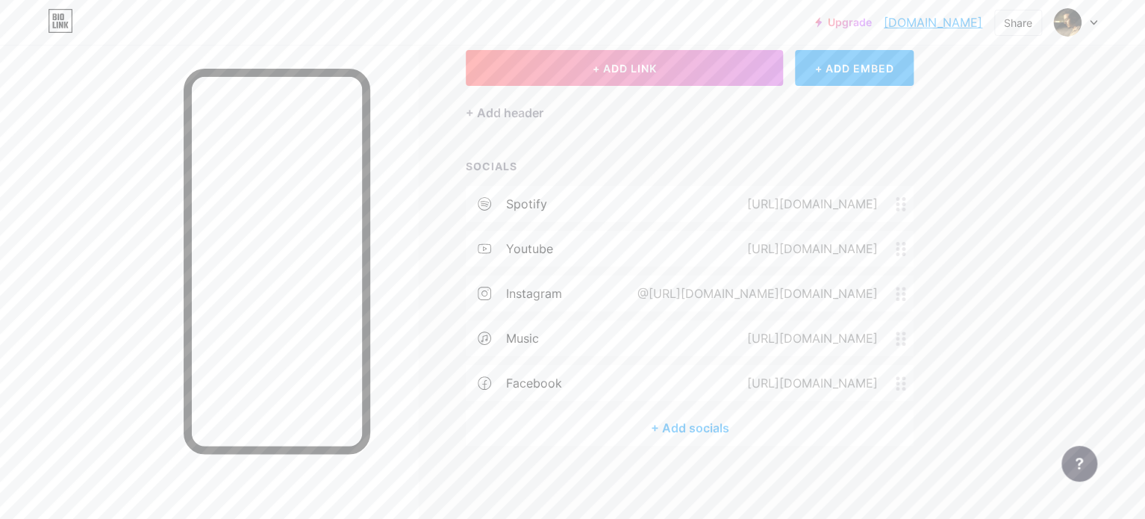
click at [566, 292] on div "Remove icon" at bounding box center [572, 297] width 288 height 16
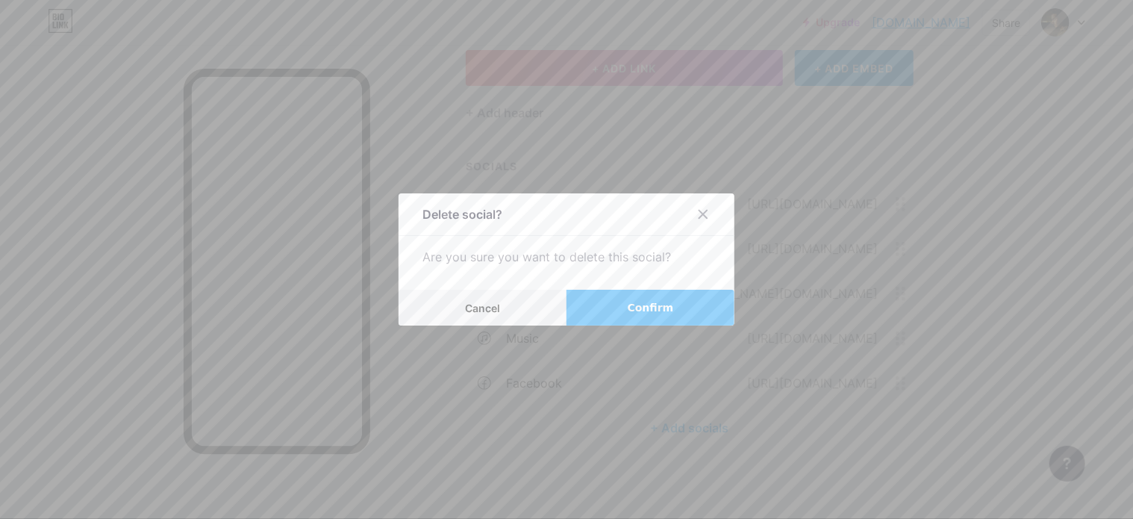
click at [606, 302] on button "Confirm" at bounding box center [650, 308] width 168 height 36
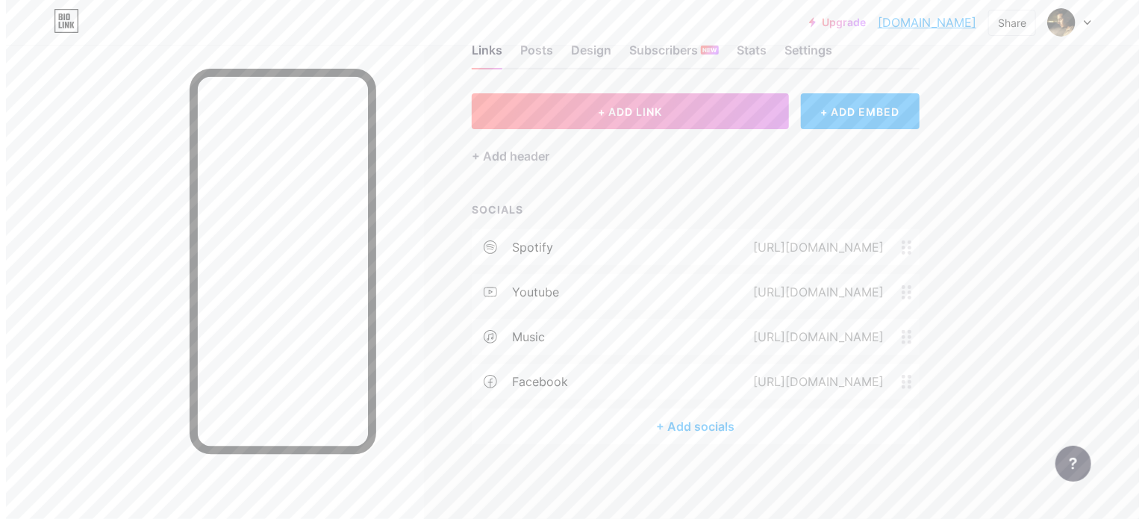
scroll to position [44, 0]
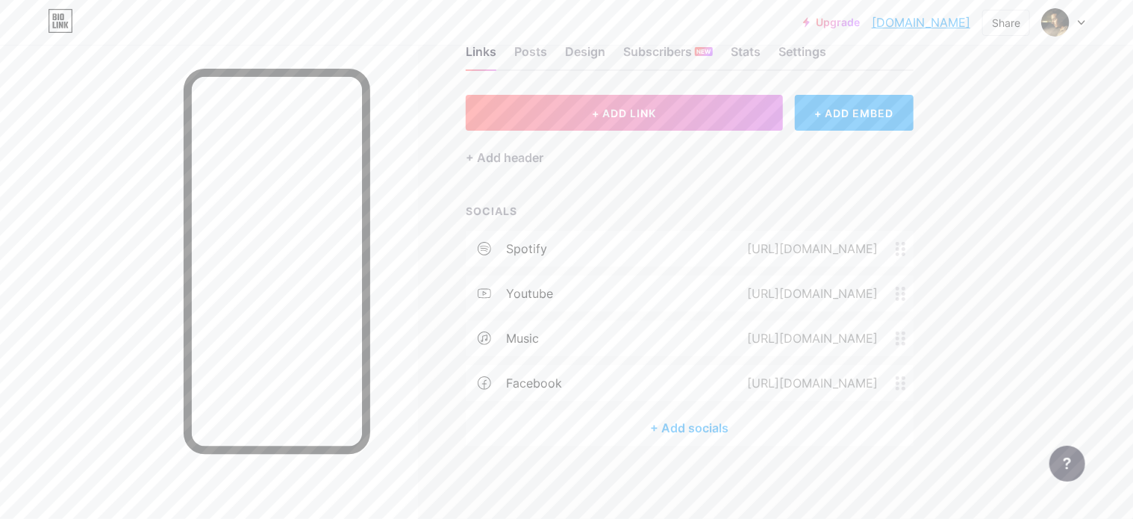
click at [678, 425] on div "+ Add socials" at bounding box center [690, 428] width 448 height 36
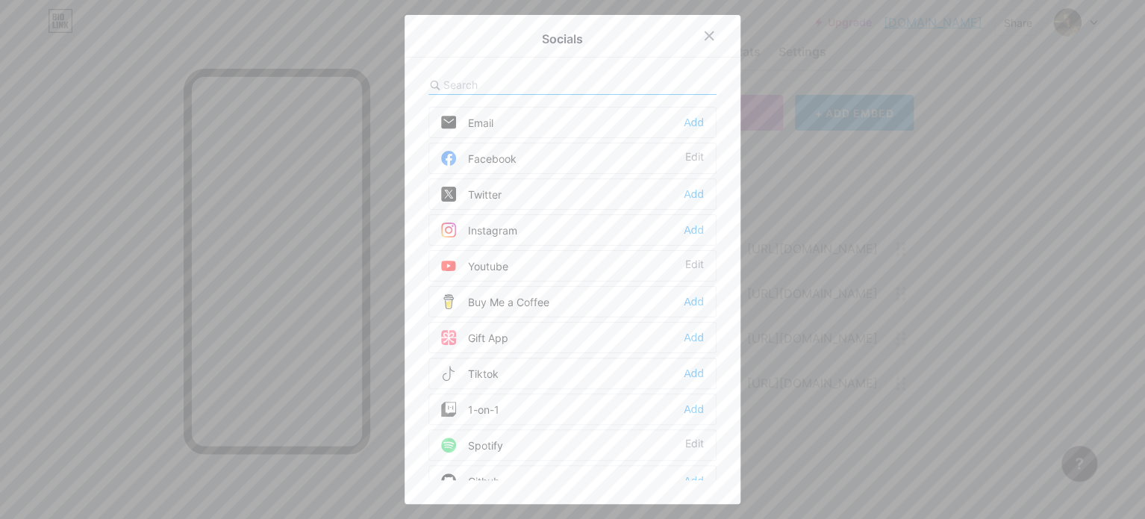
click at [495, 222] on div "Instagram" at bounding box center [479, 229] width 76 height 15
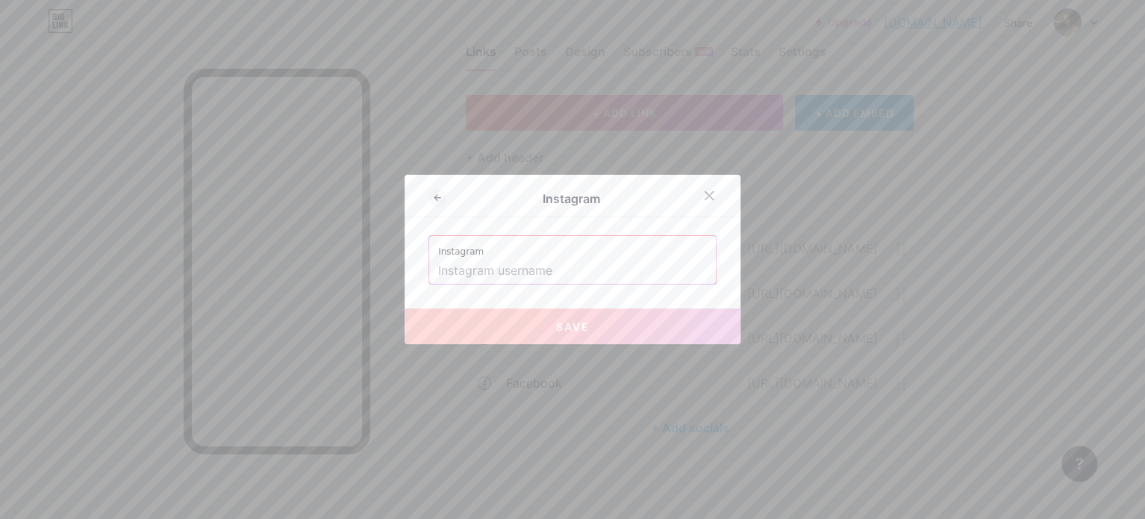
click at [494, 278] on input "text" at bounding box center [572, 270] width 269 height 25
paste input "[URL][DOMAIN_NAME][DOMAIN_NAME]"
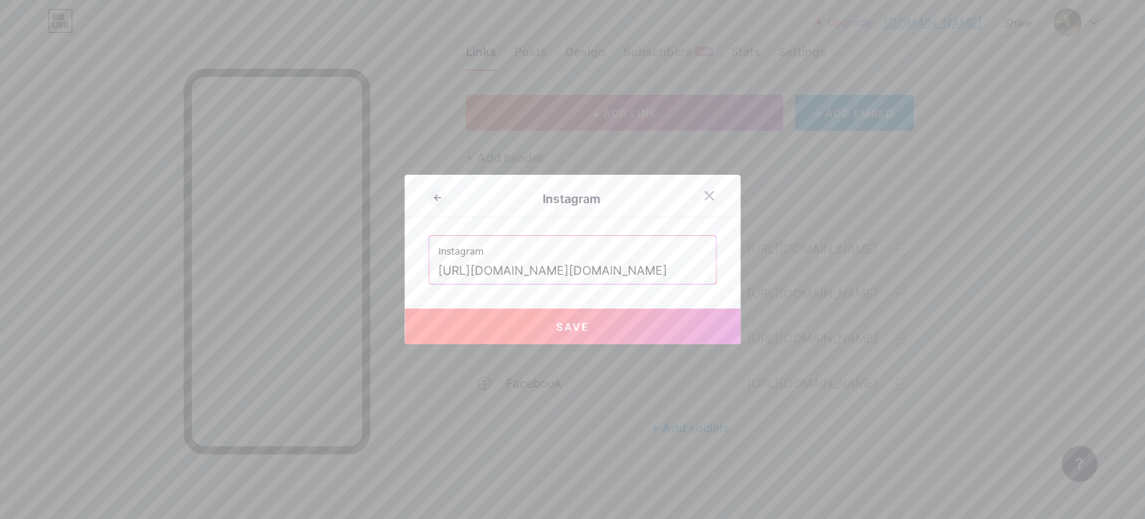
click at [483, 338] on button "Save" at bounding box center [572, 326] width 336 height 36
type input "[URL][DOMAIN_NAME][DOMAIN_NAME][DOMAIN_NAME]"
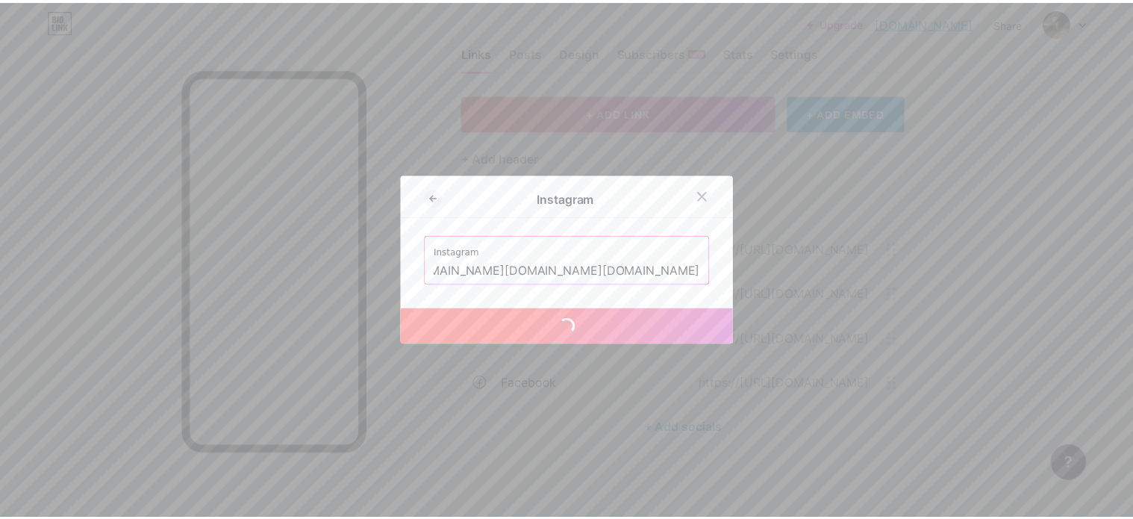
scroll to position [0, 0]
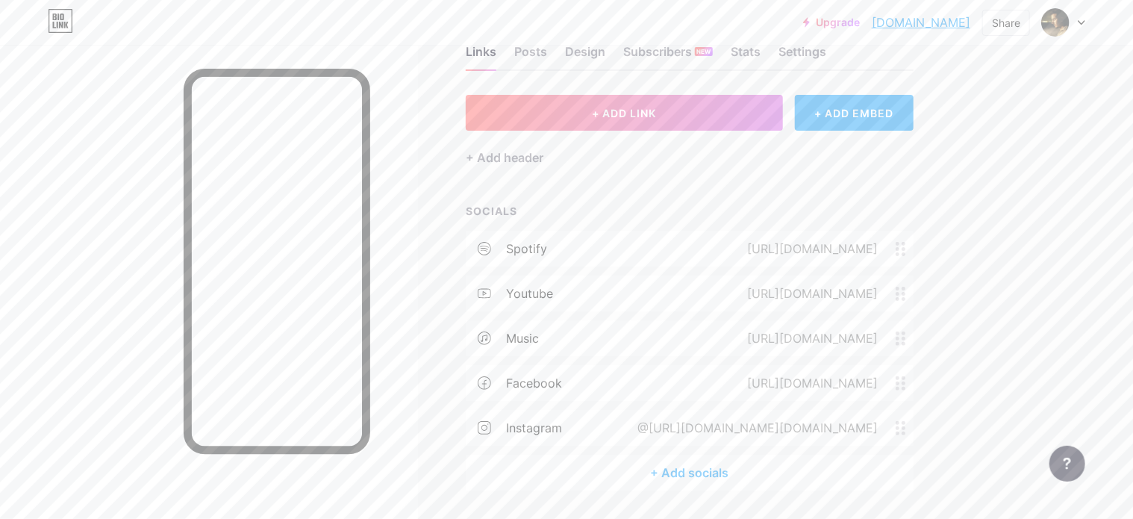
click at [914, 11] on div "Upgrade [DOMAIN_NAME].... [DOMAIN_NAME]" at bounding box center [886, 22] width 167 height 27
click at [916, 19] on link "[DOMAIN_NAME]" at bounding box center [921, 22] width 98 height 18
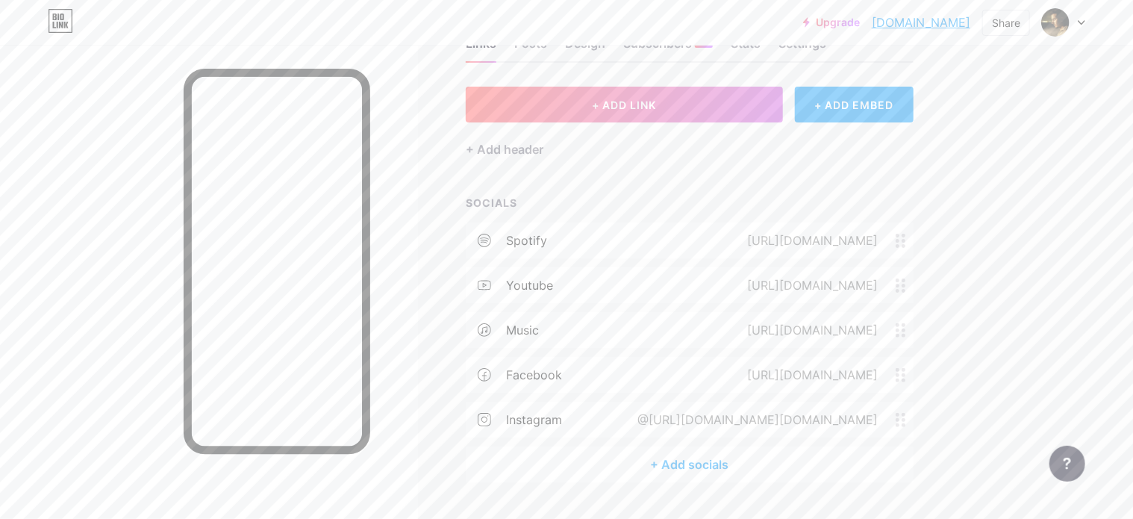
scroll to position [89, 0]
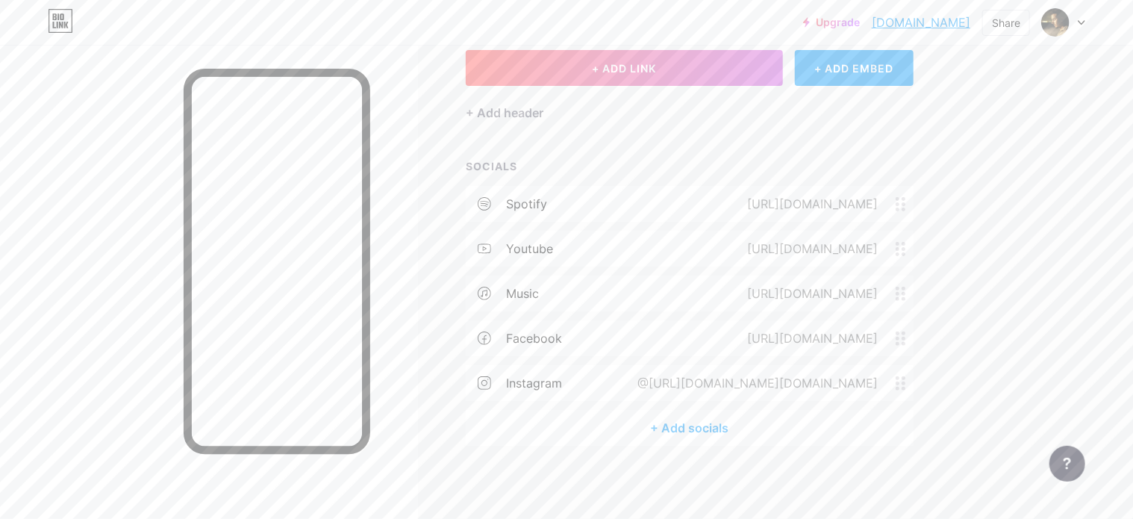
click at [554, 376] on div "instagram" at bounding box center [534, 383] width 56 height 18
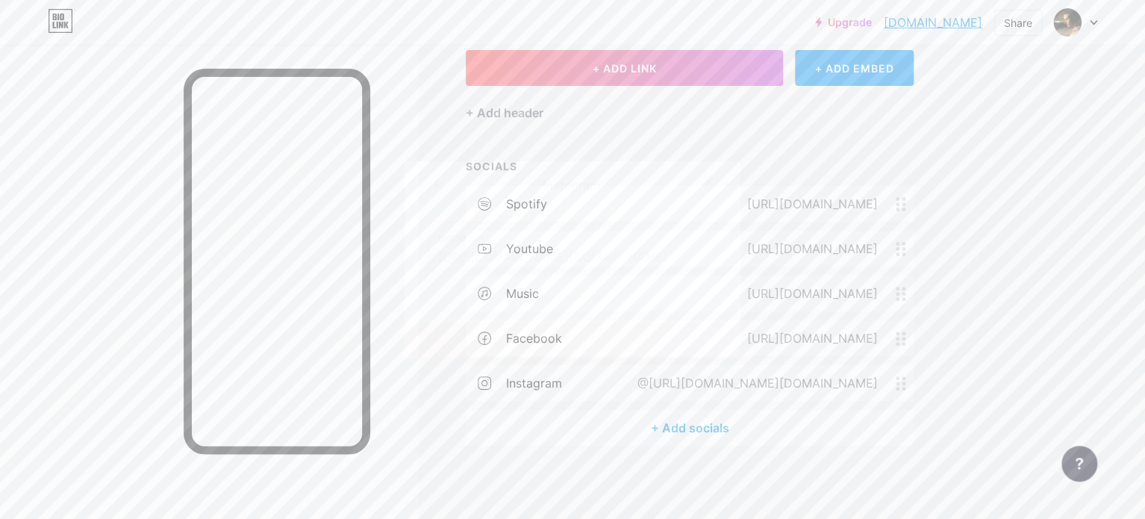
click at [584, 296] on div "Remove icon" at bounding box center [572, 297] width 288 height 16
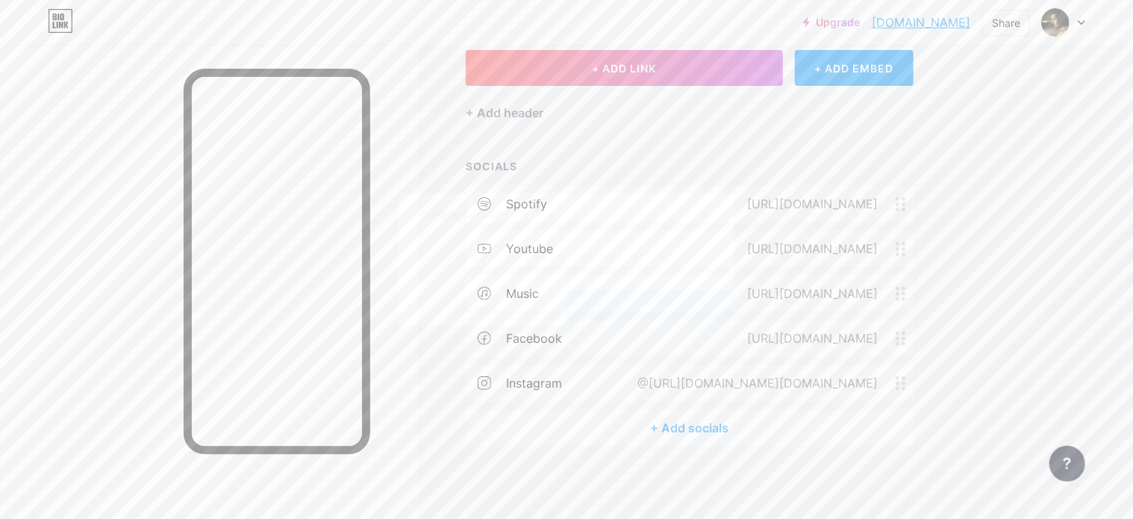
click at [589, 303] on button "Confirm" at bounding box center [650, 308] width 168 height 36
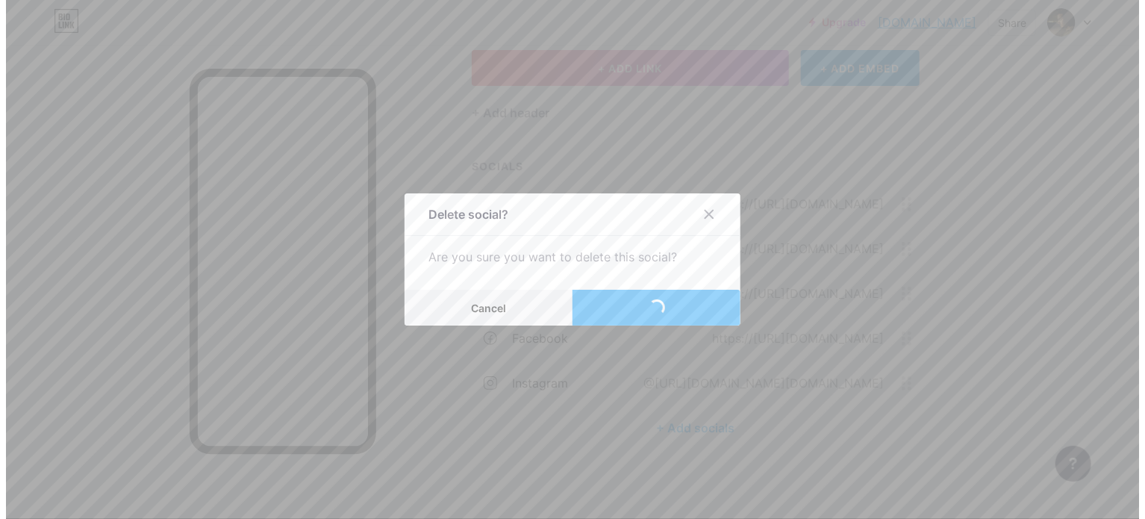
scroll to position [44, 0]
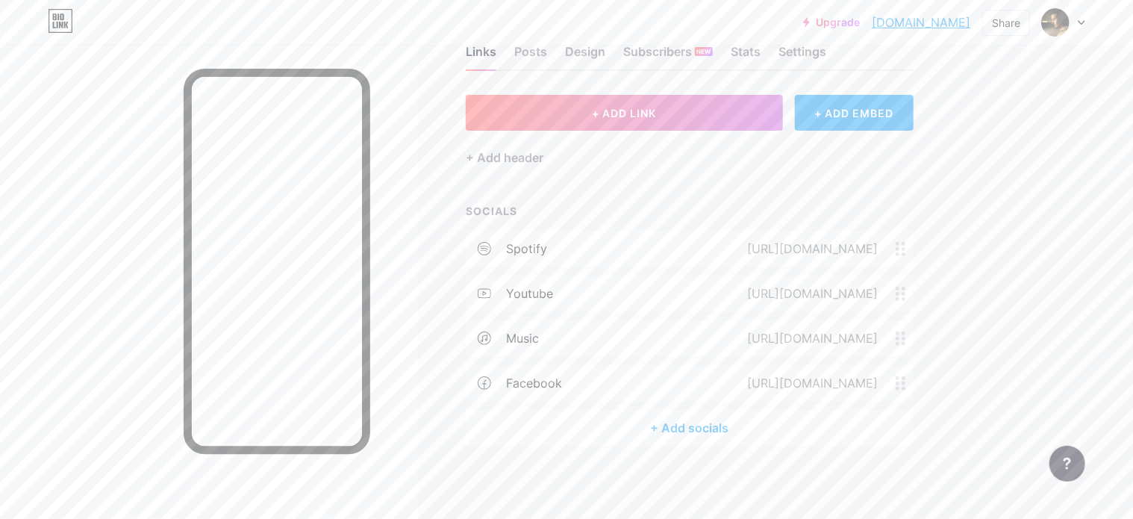
click at [713, 423] on div "+ Add socials" at bounding box center [690, 428] width 448 height 36
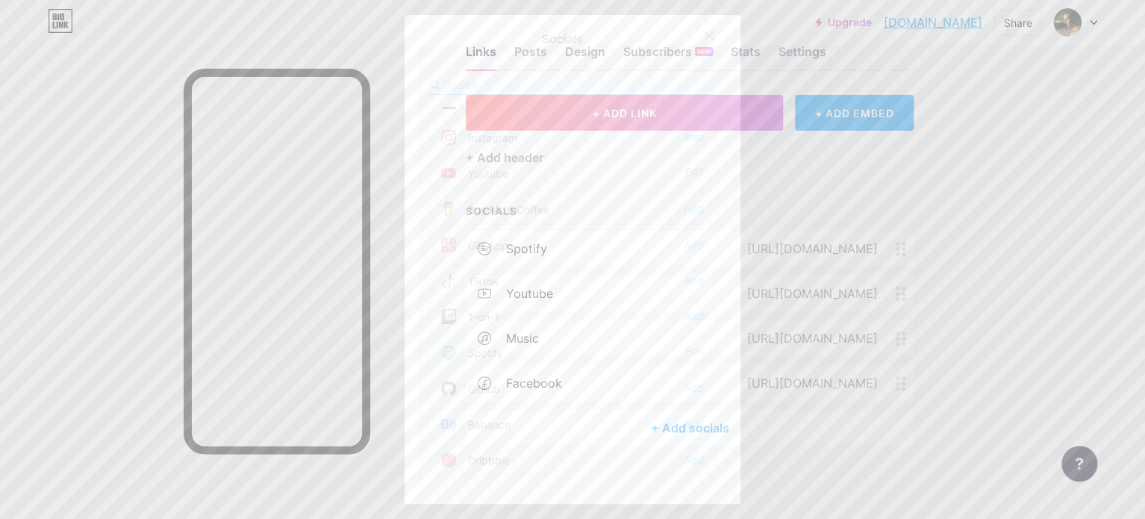
scroll to position [0, 0]
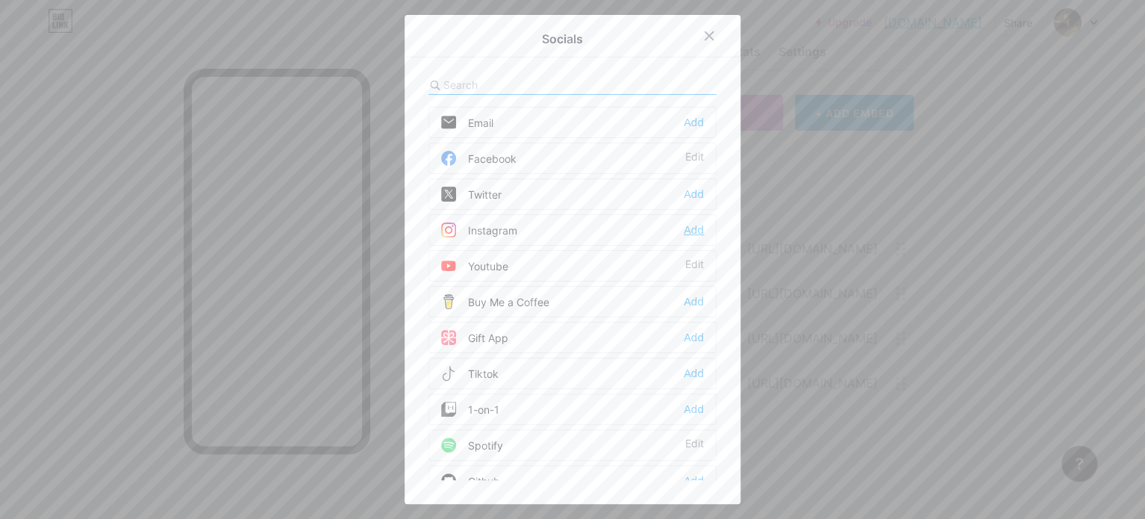
click at [690, 225] on div "Add" at bounding box center [694, 229] width 20 height 15
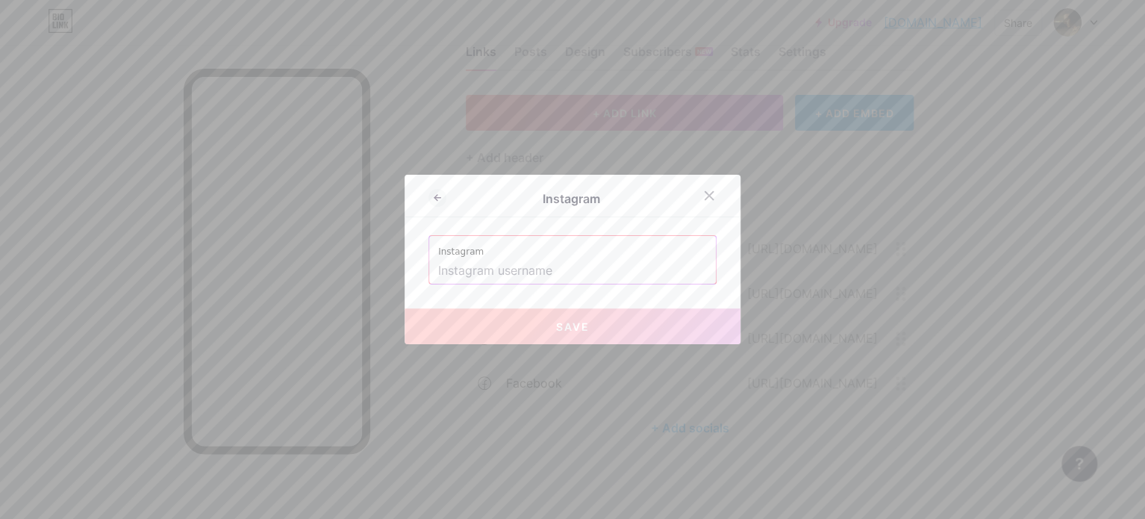
click at [578, 268] on input "text" at bounding box center [572, 270] width 269 height 25
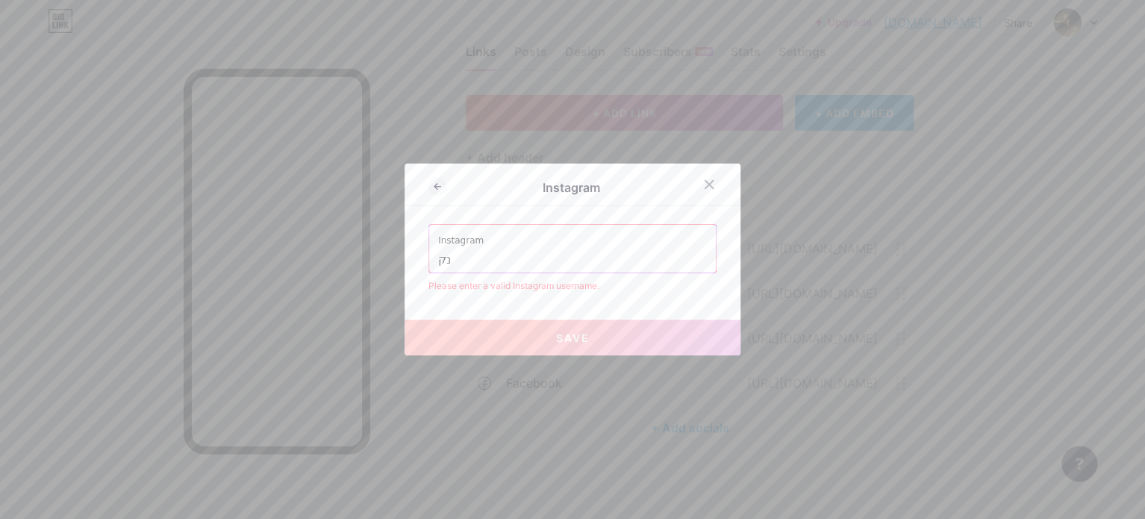
type input "נ"
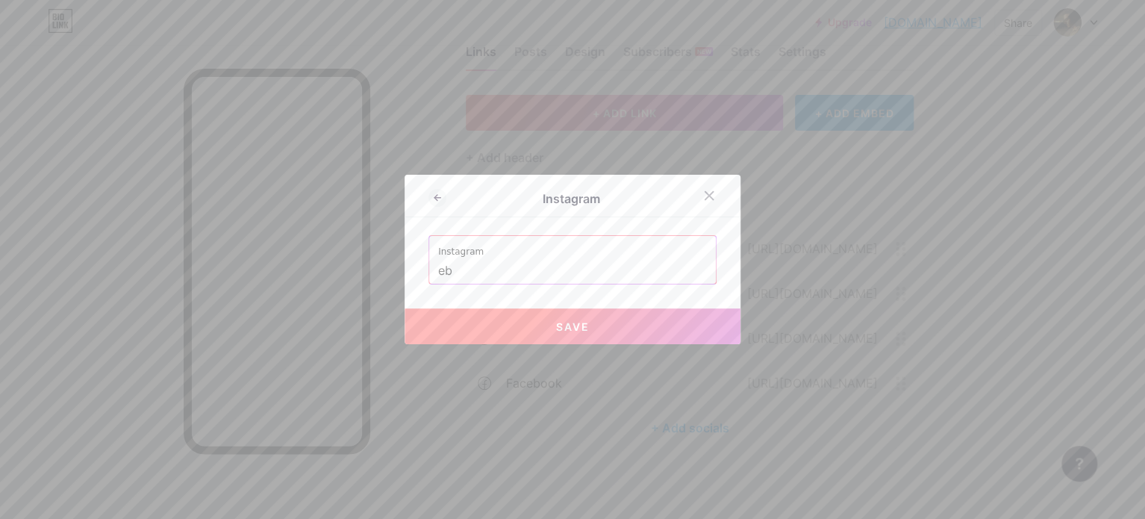
type input "e"
click at [586, 331] on button "Save" at bounding box center [572, 326] width 336 height 36
type input "[URL][DOMAIN_NAME][DOMAIN_NAME]"
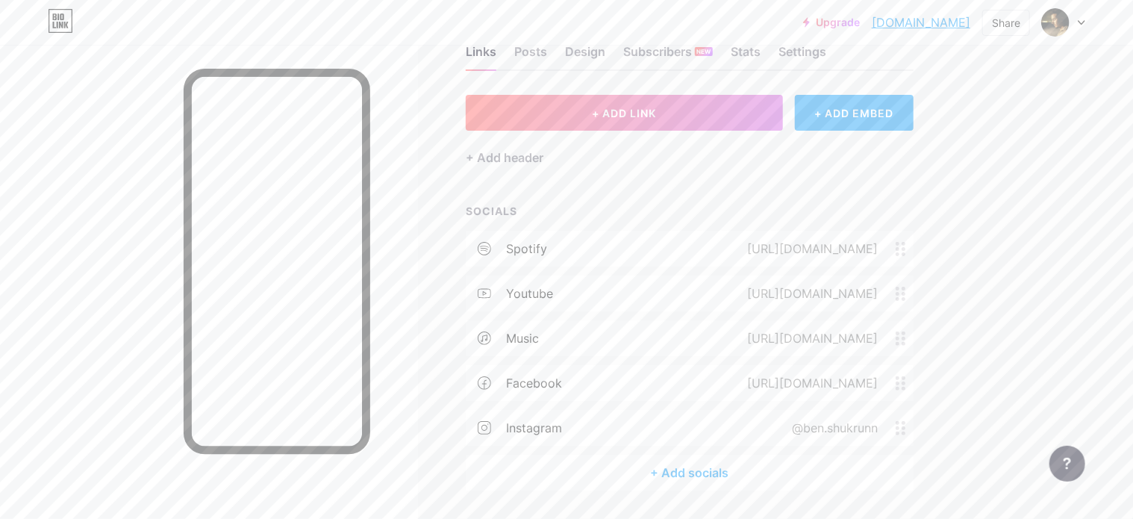
click at [848, 380] on div "[URL][DOMAIN_NAME]" at bounding box center [809, 383] width 172 height 18
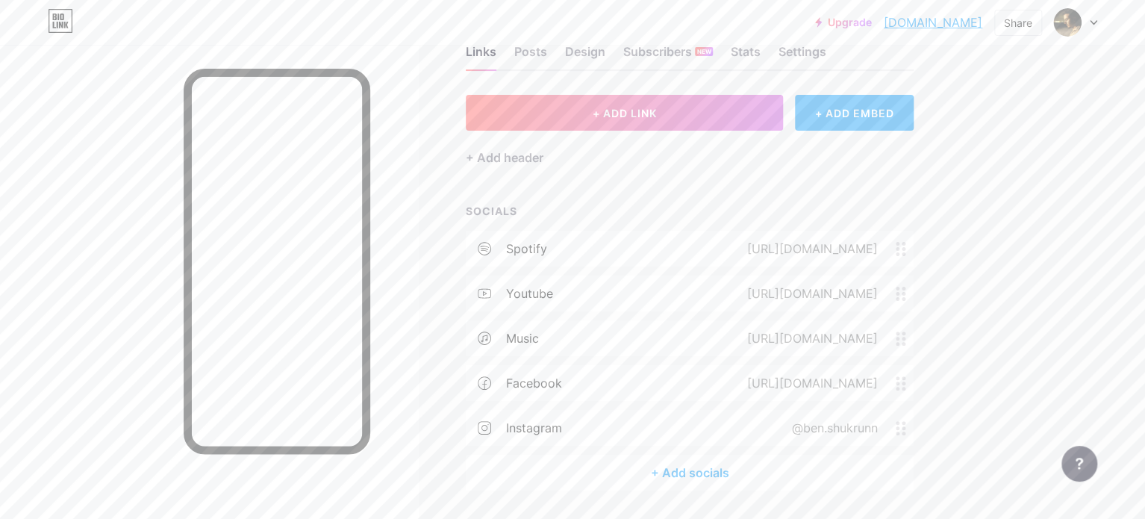
click at [704, 186] on icon at bounding box center [709, 182] width 12 height 12
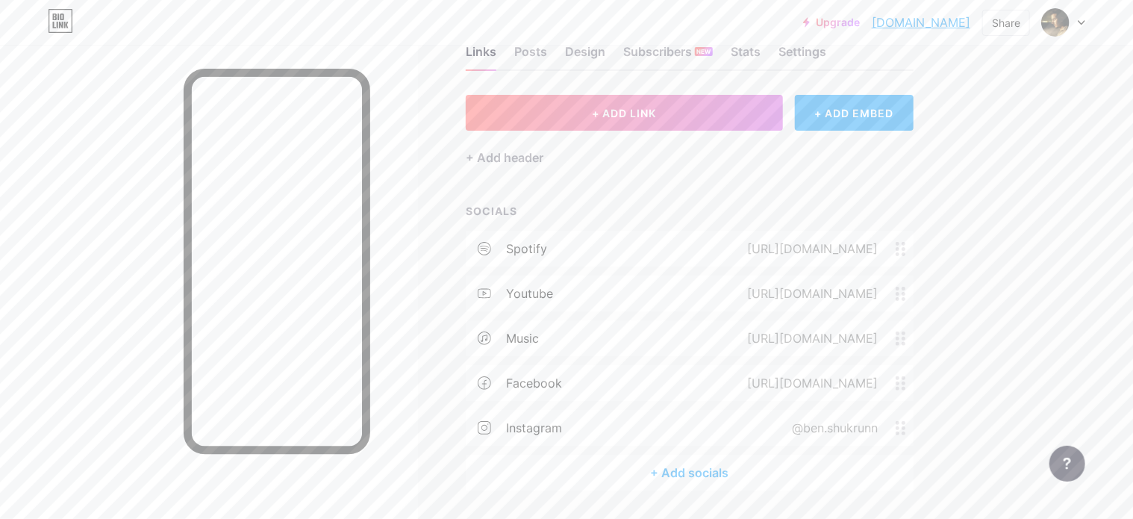
click at [726, 475] on div "+ Add socials" at bounding box center [690, 472] width 448 height 36
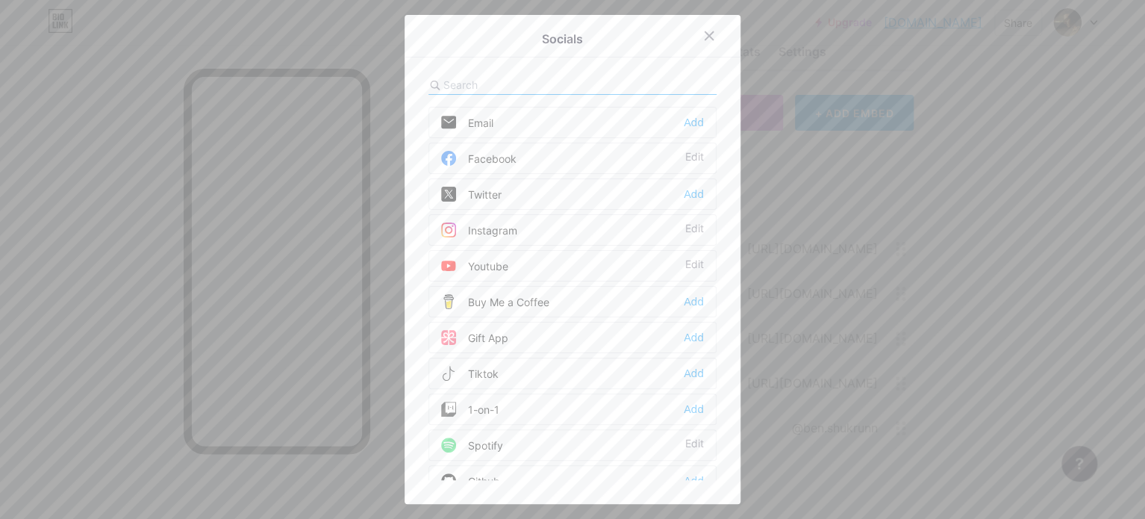
click at [528, 153] on div "Facebook Edit" at bounding box center [572, 158] width 288 height 31
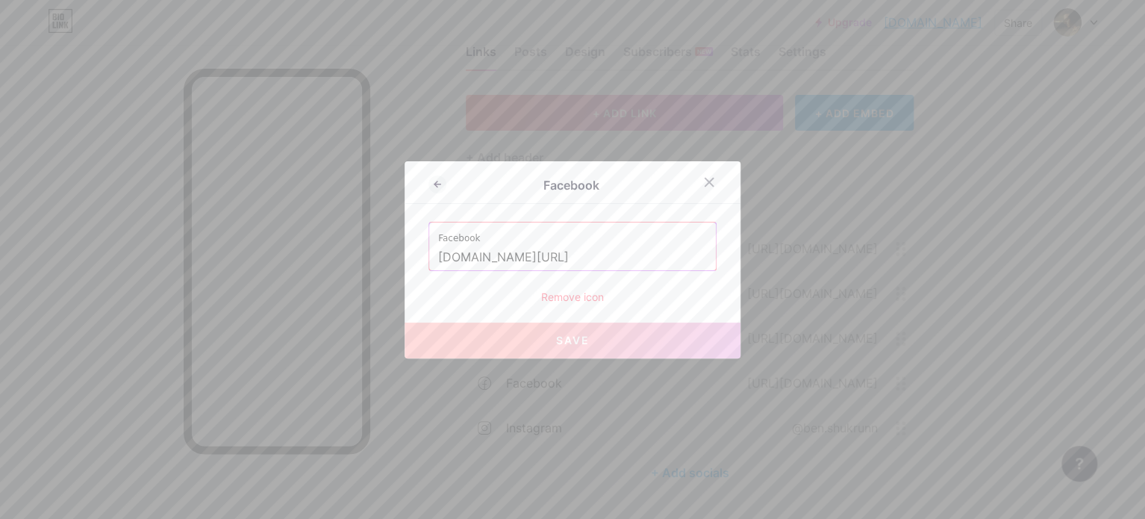
click at [691, 258] on input "[DOMAIN_NAME][URL]" at bounding box center [572, 257] width 269 height 25
click at [690, 258] on input "[DOMAIN_NAME][URL]" at bounding box center [572, 257] width 269 height 25
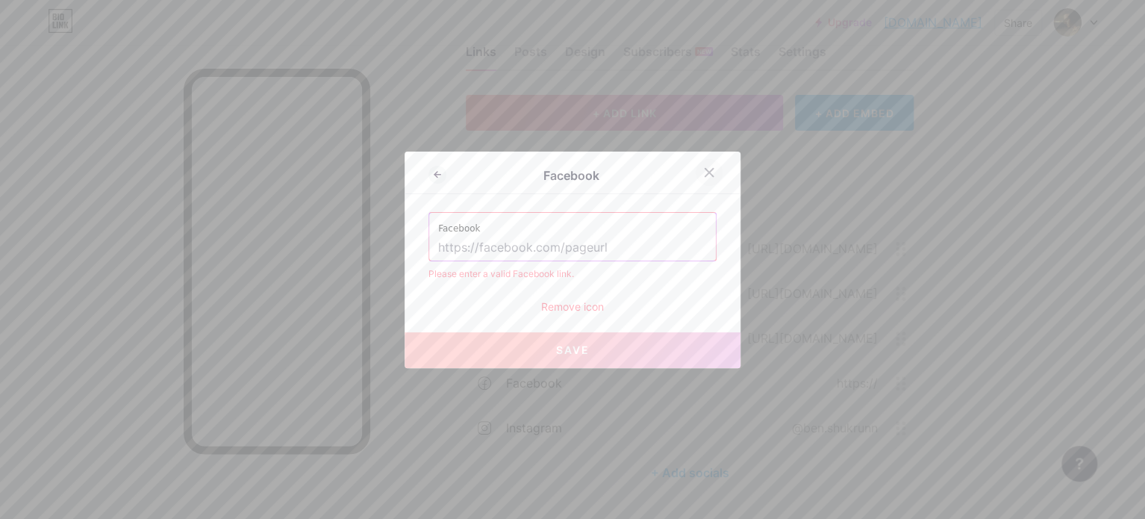
click at [707, 169] on icon at bounding box center [709, 172] width 8 height 8
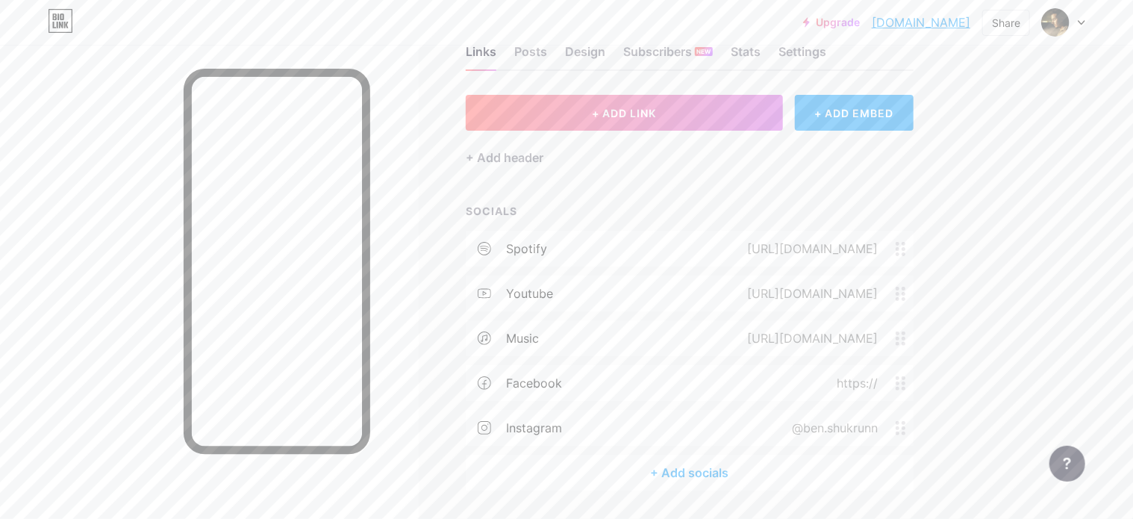
click at [630, 372] on div "facebook https://" at bounding box center [690, 383] width 448 height 36
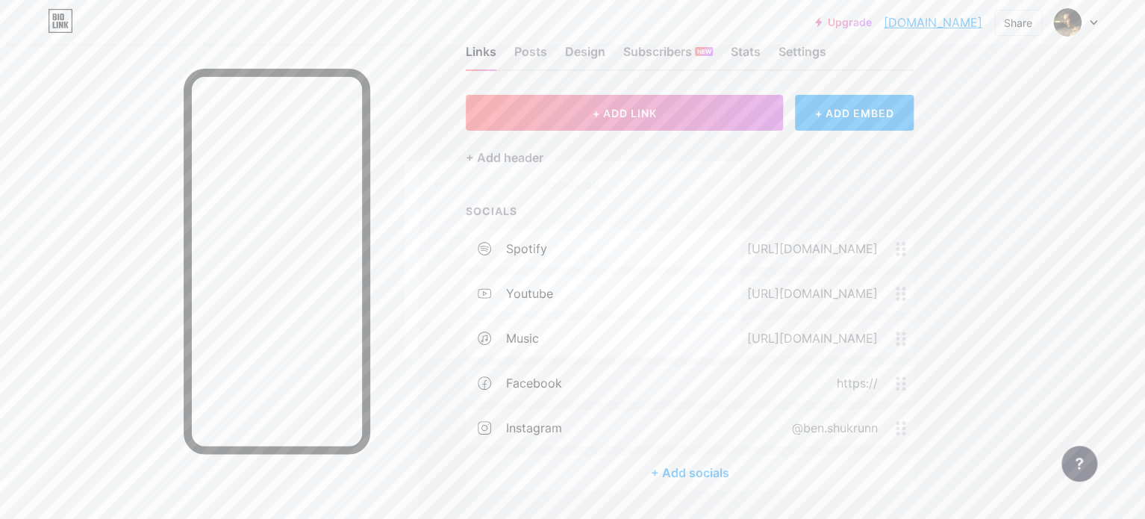
click at [565, 259] on input "text" at bounding box center [572, 257] width 269 height 25
paste input "[URL][DOMAIN_NAME]"
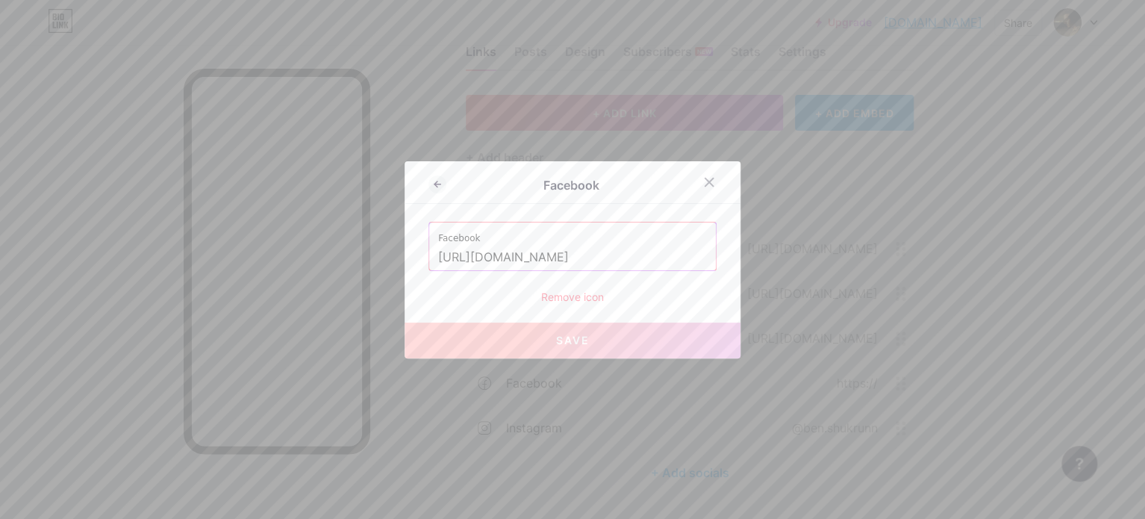
scroll to position [0, 65]
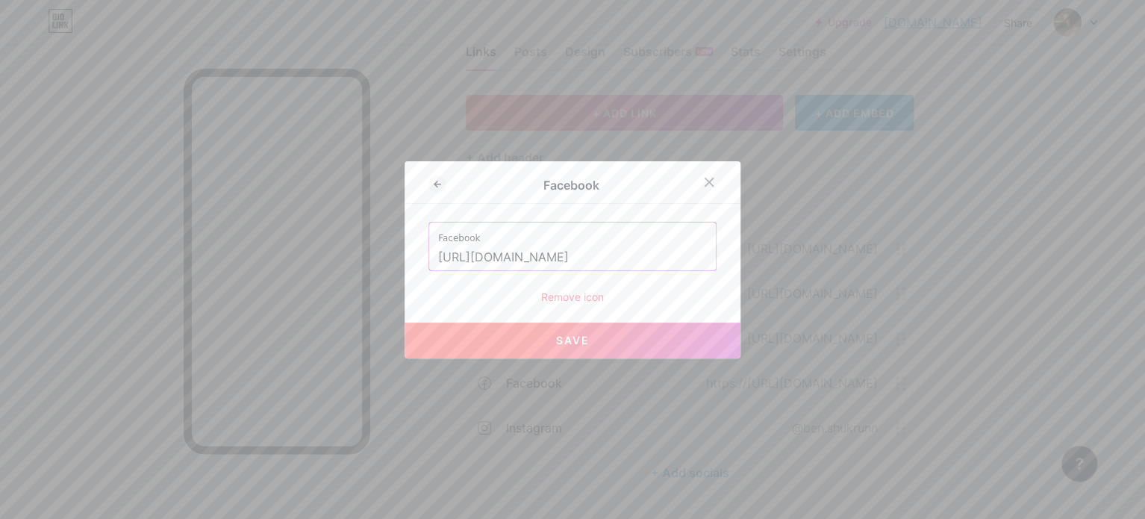
type input "[URL][DOMAIN_NAME]"
click at [569, 338] on span "Save" at bounding box center [573, 340] width 34 height 13
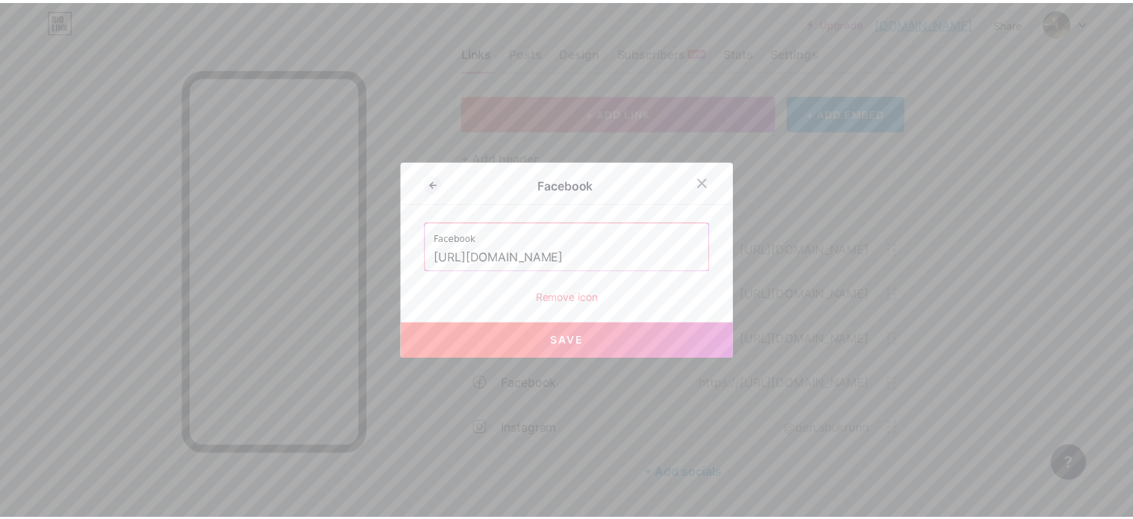
scroll to position [0, 0]
